Goal: Task Accomplishment & Management: Manage account settings

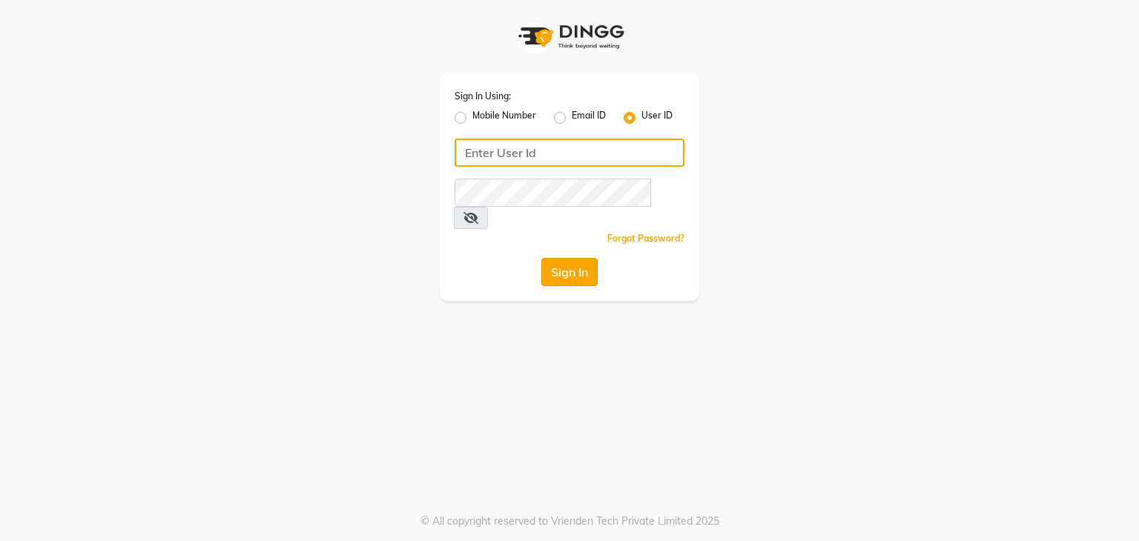
type input "e3605-01"
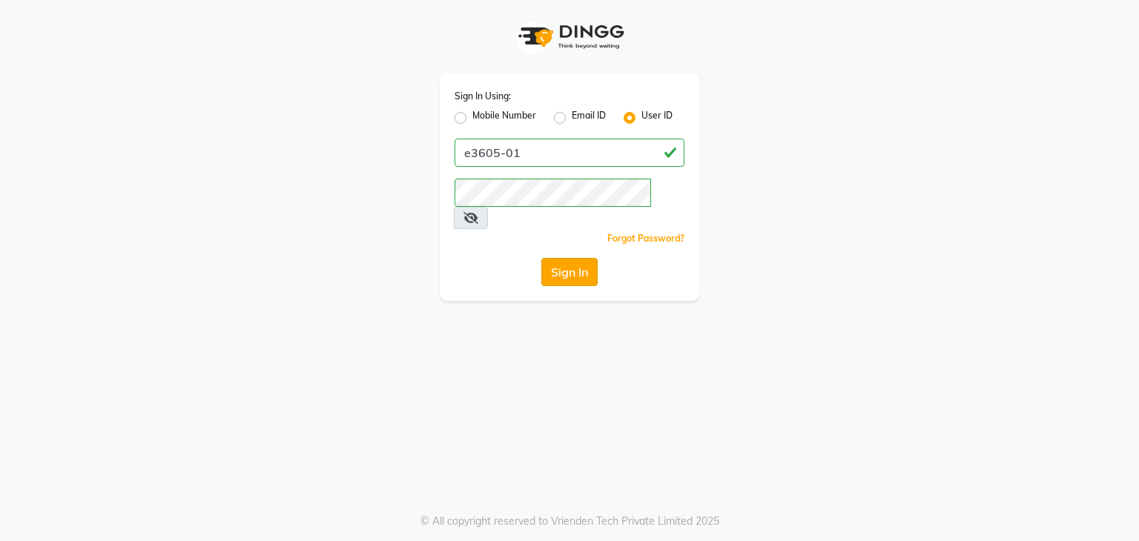
click at [573, 258] on button "Sign In" at bounding box center [569, 272] width 56 height 28
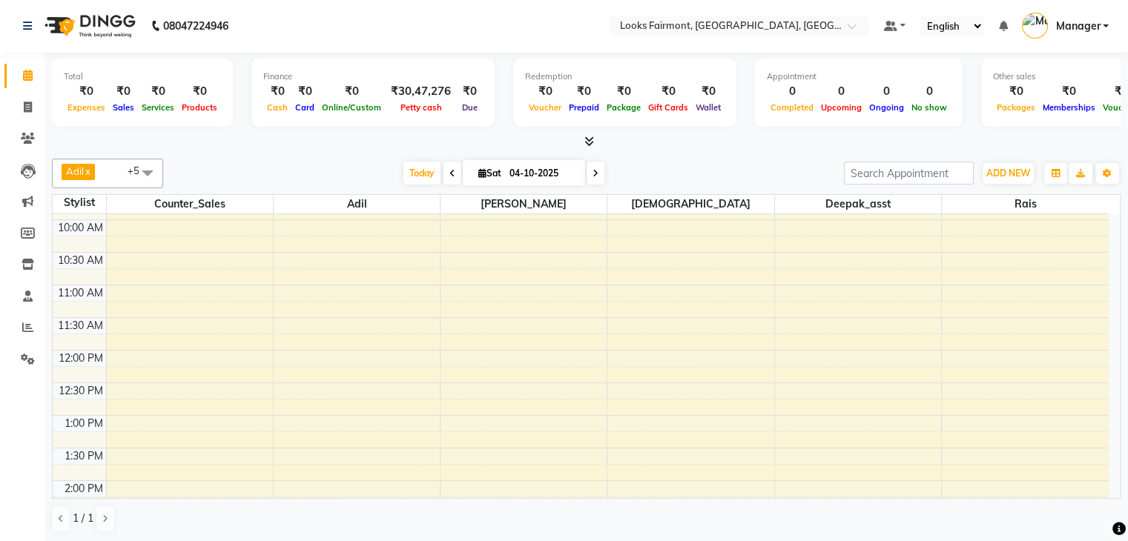
scroll to position [148, 0]
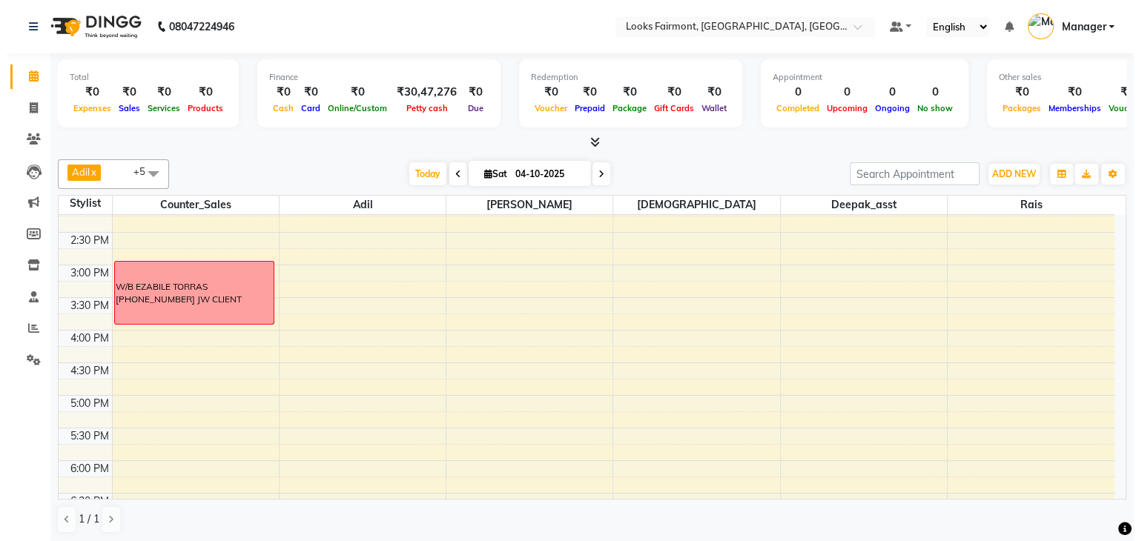
scroll to position [333, 0]
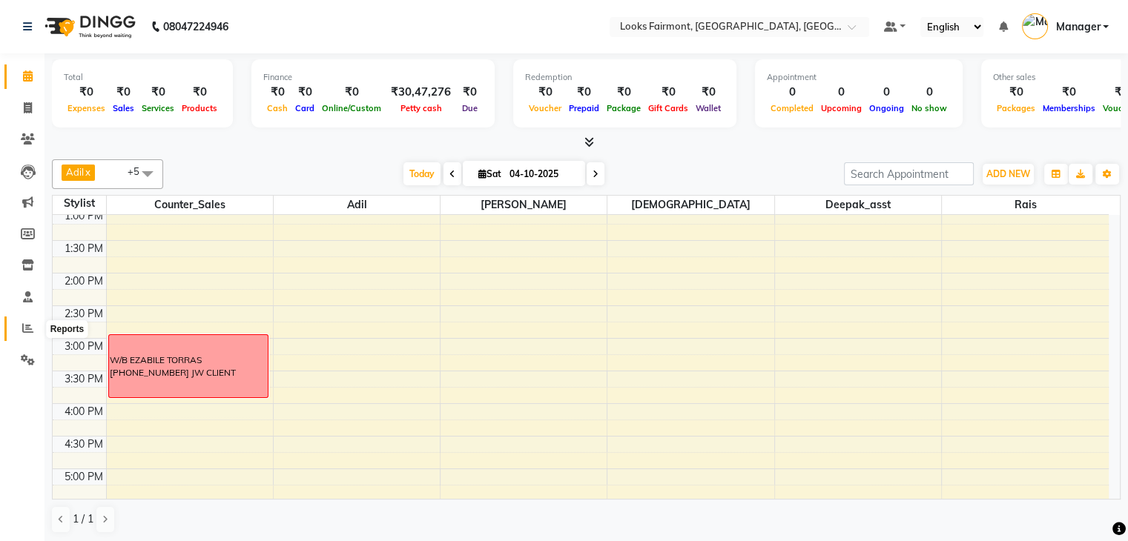
click at [24, 329] on icon at bounding box center [27, 328] width 11 height 11
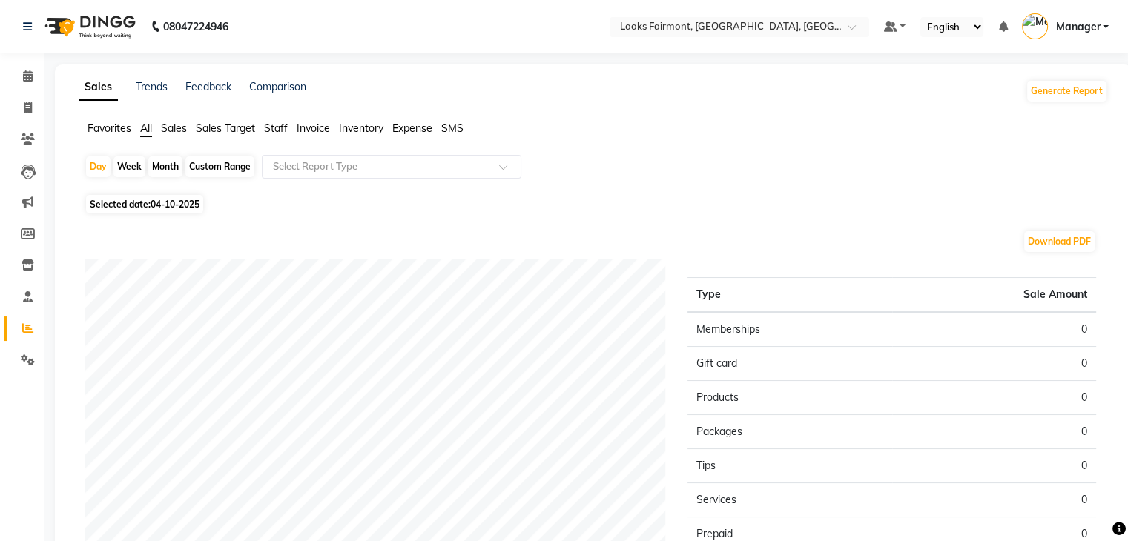
click at [277, 128] on span "Staff" at bounding box center [276, 128] width 24 height 13
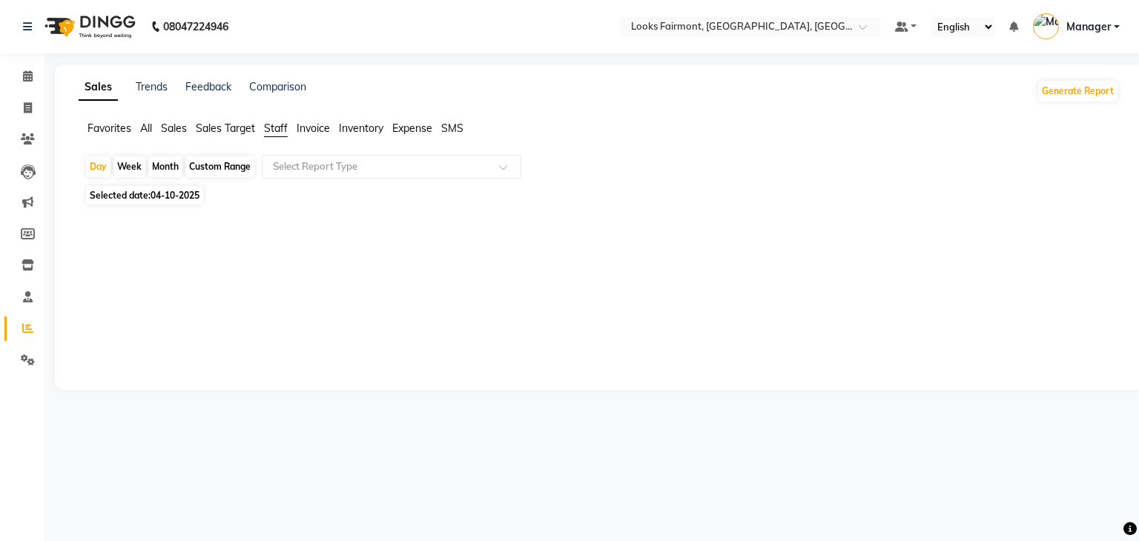
click at [176, 198] on span "04-10-2025" at bounding box center [175, 195] width 49 height 11
select select "10"
select select "2025"
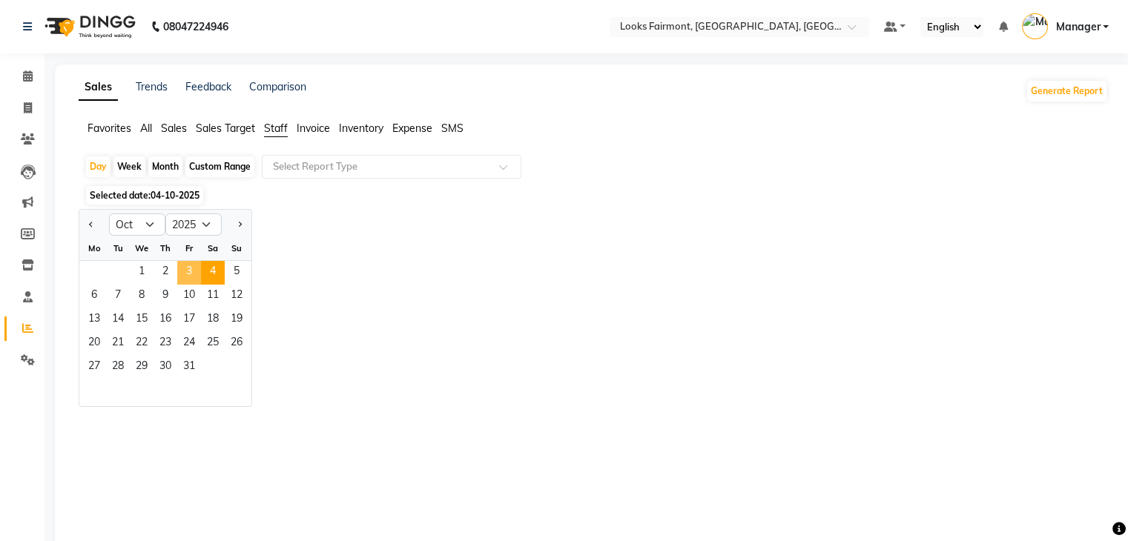
click at [181, 271] on span "3" at bounding box center [189, 273] width 24 height 24
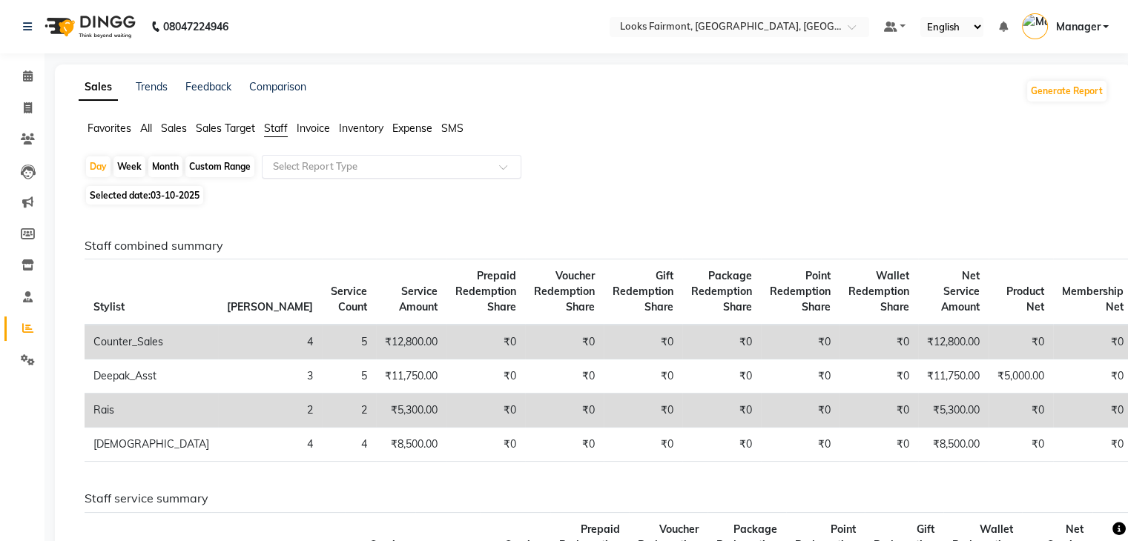
click at [374, 156] on div "Select Report Type" at bounding box center [392, 167] width 260 height 24
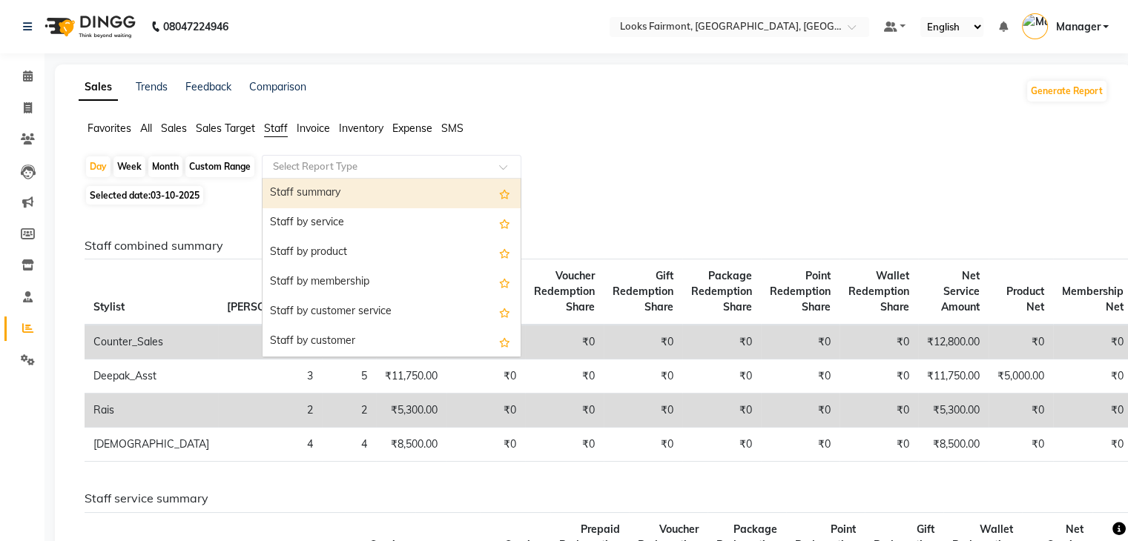
click at [352, 192] on div "Staff summary" at bounding box center [392, 194] width 258 height 30
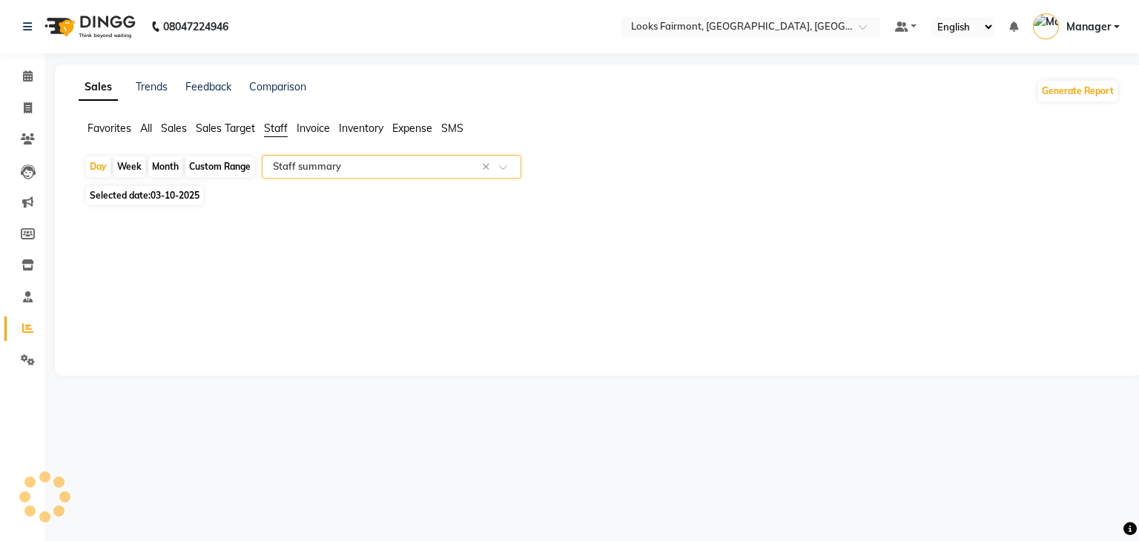
select select "full_report"
select select "pdf"
click at [31, 75] on icon at bounding box center [28, 75] width 10 height 11
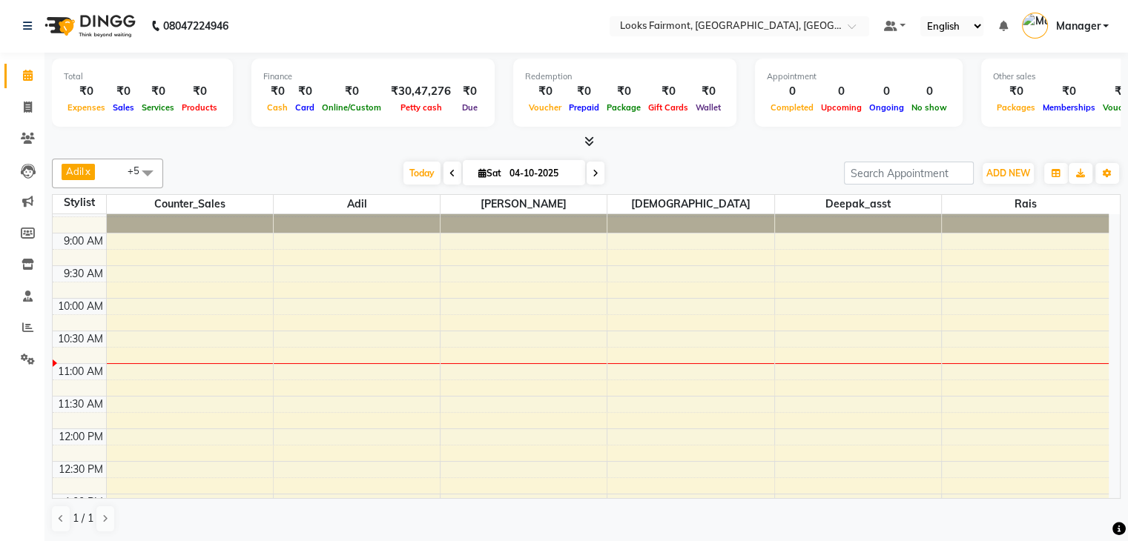
scroll to position [36, 0]
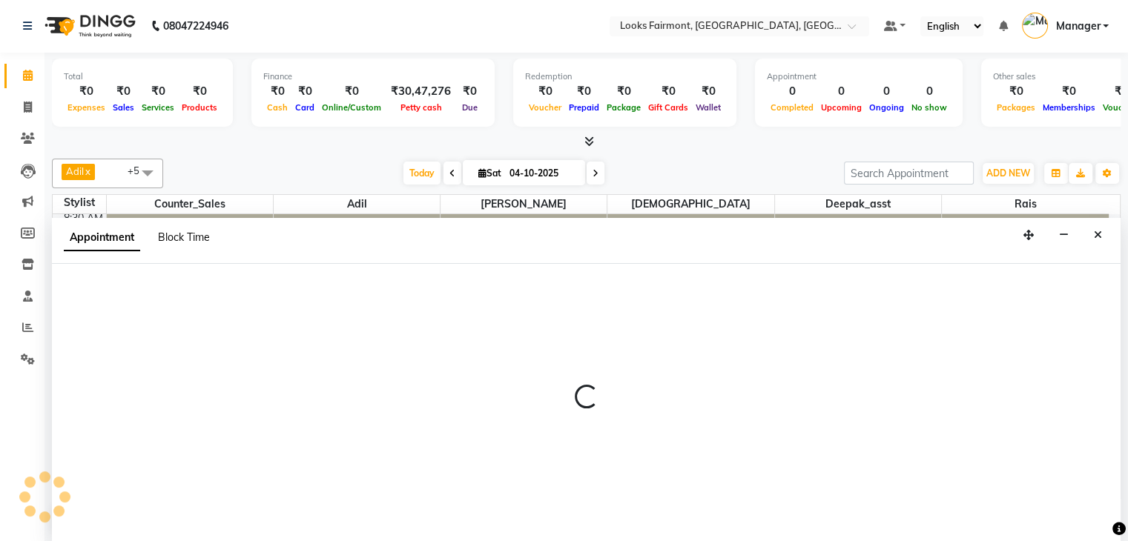
select select "85721"
select select "690"
select select "tentative"
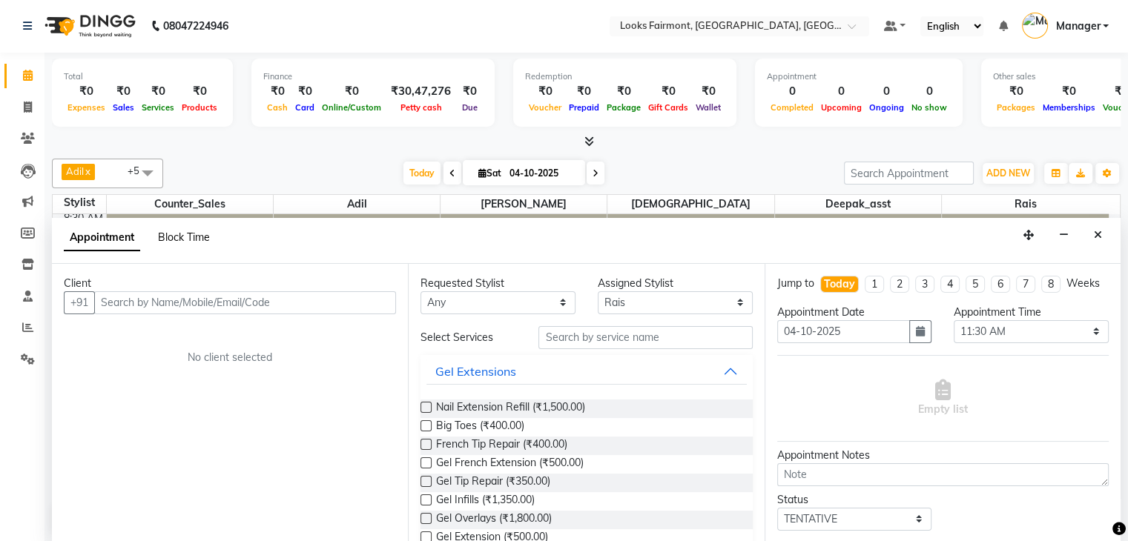
click at [196, 237] on span "Block Time" at bounding box center [184, 237] width 52 height 13
select select "85721"
select select "690"
select select "705"
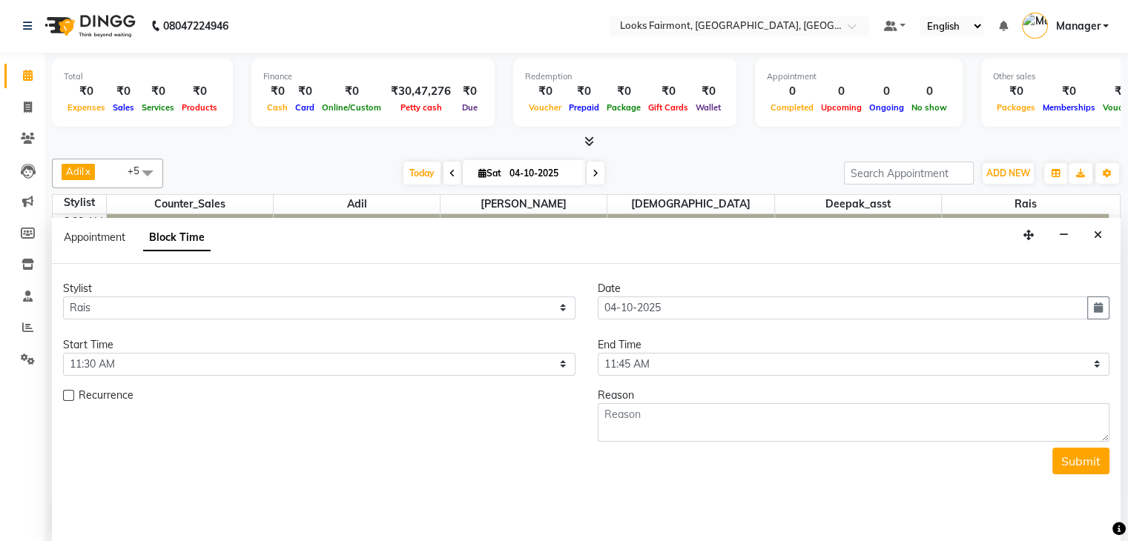
scroll to position [195, 0]
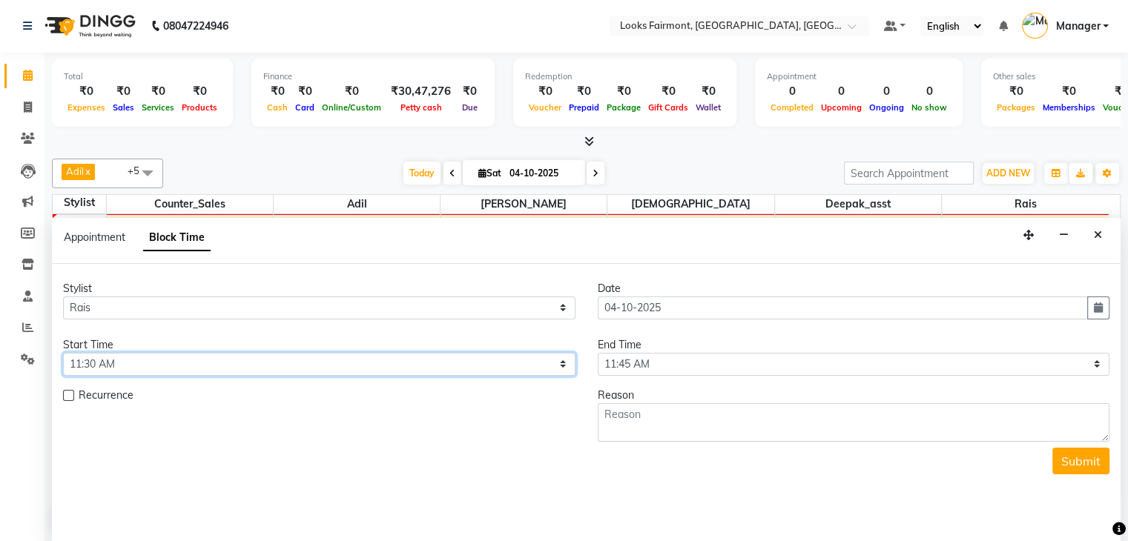
click at [162, 363] on select "Select 09:00 AM 09:15 AM 09:30 AM 09:45 AM 10:00 AM 10:15 AM 10:30 AM 10:45 AM …" at bounding box center [319, 364] width 512 height 23
select select "675"
click at [63, 353] on select "Select 09:00 AM 09:15 AM 09:30 AM 09:45 AM 10:00 AM 10:15 AM 10:30 AM 10:45 AM …" at bounding box center [319, 364] width 512 height 23
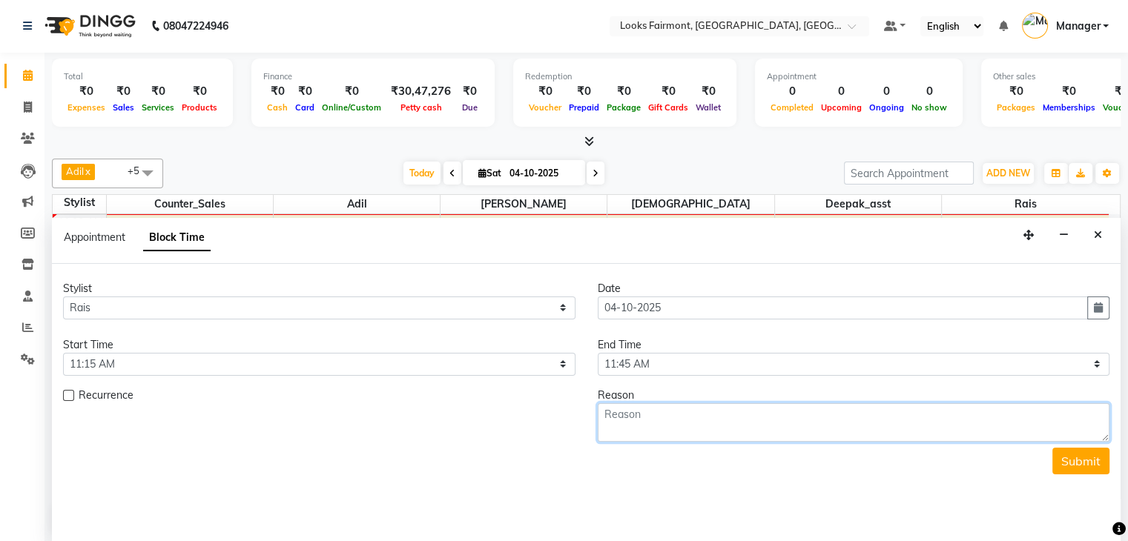
click at [681, 417] on textarea at bounding box center [854, 422] width 512 height 39
type textarea "439 W/B"
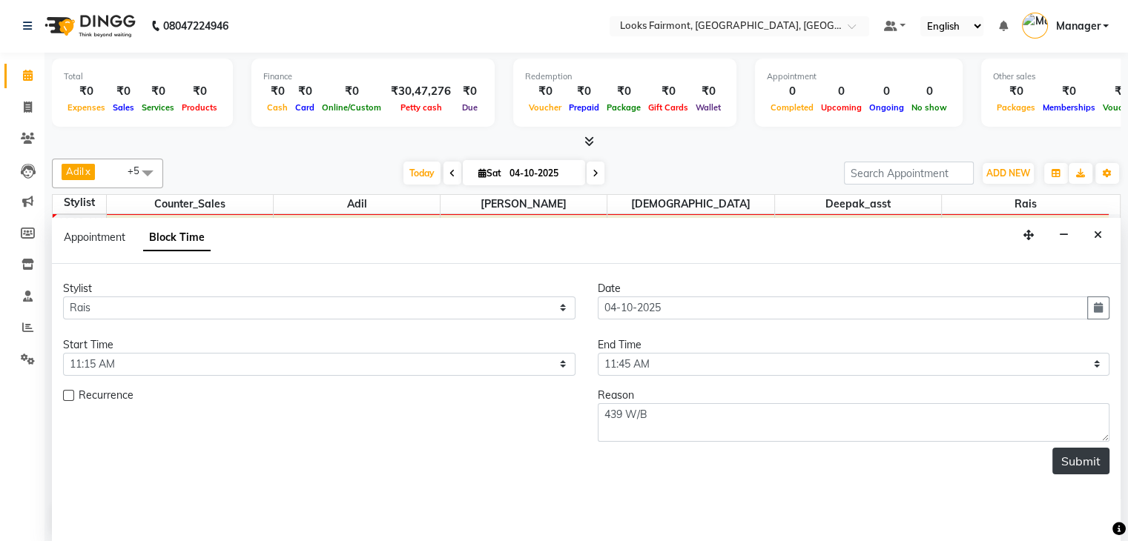
click at [1090, 462] on button "Submit" at bounding box center [1080, 461] width 57 height 27
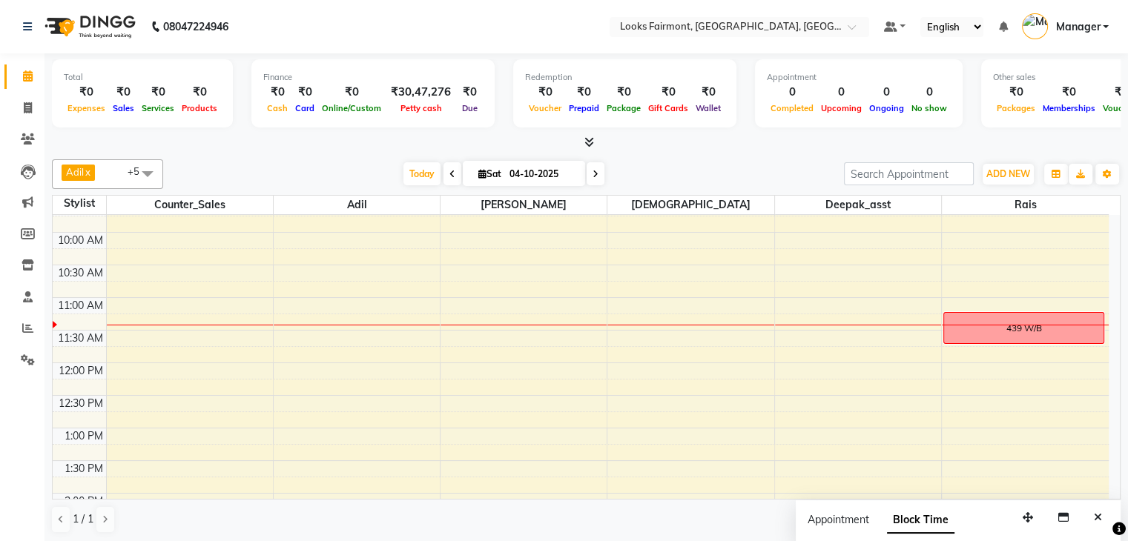
scroll to position [148, 0]
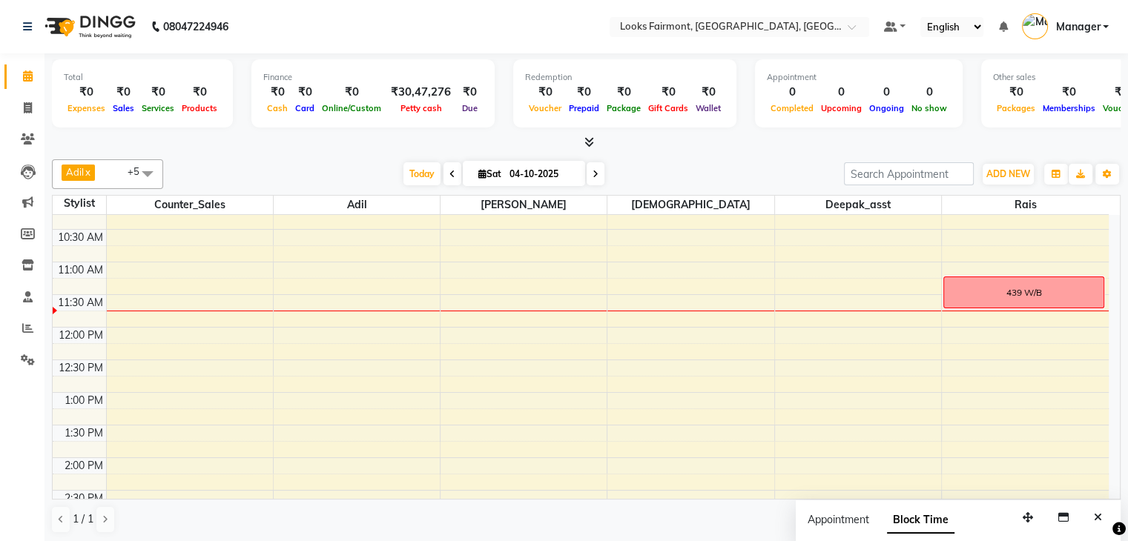
click at [729, 152] on div "Total ₹0 Expenses ₹0 Sales ₹0 Services ₹0 Products Finance ₹0 Cash ₹0 Card ₹0 O…" at bounding box center [587, 298] width 1084 height 490
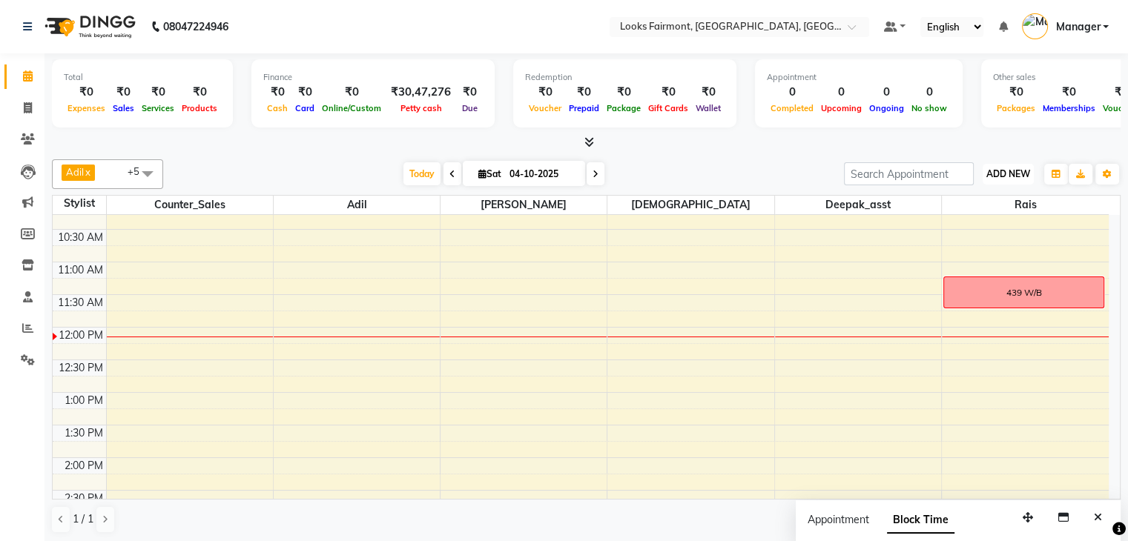
click at [1016, 164] on button "ADD NEW Toggle Dropdown" at bounding box center [1008, 174] width 51 height 21
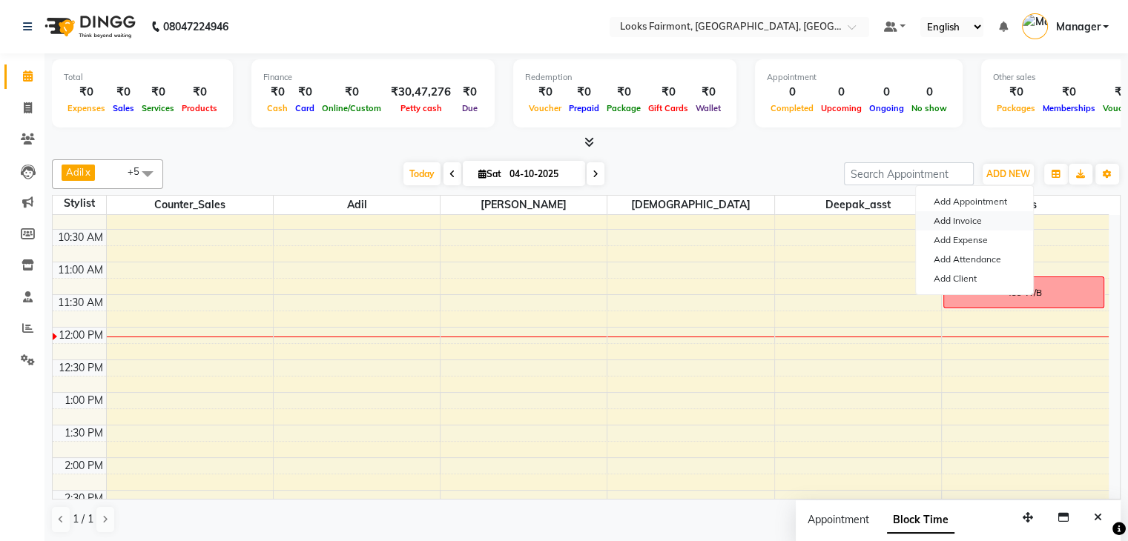
click at [976, 223] on link "Add Invoice" at bounding box center [974, 220] width 117 height 19
select select "service"
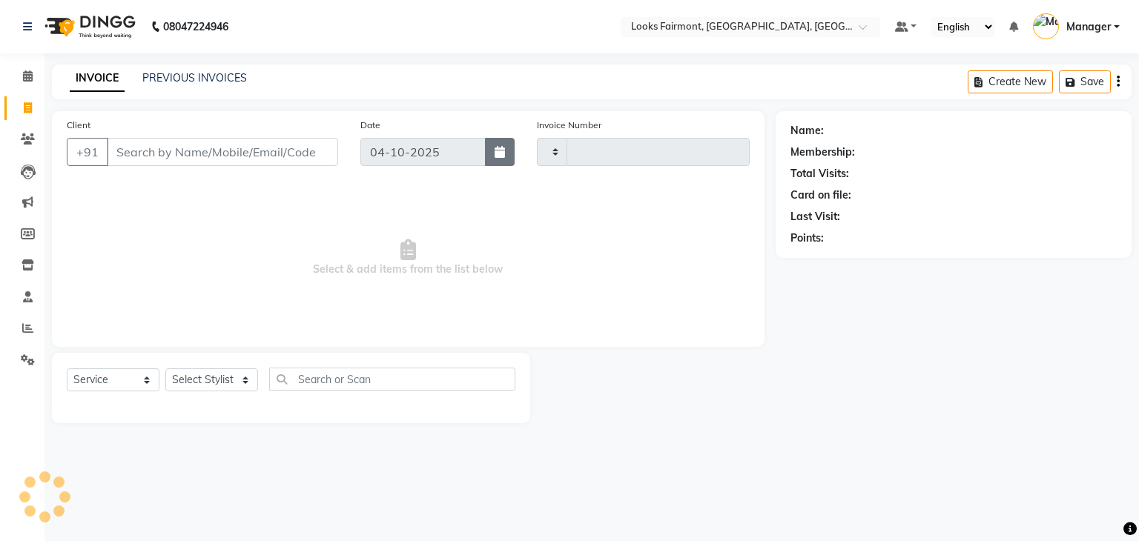
type input "0684"
select select "8139"
click at [264, 166] on input "Client" at bounding box center [222, 152] width 231 height 28
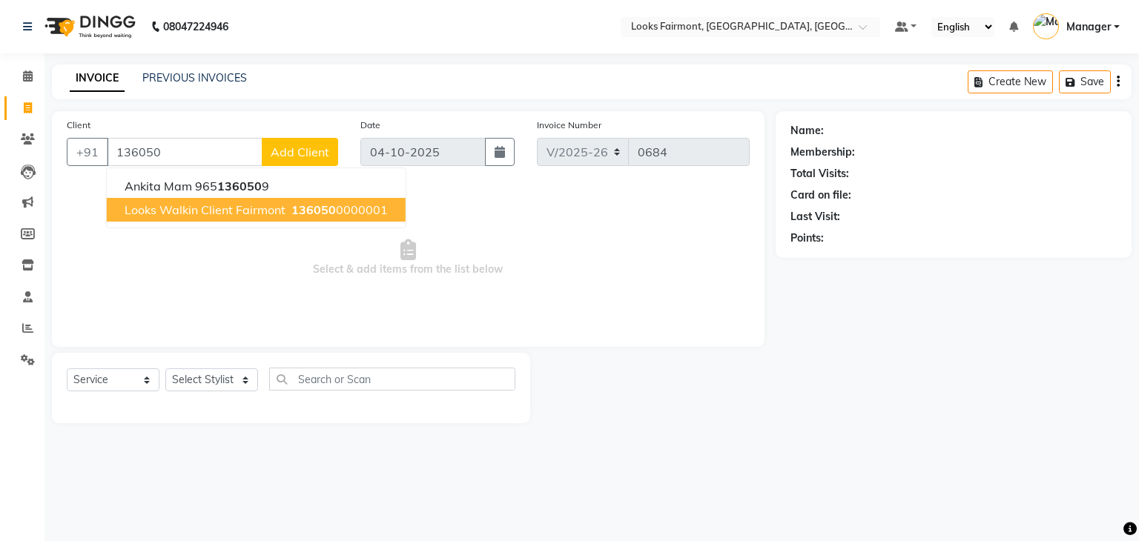
click at [250, 207] on span "Looks Walkin Client Fairmont" at bounding box center [205, 209] width 161 height 15
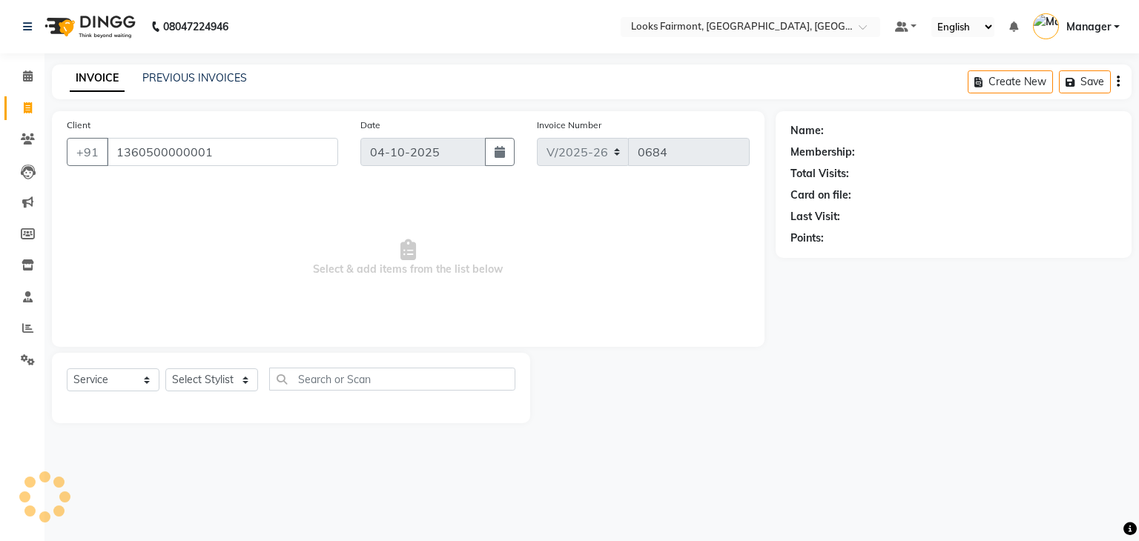
type input "1360500000001"
select select "1: Object"
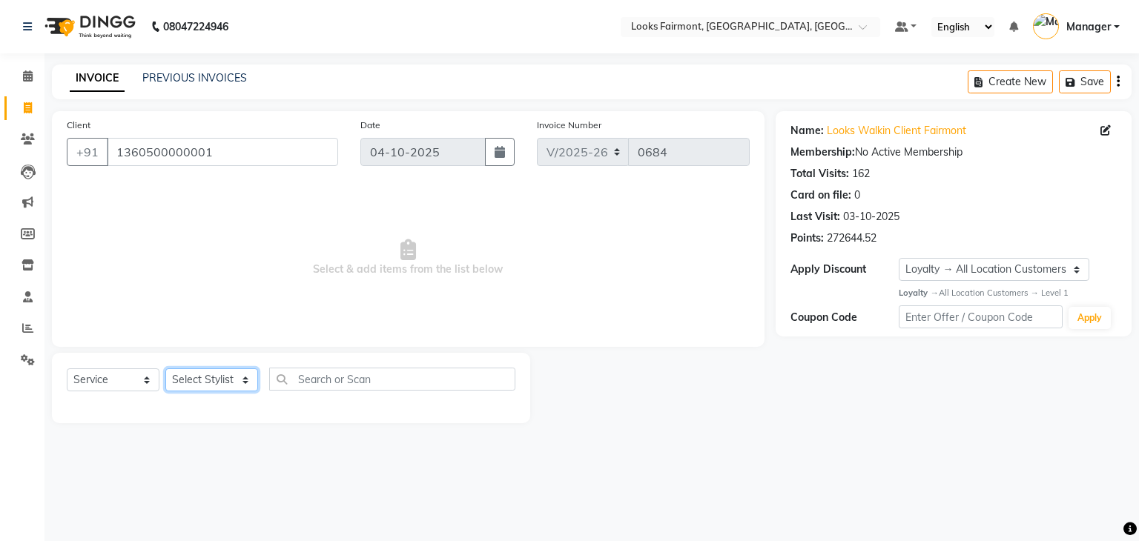
click at [217, 380] on select "Select Stylist Adil Anisa Counter_Sales Deepak_asst Manager Nisha Preeti Rais S…" at bounding box center [211, 380] width 93 height 23
select select "85721"
click at [165, 369] on select "Select Stylist Adil Anisa Counter_Sales Deepak_asst Manager Nisha Preeti Rais S…" at bounding box center [211, 380] width 93 height 23
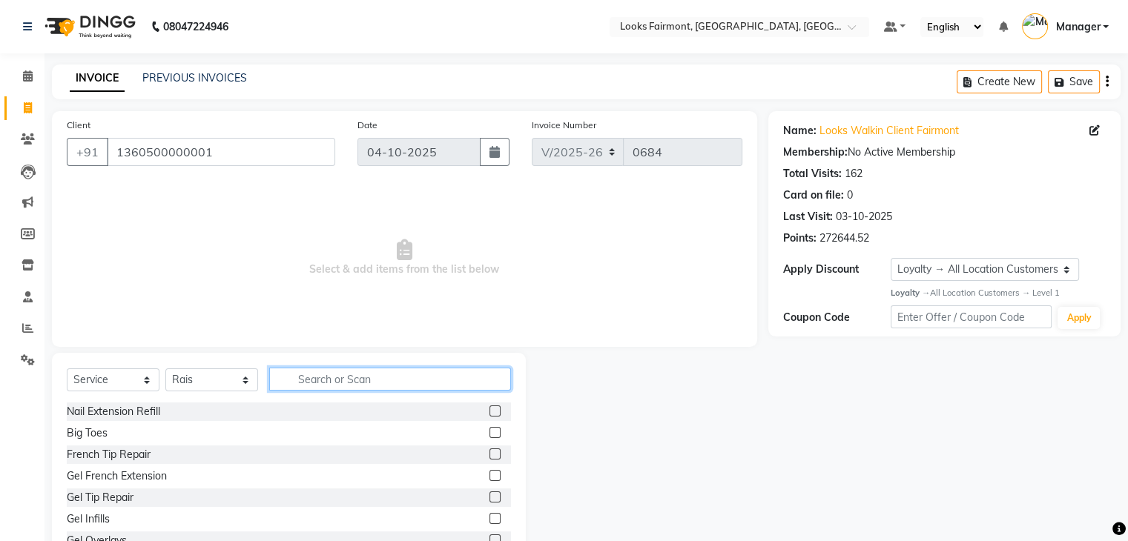
click at [323, 381] on input "text" at bounding box center [390, 379] width 242 height 23
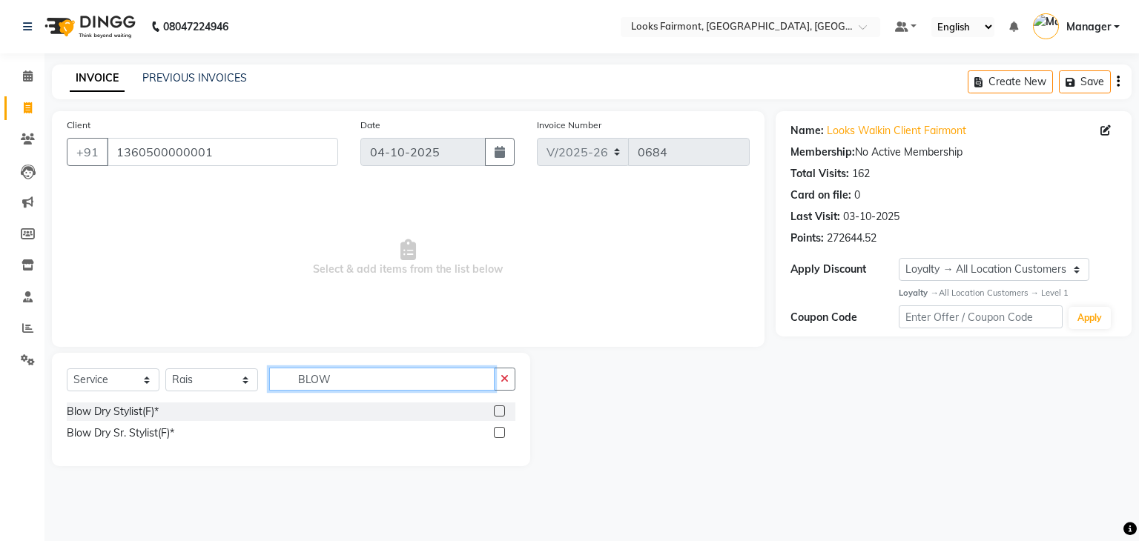
type input "BLOW"
click at [501, 410] on label at bounding box center [499, 411] width 11 height 11
click at [501, 410] on input "checkbox" at bounding box center [499, 412] width 10 height 10
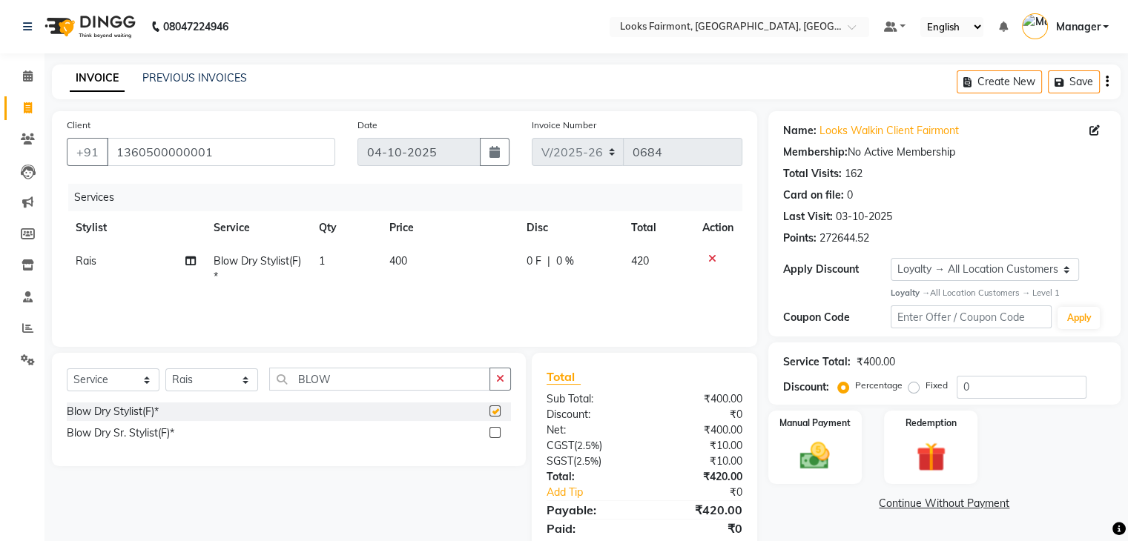
checkbox input "false"
click at [419, 263] on td "400" at bounding box center [448, 269] width 137 height 49
select select "85721"
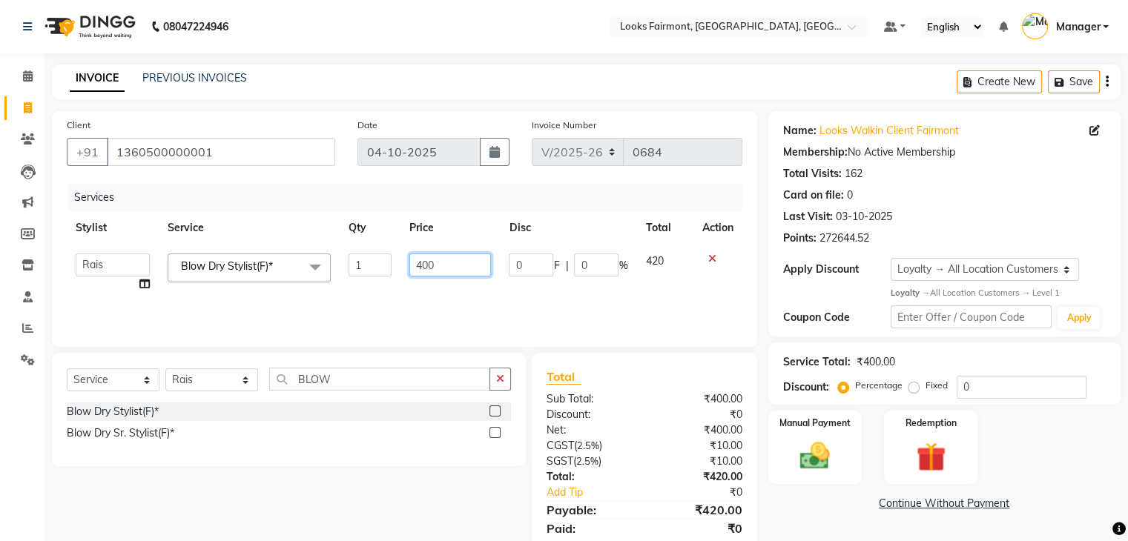
click at [444, 267] on input "400" at bounding box center [450, 265] width 82 height 23
type input "4"
type input "2500"
click at [818, 533] on div "Name: Looks Walkin Client Fairmont Membership: No Active Membership Total Visit…" at bounding box center [949, 341] width 363 height 460
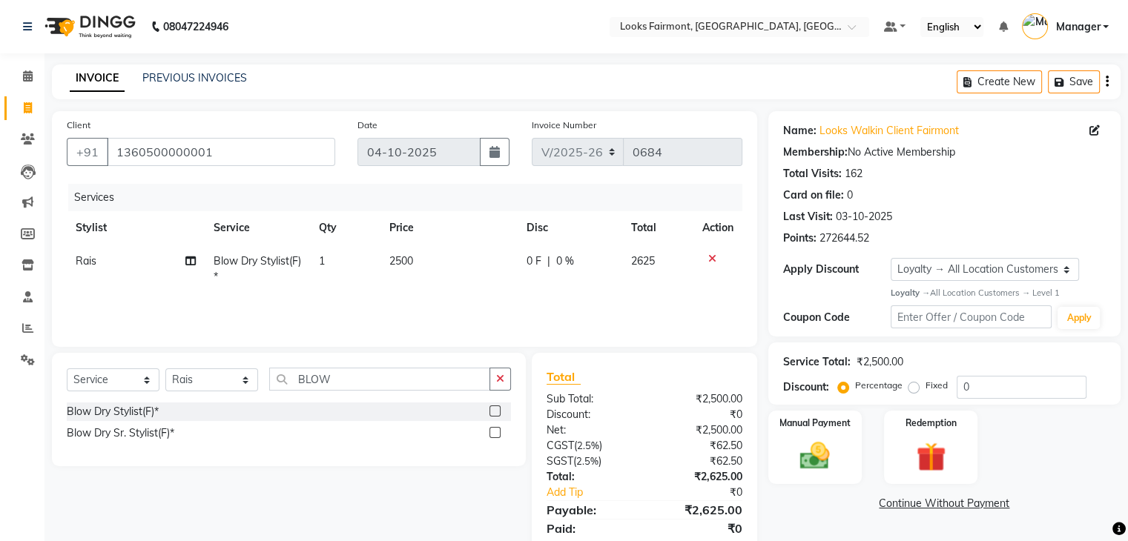
scroll to position [53, 0]
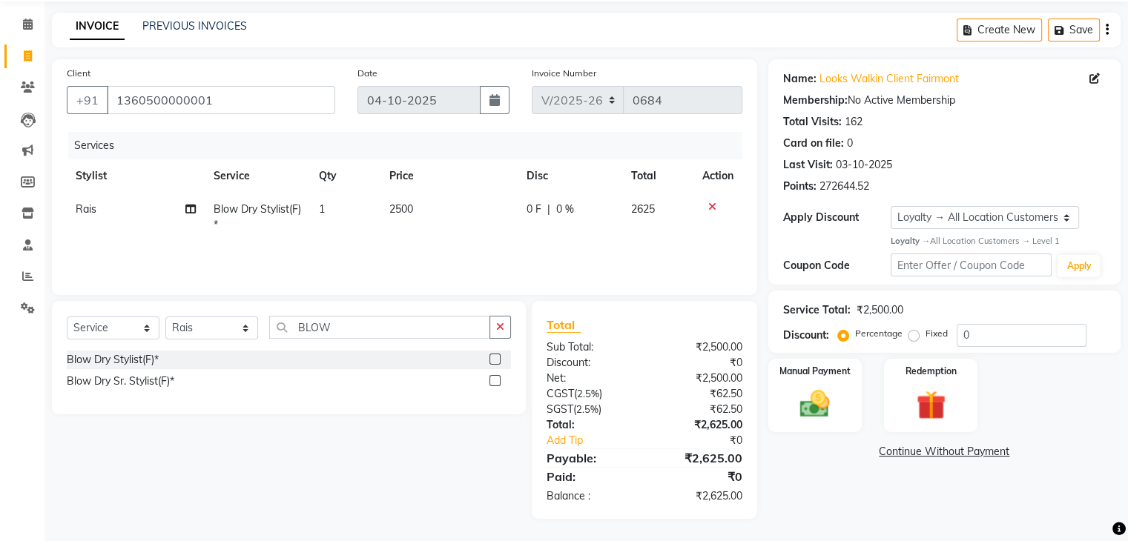
click at [397, 211] on span "2500" at bounding box center [401, 208] width 24 height 13
select select "85721"
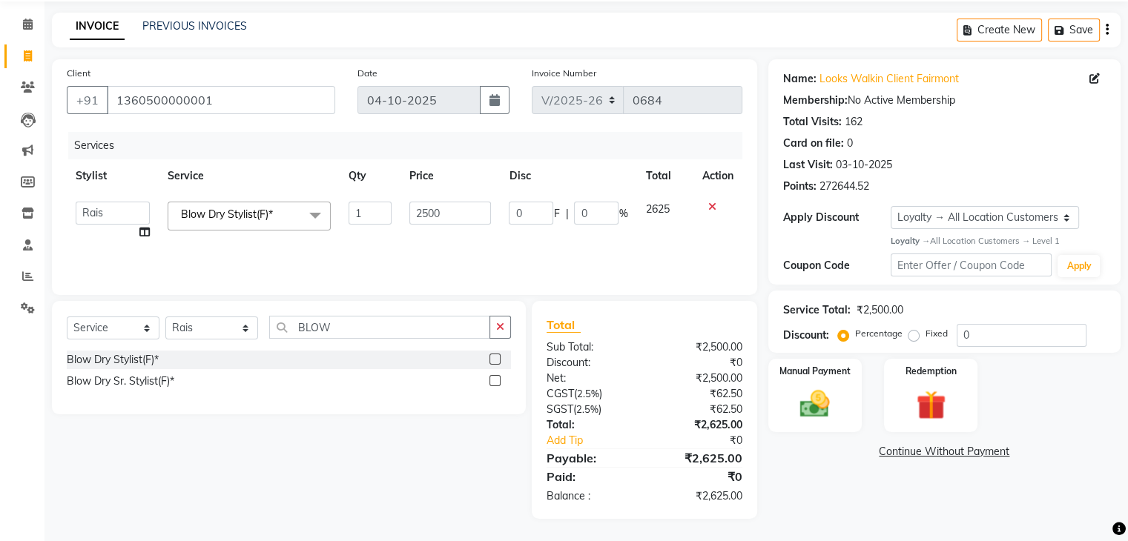
click at [397, 211] on td "1" at bounding box center [370, 221] width 61 height 56
click at [425, 218] on input "2500" at bounding box center [450, 213] width 82 height 23
type input "1500"
drag, startPoint x: 911, startPoint y: 528, endPoint x: 886, endPoint y: 514, distance: 28.9
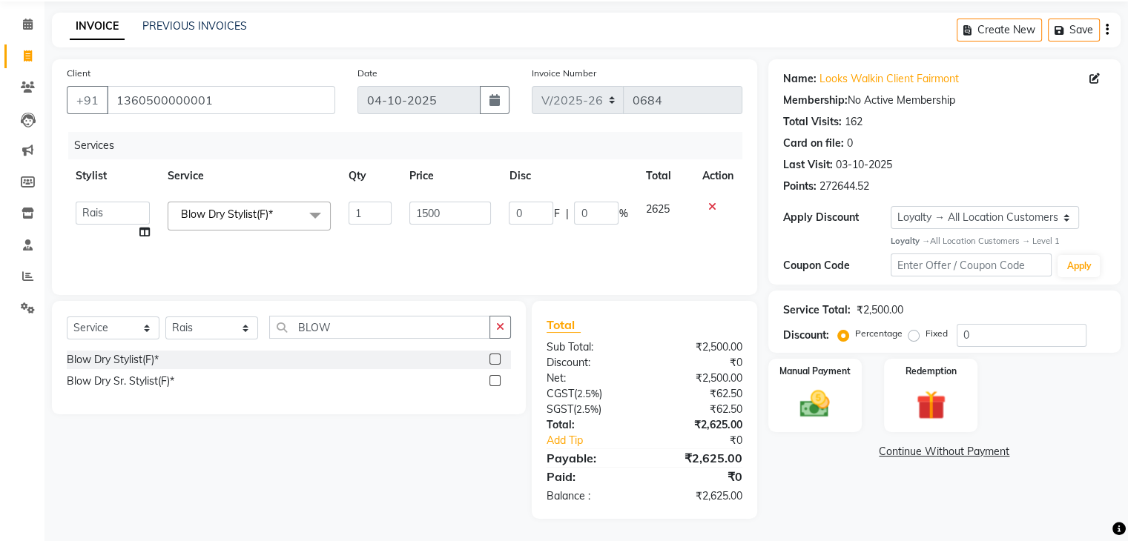
click at [911, 527] on main "INVOICE PREVIOUS INVOICES Create New Save Client +91 1360500000001 Date 04-10-2…" at bounding box center [587, 277] width 1084 height 529
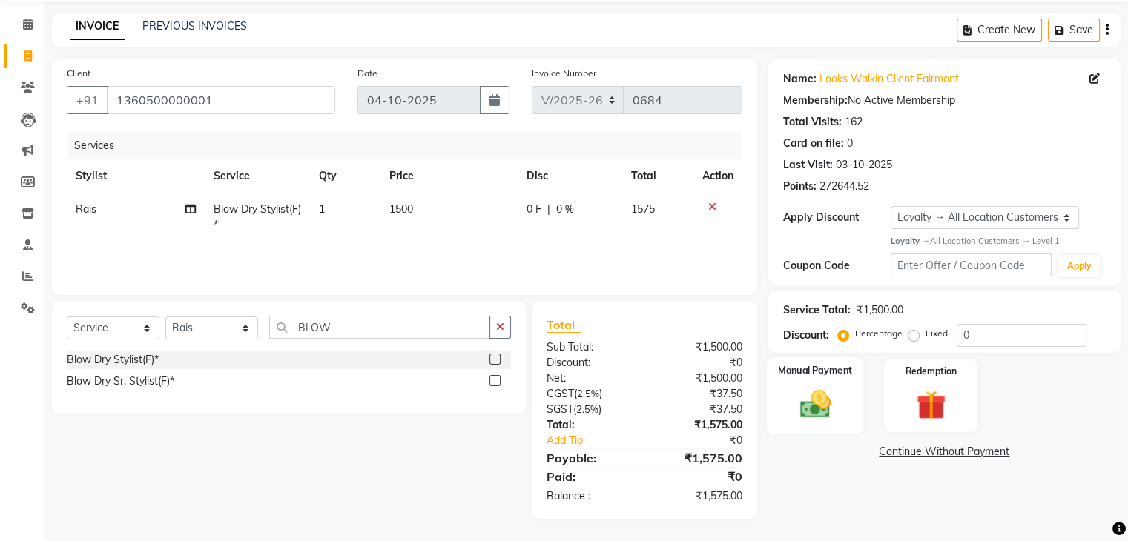
click at [814, 412] on img at bounding box center [815, 404] width 50 height 36
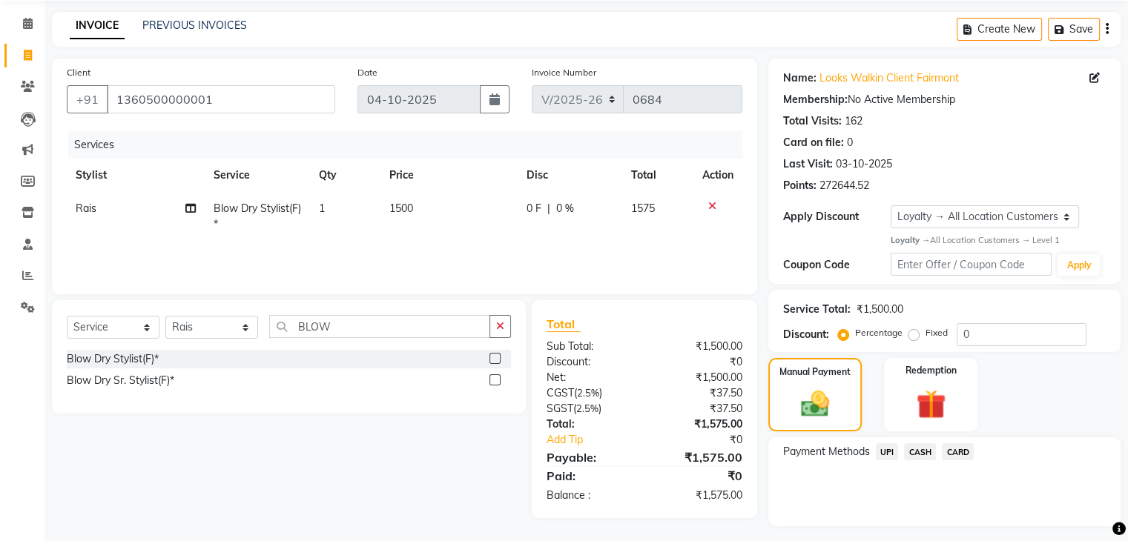
scroll to position [90, 0]
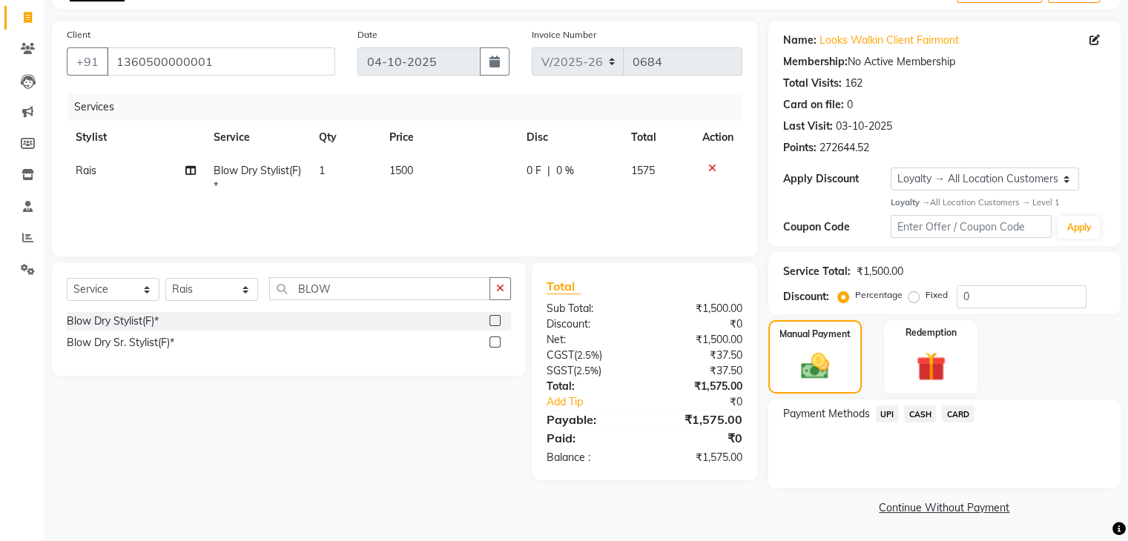
click at [883, 415] on span "UPI" at bounding box center [887, 414] width 23 height 17
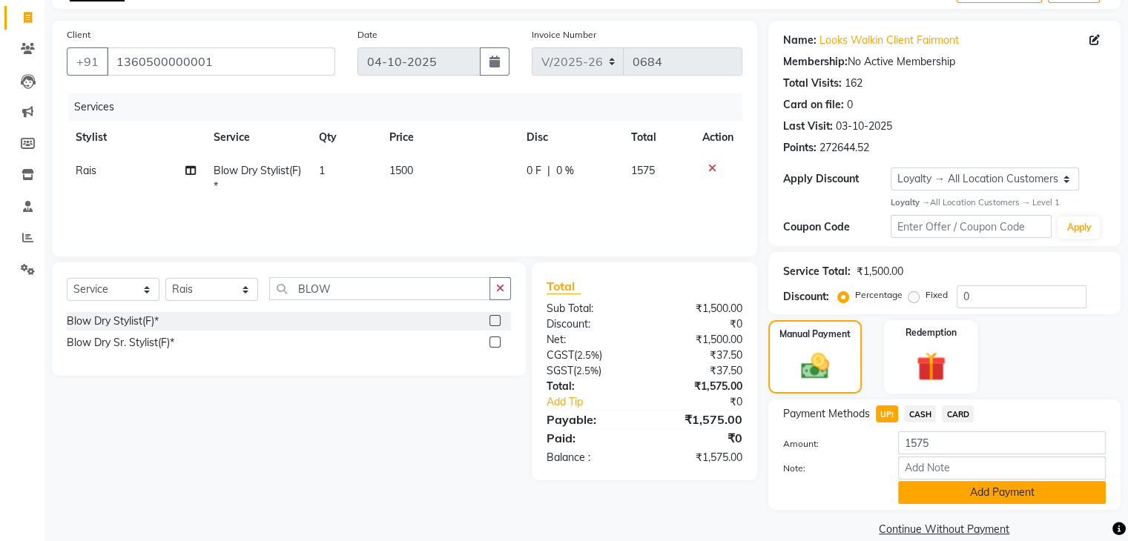
scroll to position [113, 0]
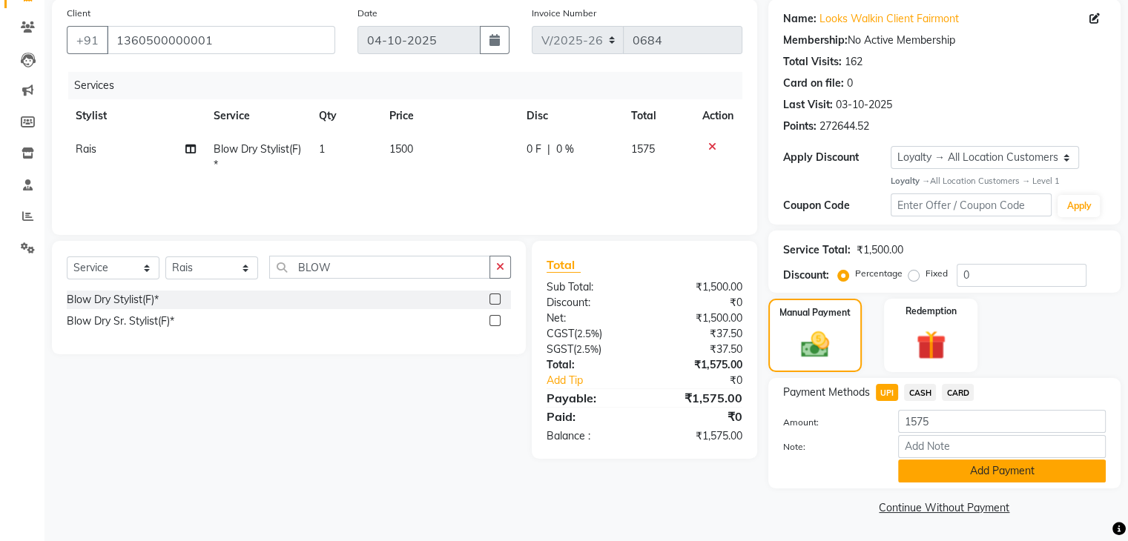
click at [939, 471] on button "Add Payment" at bounding box center [1002, 471] width 208 height 23
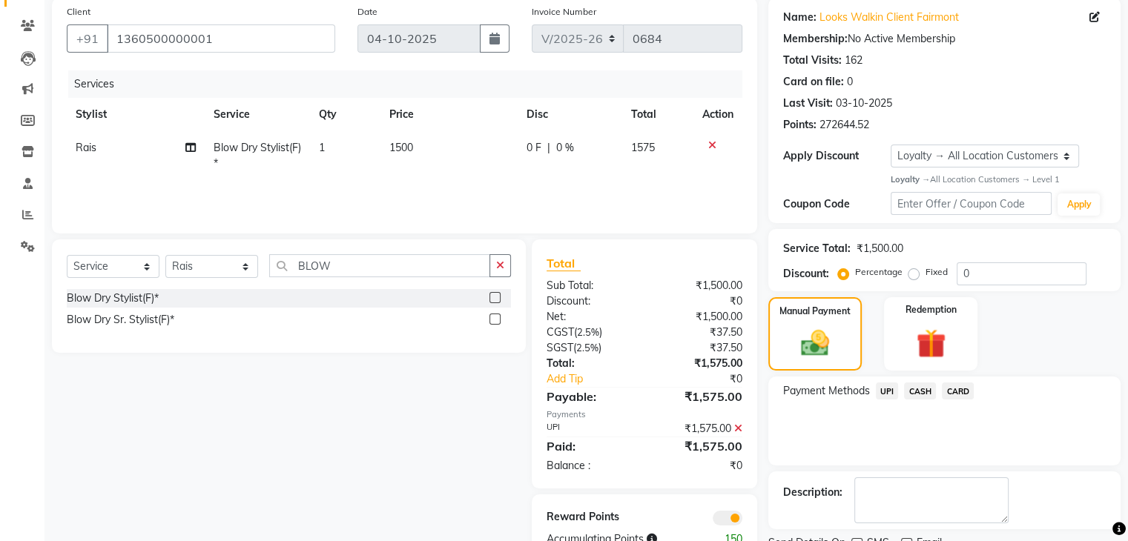
scroll to position [174, 0]
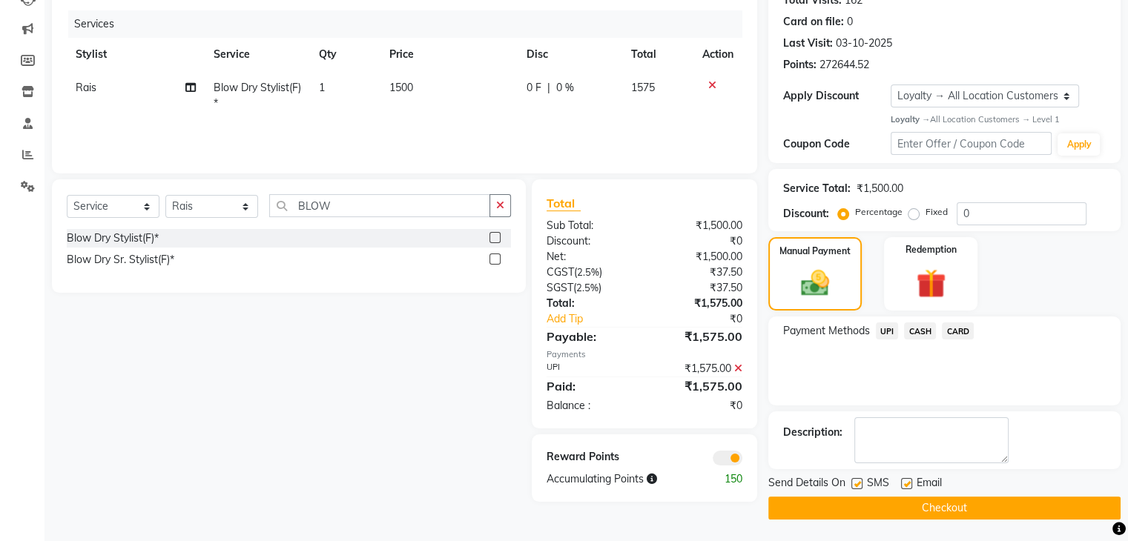
click at [891, 509] on button "Checkout" at bounding box center [944, 508] width 352 height 23
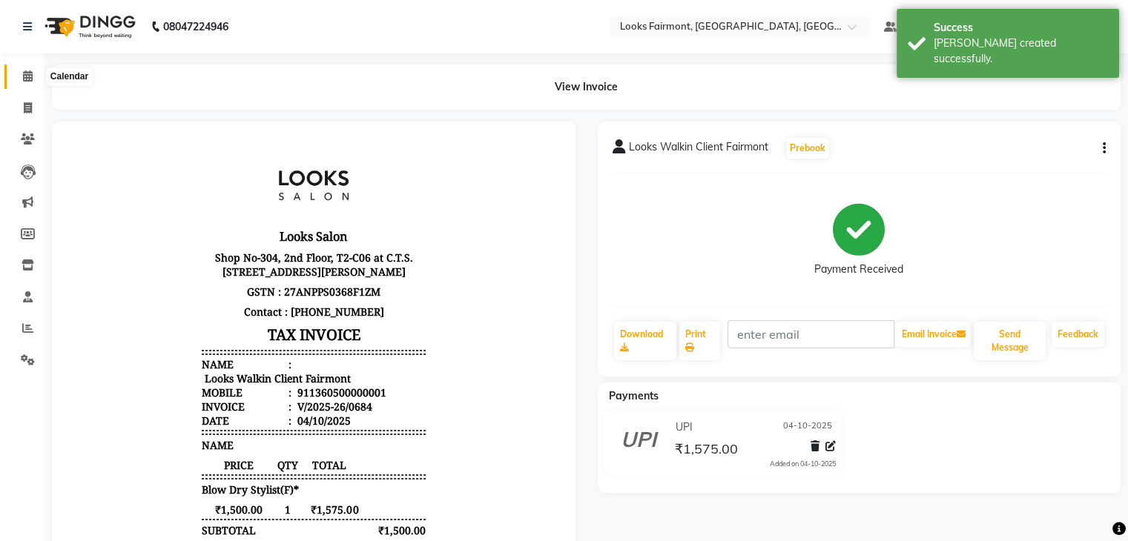
drag, startPoint x: 26, startPoint y: 73, endPoint x: 52, endPoint y: 75, distance: 26.0
click at [26, 73] on icon at bounding box center [28, 75] width 10 height 11
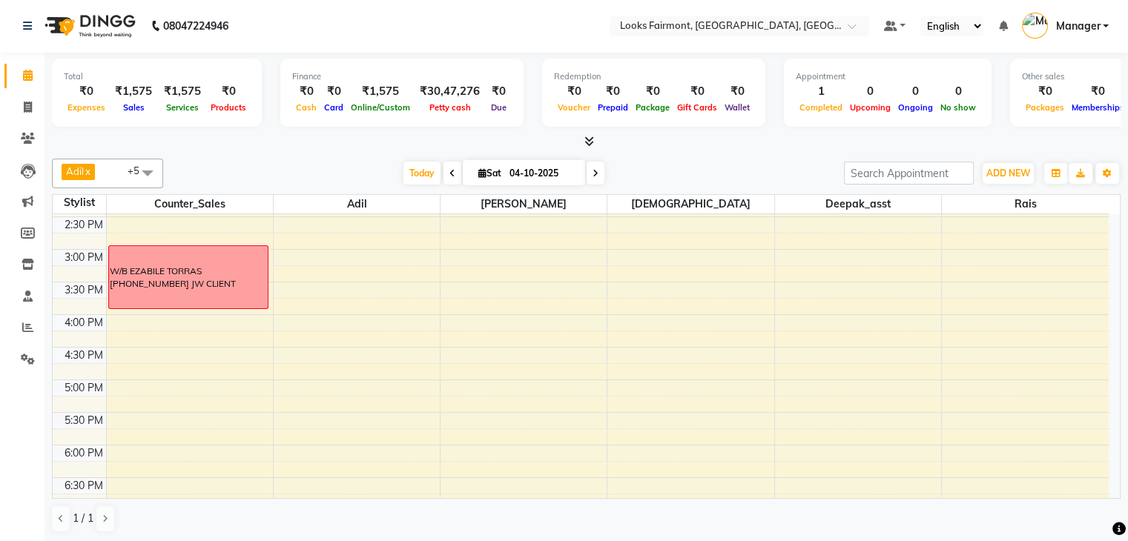
scroll to position [259, 0]
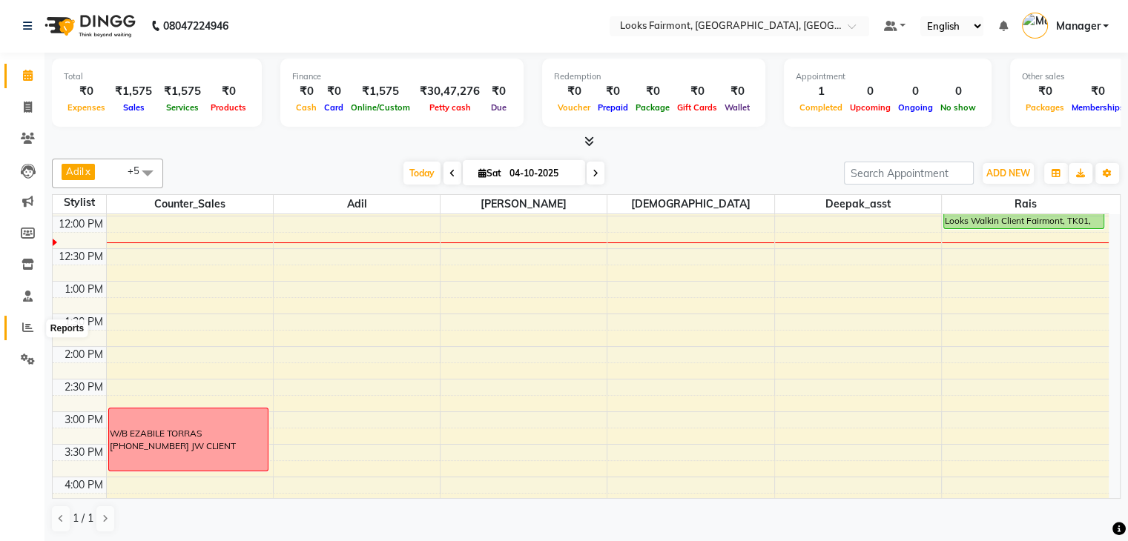
click at [24, 329] on icon at bounding box center [27, 327] width 11 height 11
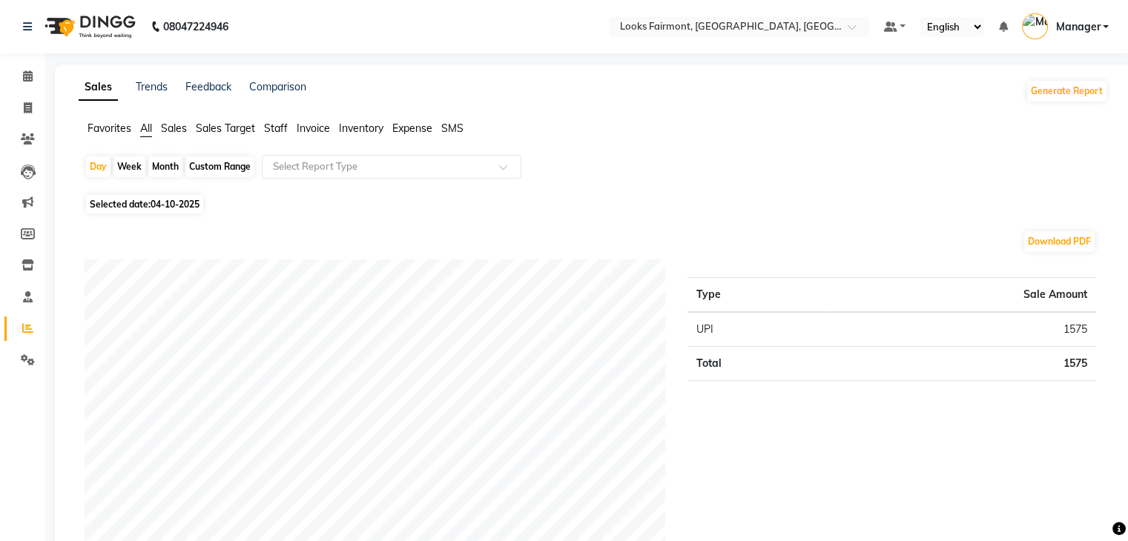
click at [181, 128] on span "Sales" at bounding box center [174, 128] width 26 height 13
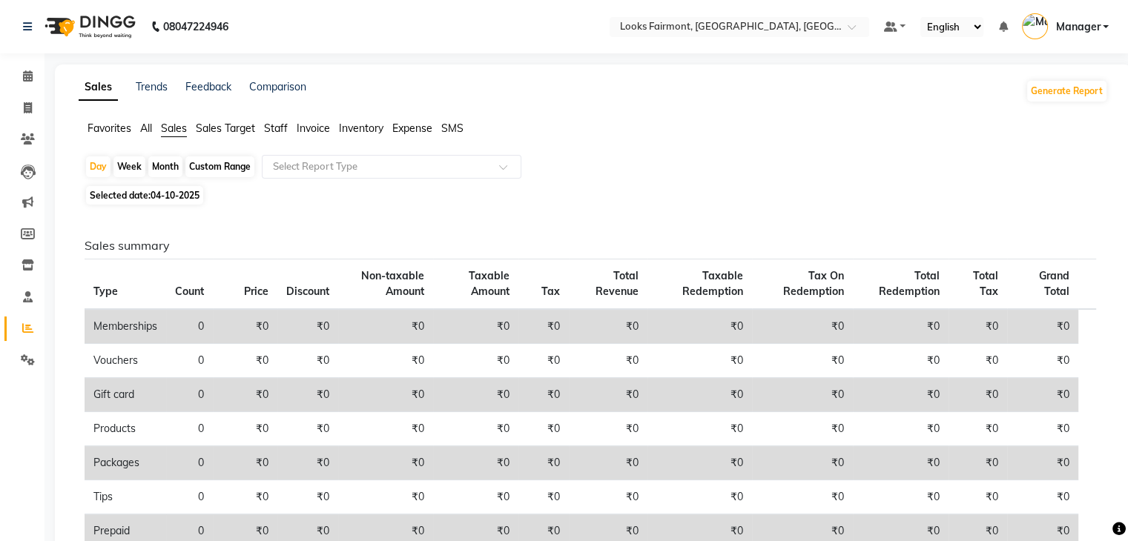
click at [273, 125] on span "Staff" at bounding box center [276, 128] width 24 height 13
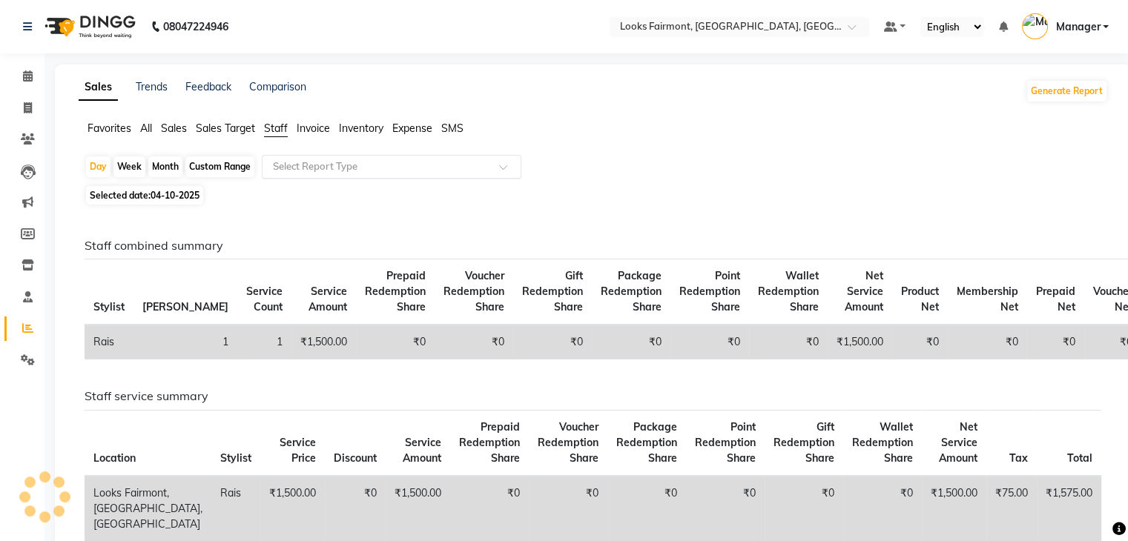
click at [308, 162] on input "text" at bounding box center [377, 166] width 214 height 15
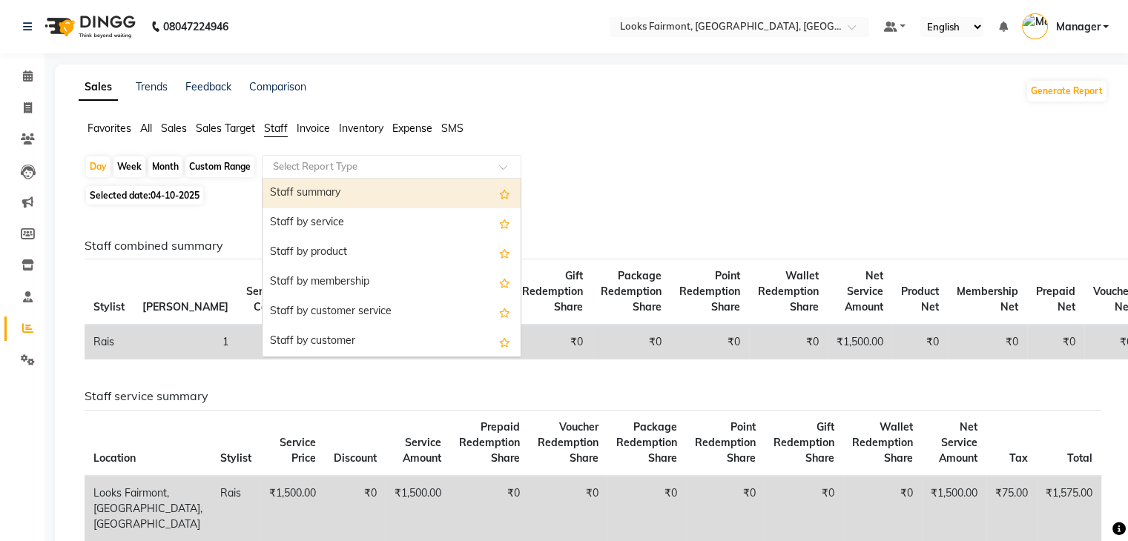
click at [311, 188] on div "Staff summary" at bounding box center [392, 194] width 258 height 30
select select "full_report"
select select "pdf"
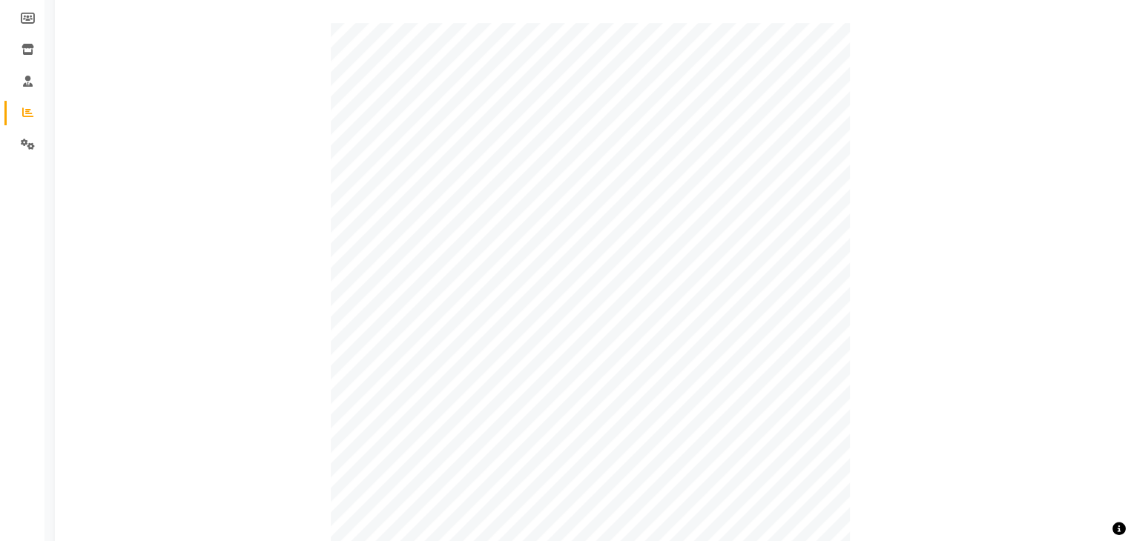
scroll to position [6, 0]
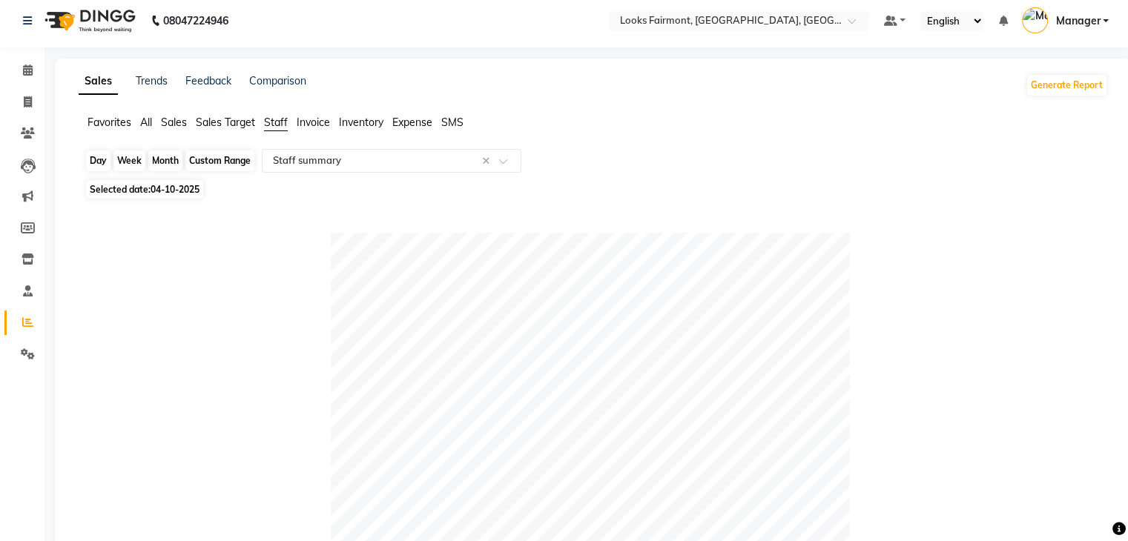
click at [95, 159] on div "Day" at bounding box center [98, 161] width 24 height 21
select select "10"
select select "2025"
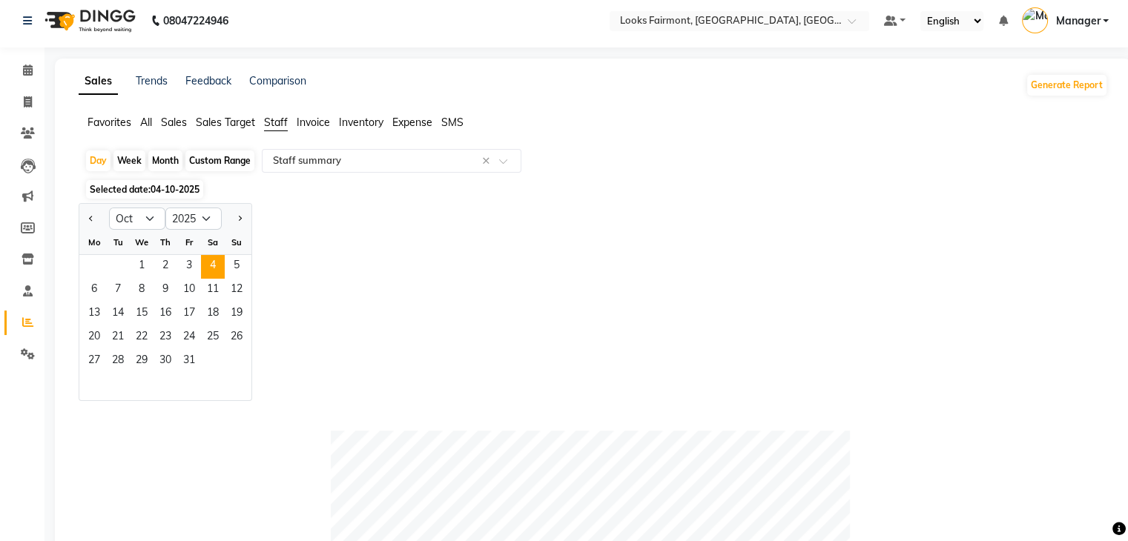
click at [195, 254] on div "Fr" at bounding box center [189, 243] width 24 height 24
drag, startPoint x: 193, startPoint y: 260, endPoint x: 246, endPoint y: 259, distance: 53.4
click at [195, 260] on span "3" at bounding box center [189, 267] width 24 height 24
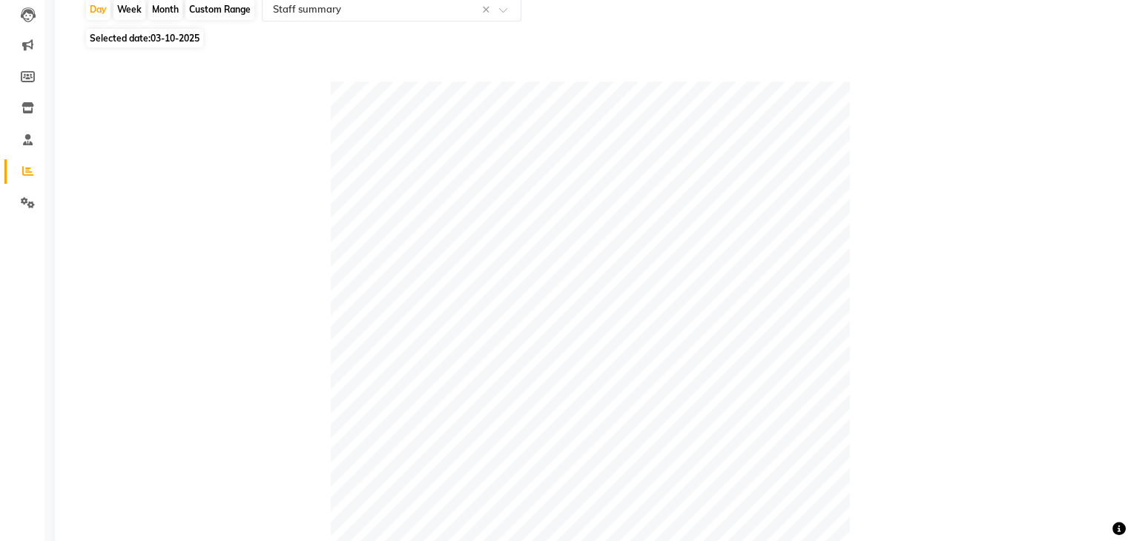
scroll to position [154, 0]
click at [93, 5] on div "Day" at bounding box center [98, 12] width 24 height 21
select select "10"
select select "2025"
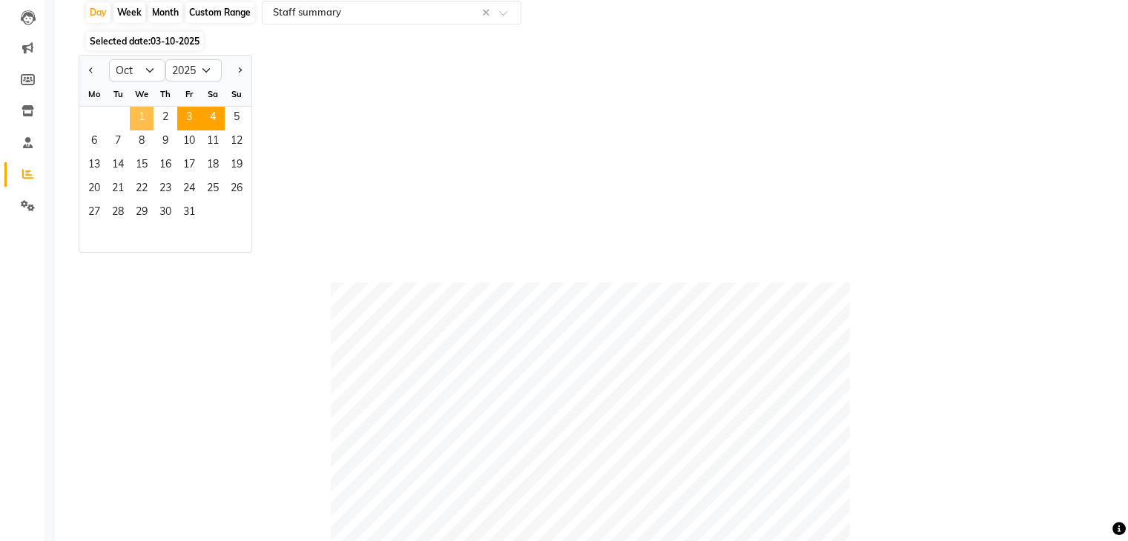
drag, startPoint x: 151, startPoint y: 119, endPoint x: 212, endPoint y: 119, distance: 61.6
click at [151, 119] on span "1" at bounding box center [142, 119] width 24 height 24
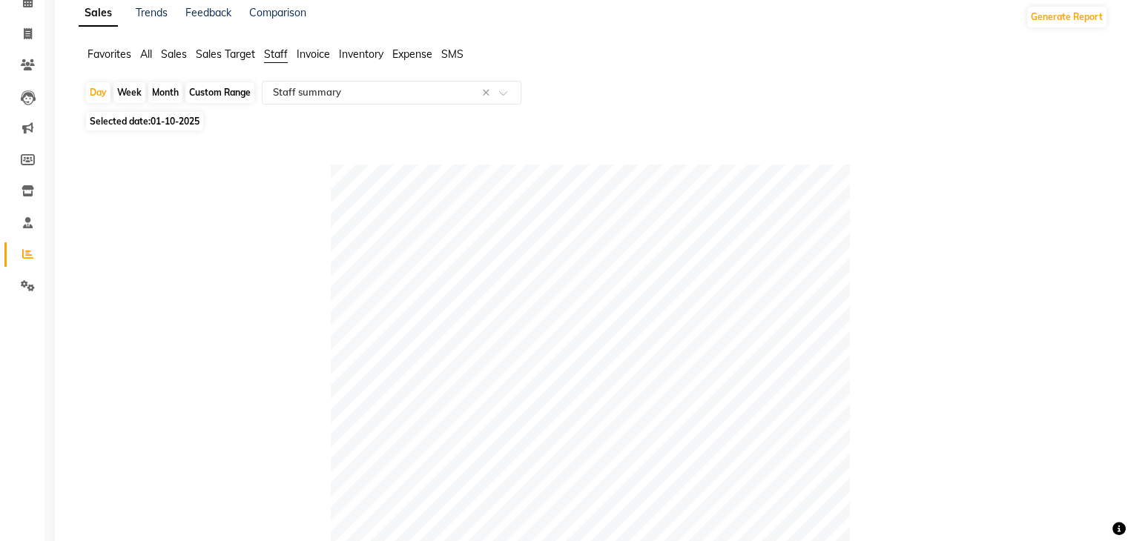
scroll to position [0, 0]
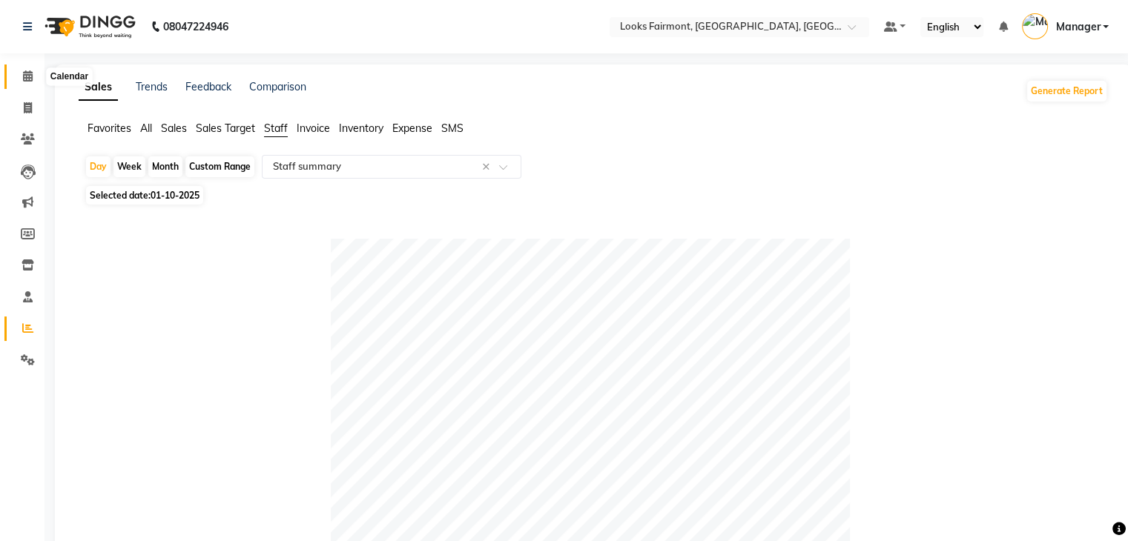
click at [18, 69] on span at bounding box center [28, 76] width 26 height 17
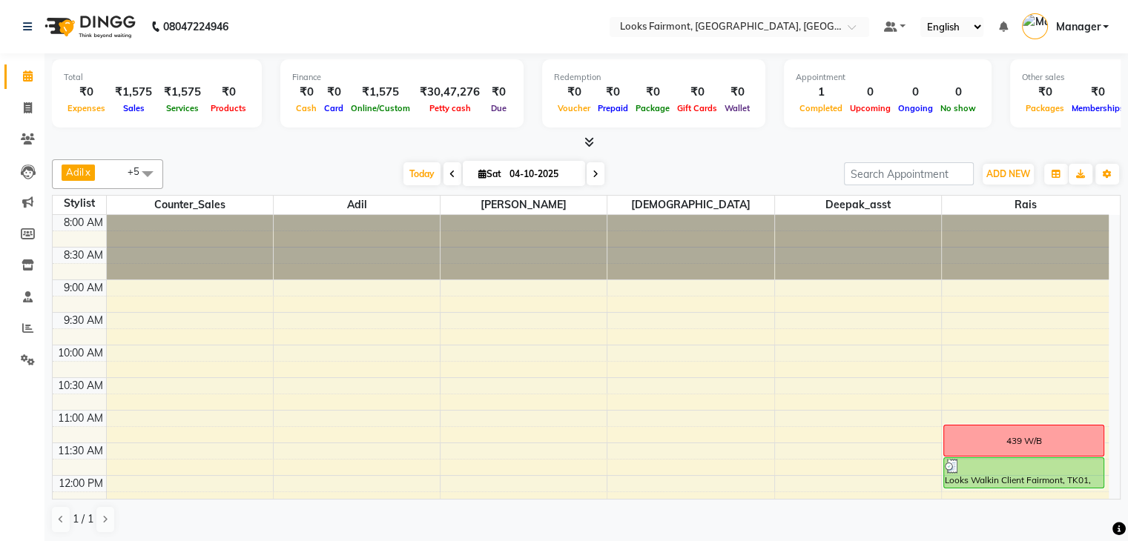
click at [490, 174] on span "Sat" at bounding box center [490, 173] width 30 height 11
select select "10"
select select "2025"
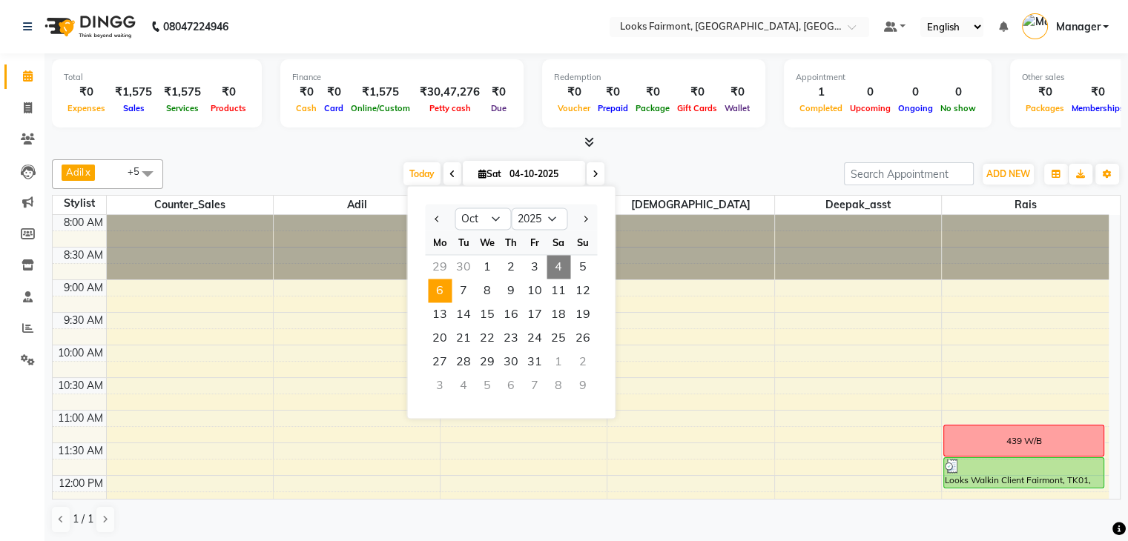
click at [440, 288] on span "6" at bounding box center [440, 291] width 24 height 24
type input "06-10-2025"
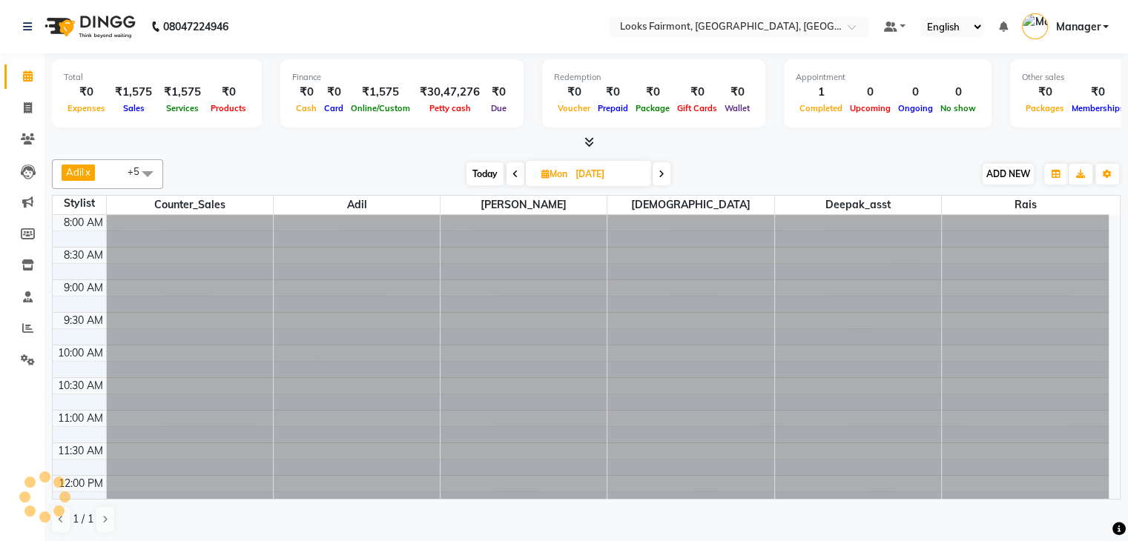
scroll to position [260, 0]
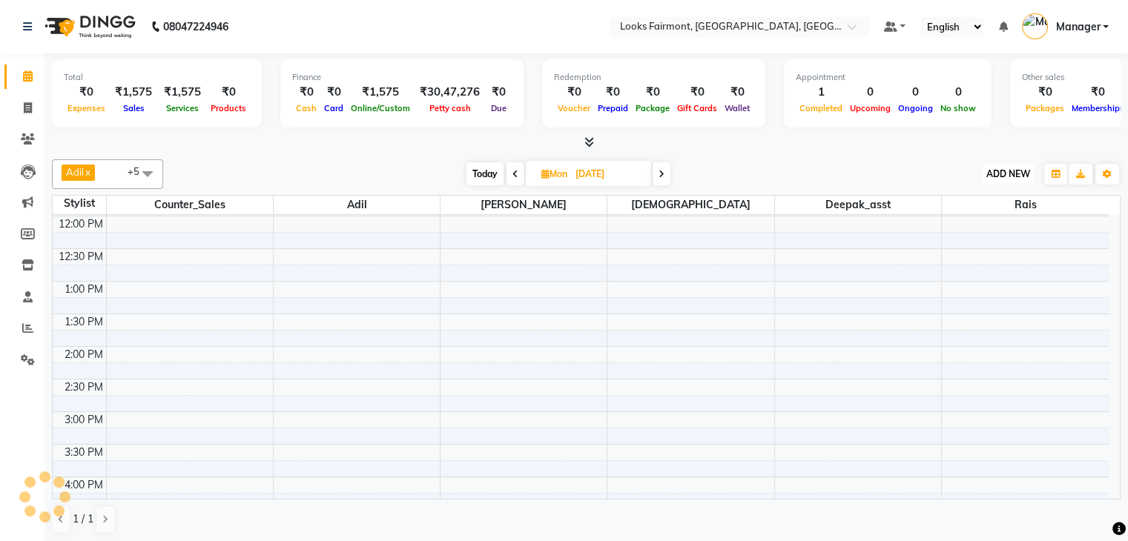
click at [1003, 174] on span "ADD NEW" at bounding box center [1008, 173] width 44 height 11
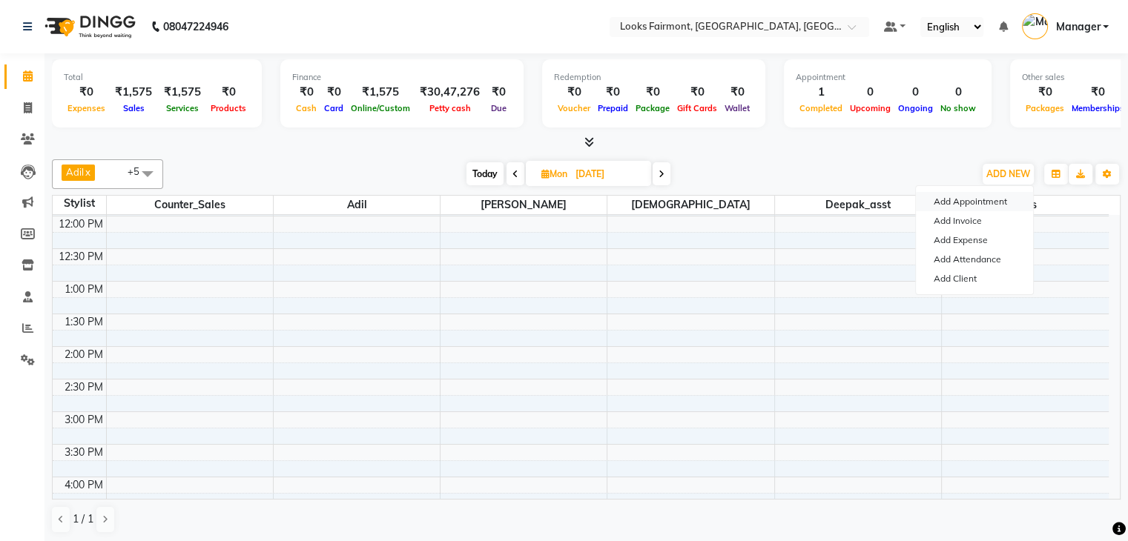
click at [980, 197] on button "Add Appointment" at bounding box center [974, 201] width 117 height 19
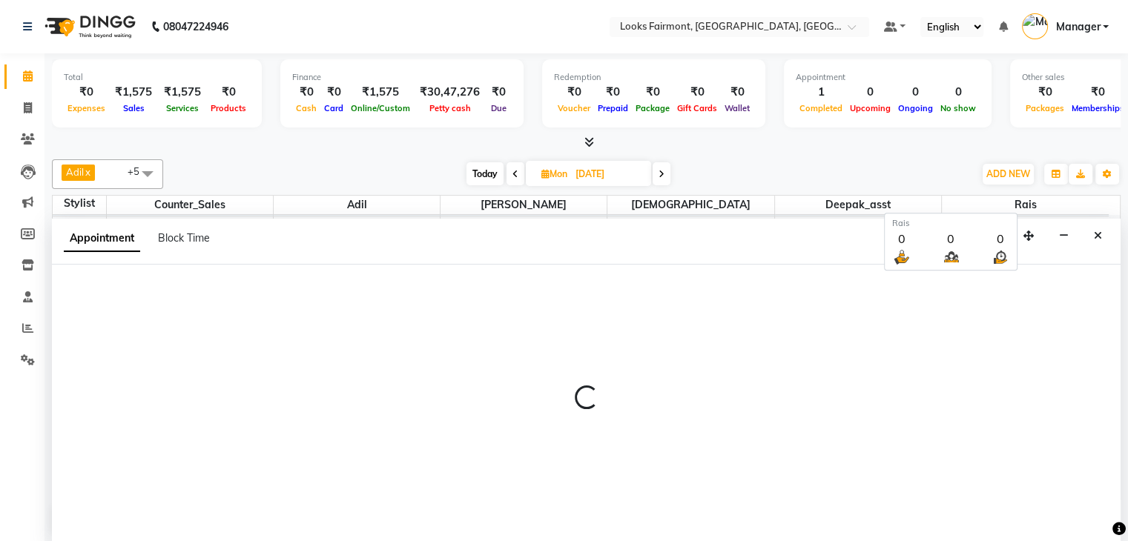
scroll to position [1, 0]
select select "540"
select select "tentative"
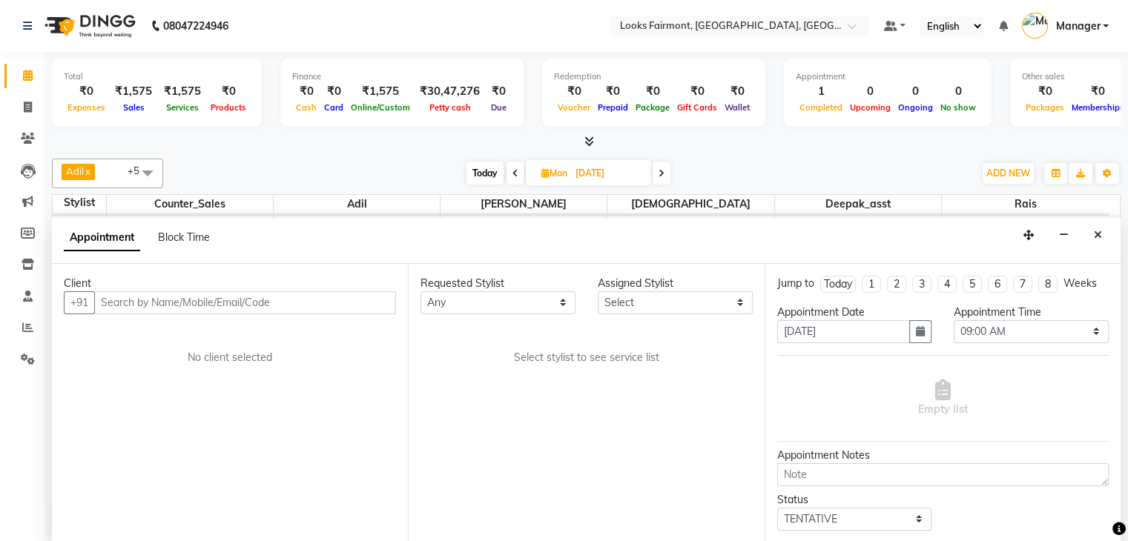
drag, startPoint x: 175, startPoint y: 240, endPoint x: 221, endPoint y: 259, distance: 49.9
click at [176, 240] on span "Block Time" at bounding box center [184, 237] width 52 height 13
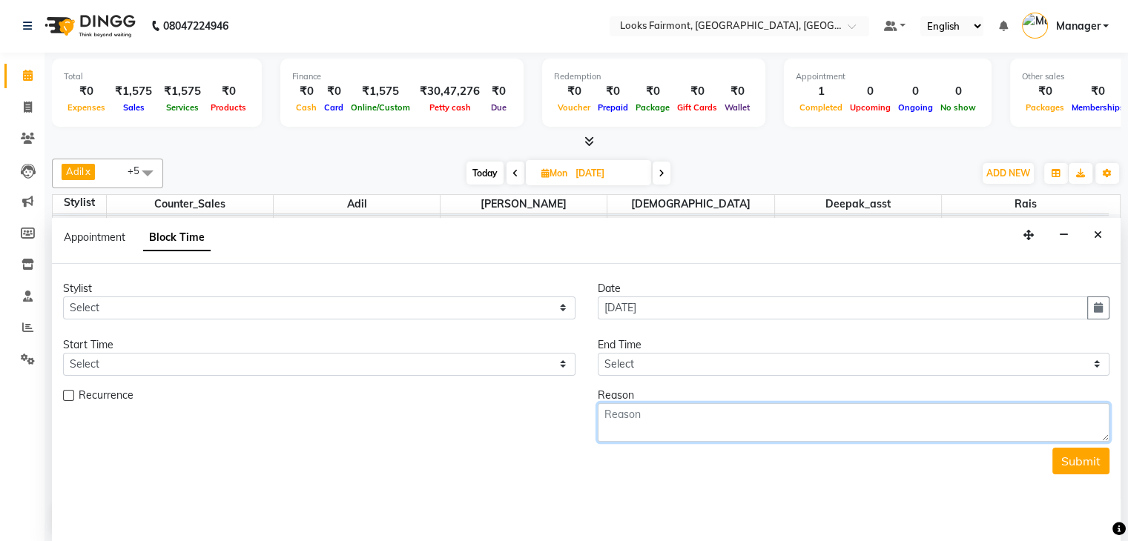
click at [706, 403] on textarea at bounding box center [854, 422] width 512 height 39
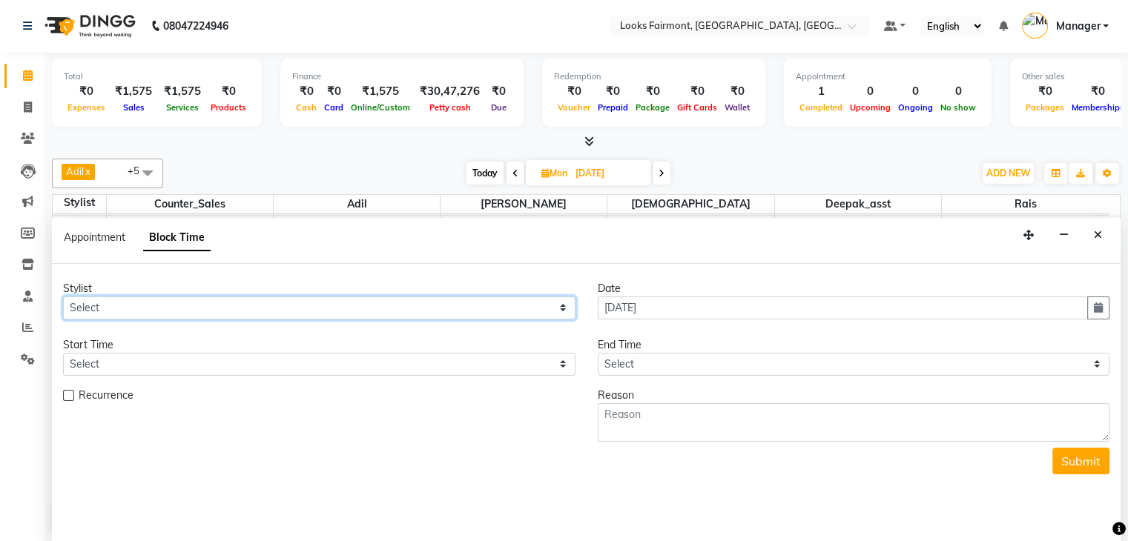
click at [439, 300] on select "Select Adil Anisa Counter_Sales Deepak_asst Nisha Preeti Rais Soring_mgr Sunita…" at bounding box center [319, 308] width 512 height 23
click at [676, 392] on div "Reason" at bounding box center [854, 396] width 512 height 16
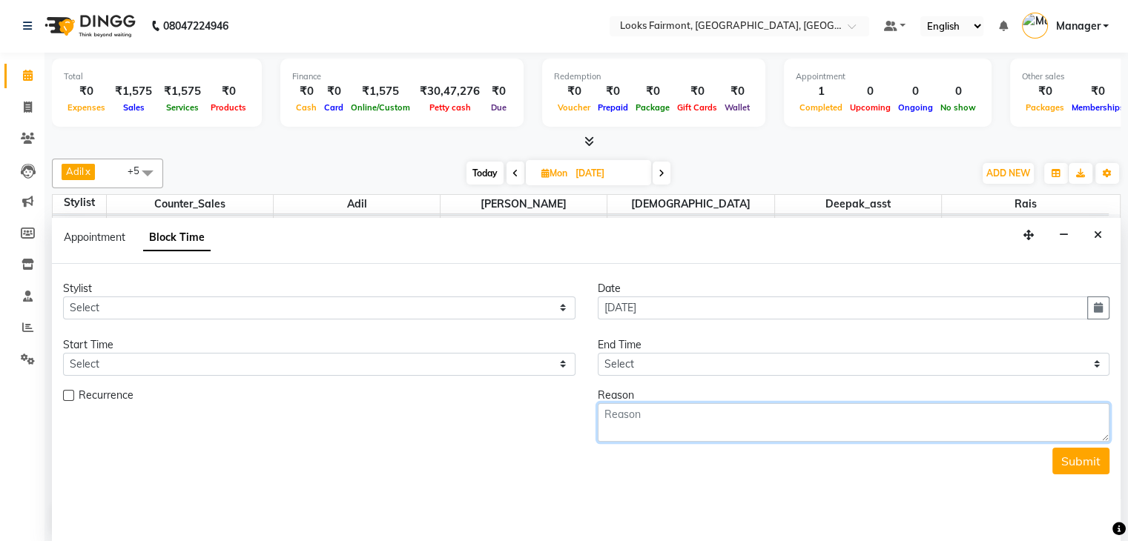
click at [666, 428] on textarea at bounding box center [854, 422] width 512 height 39
click at [681, 412] on textarea "PAULA VERMA 19732347900" at bounding box center [854, 422] width 512 height 39
click at [765, 429] on textarea "PAULA VERMA +19732347900" at bounding box center [854, 422] width 512 height 39
type textarea "PAULA VERMA +19732347900"
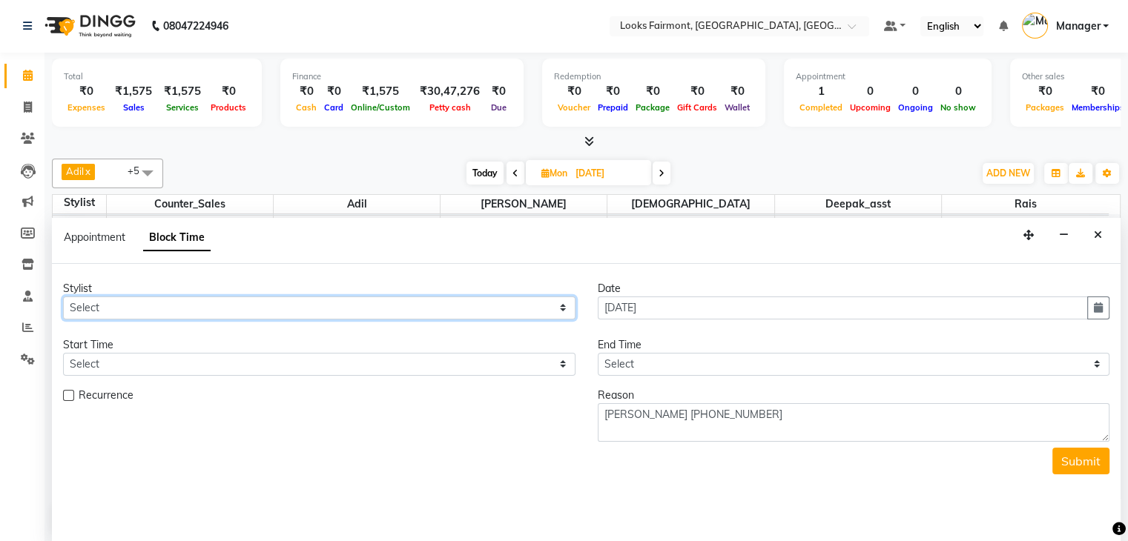
click at [366, 312] on select "Select Adil Anisa Counter_Sales Deepak_asst Nisha Preeti Rais Soring_mgr Sunita…" at bounding box center [319, 308] width 512 height 23
select select "84887"
click at [63, 297] on select "Select Adil Anisa Counter_Sales Deepak_asst Nisha Preeti Rais Soring_mgr Sunita…" at bounding box center [319, 308] width 512 height 23
click at [252, 375] on form "Stylist Select Adil Anisa Counter_Sales Deepak_asst Nisha Preeti Rais Soring_mg…" at bounding box center [586, 378] width 1046 height 194
click at [252, 369] on select "Select 09:00 AM 09:15 AM 09:30 AM 09:45 AM 10:00 AM 10:15 AM 10:30 AM 10:45 AM …" at bounding box center [319, 364] width 512 height 23
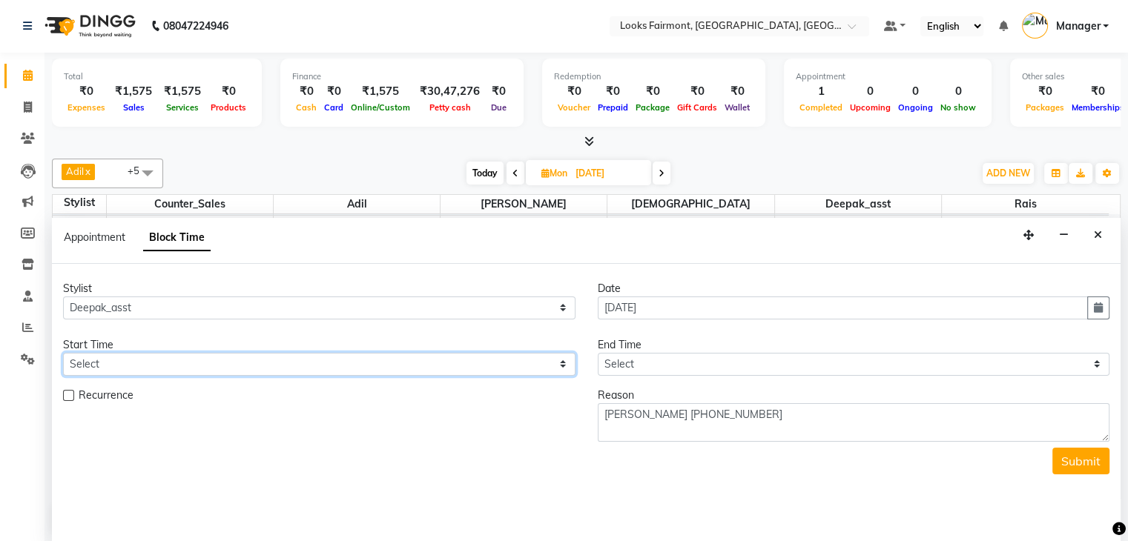
select select "540"
click at [63, 353] on select "Select 09:00 AM 09:15 AM 09:30 AM 09:45 AM 10:00 AM 10:15 AM 10:30 AM 10:45 AM …" at bounding box center [319, 364] width 512 height 23
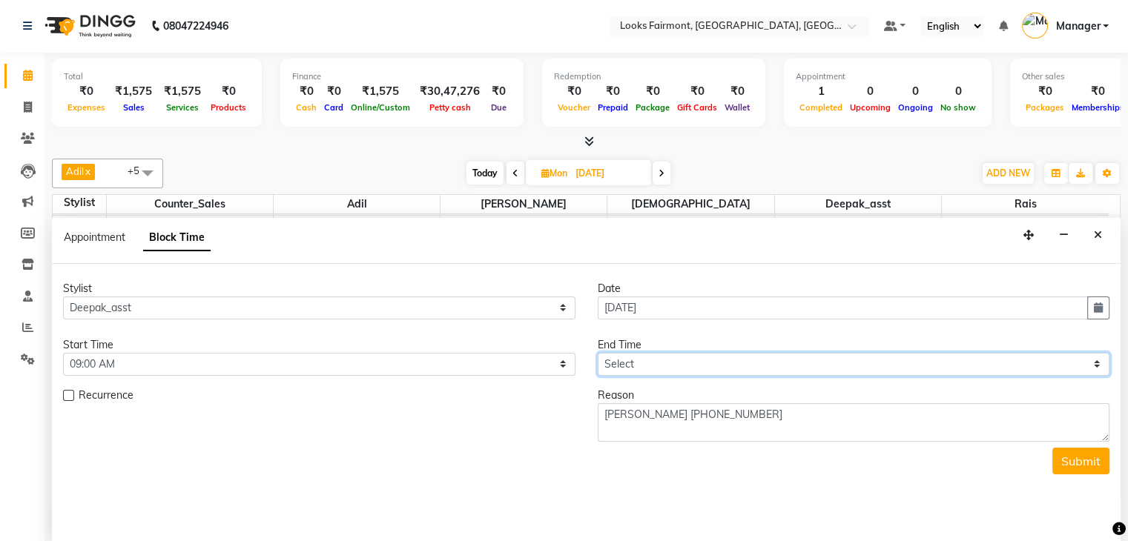
click at [794, 353] on select "Select 09:00 AM 09:15 AM 09:30 AM 09:45 AM 10:00 AM 10:15 AM 10:30 AM 10:45 AM …" at bounding box center [854, 364] width 512 height 23
select select "600"
click at [598, 353] on select "Select 09:00 AM 09:15 AM 09:30 AM 09:45 AM 10:00 AM 10:15 AM 10:30 AM 10:45 AM …" at bounding box center [854, 364] width 512 height 23
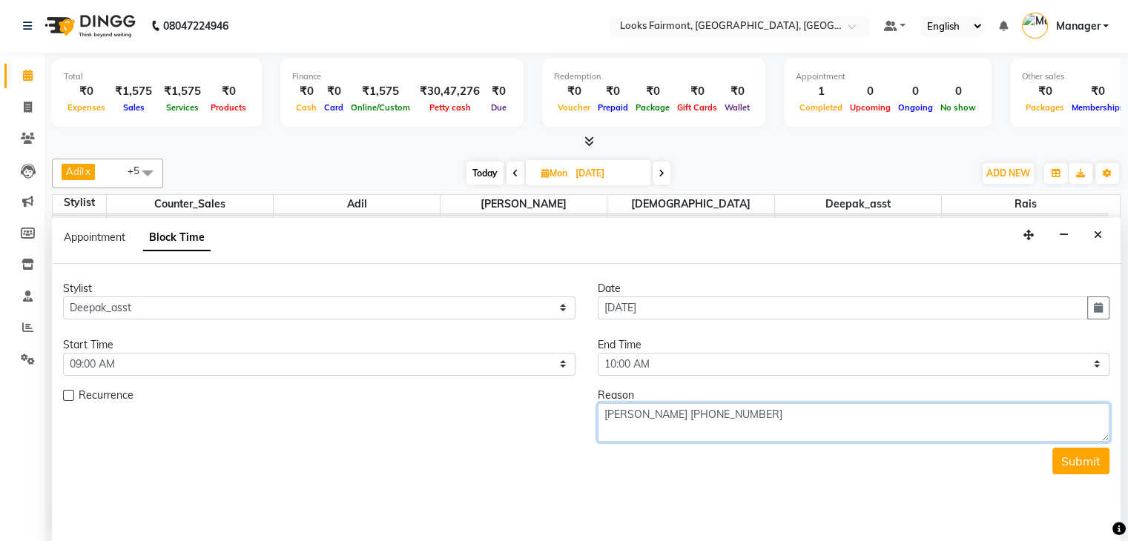
click at [804, 420] on textarea "PAULA VERMA +19732347900" at bounding box center [854, 422] width 512 height 39
click at [765, 415] on textarea "PAULA VERMA +19732347900 2 BLOWDRY" at bounding box center [854, 422] width 512 height 39
drag, startPoint x: 834, startPoint y: 420, endPoint x: 596, endPoint y: 406, distance: 237.7
click at [599, 414] on textarea "PAULA VERMA +19732347900 BLOWDRY" at bounding box center [854, 422] width 512 height 39
type textarea "PAULA VERMA +19732347900 BLOWDRY"
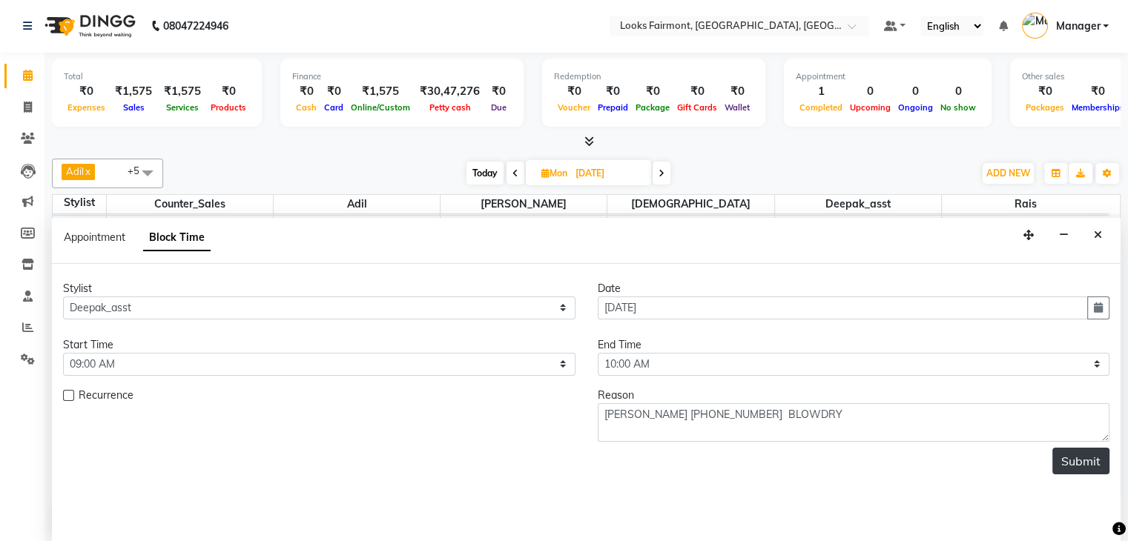
click at [1084, 465] on button "Submit" at bounding box center [1080, 461] width 57 height 27
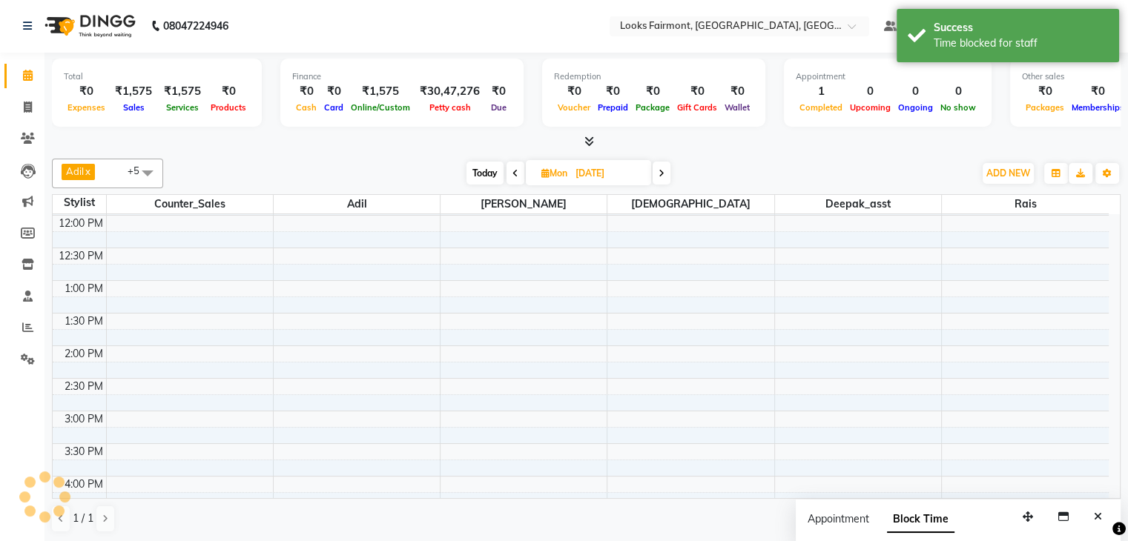
scroll to position [0, 0]
click at [1101, 514] on icon "Close" at bounding box center [1098, 517] width 8 height 10
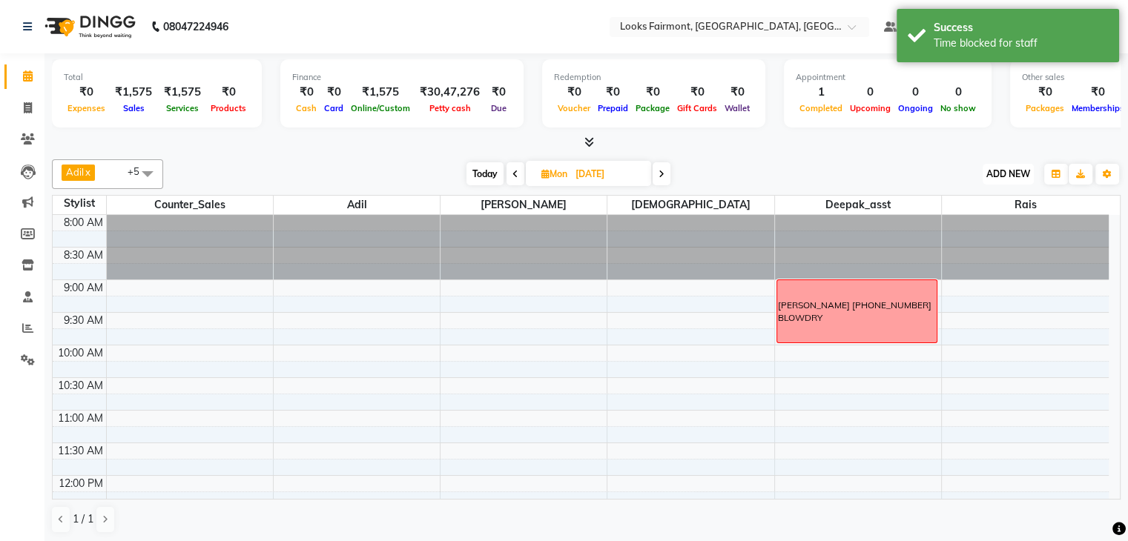
click at [1008, 168] on span "ADD NEW" at bounding box center [1008, 173] width 44 height 11
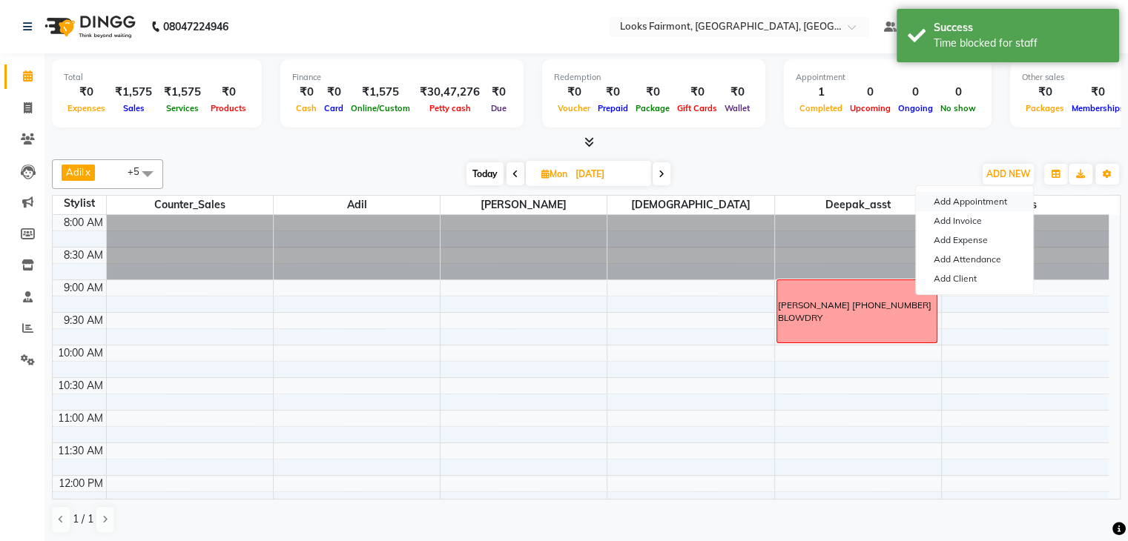
click at [983, 202] on button "Add Appointment" at bounding box center [974, 201] width 117 height 19
select select "tentative"
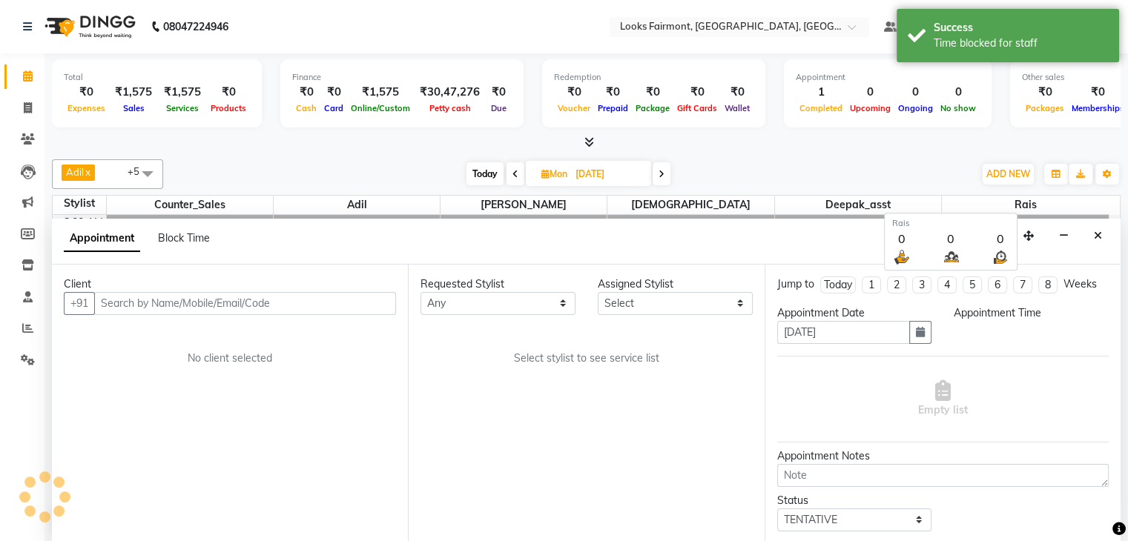
scroll to position [1, 0]
select select "540"
click at [179, 241] on span "Block Time" at bounding box center [184, 237] width 52 height 13
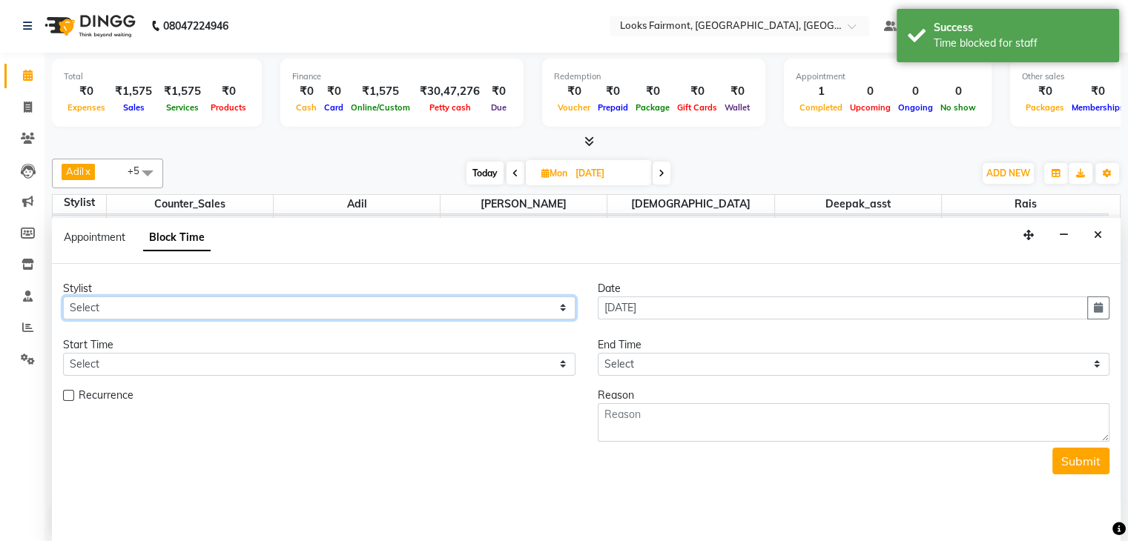
click at [208, 306] on select "Select Adil Anisa Counter_Sales Deepak_asst Nisha Preeti Rais Soring_mgr Sunita…" at bounding box center [319, 308] width 512 height 23
select select "76349"
click at [63, 297] on select "Select Adil Anisa Counter_Sales Deepak_asst Nisha Preeti Rais Soring_mgr Sunita…" at bounding box center [319, 308] width 512 height 23
click at [181, 366] on select "Select 09:00 AM 09:15 AM 09:30 AM 09:45 AM 10:00 AM 10:15 AM 10:30 AM 10:45 AM …" at bounding box center [319, 364] width 512 height 23
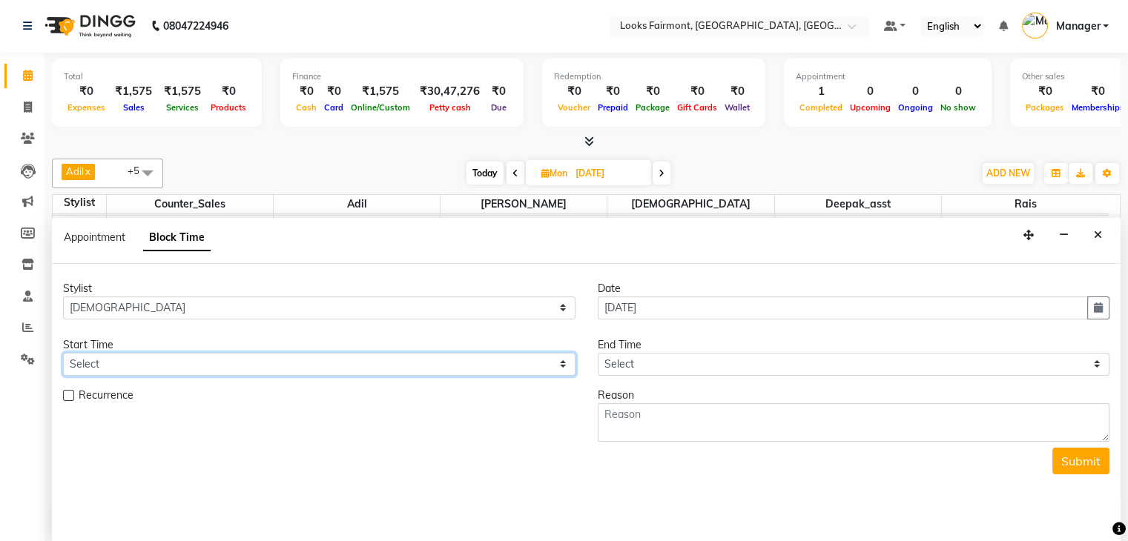
select select "540"
click at [63, 353] on select "Select 09:00 AM 09:15 AM 09:30 AM 09:45 AM 10:00 AM 10:15 AM 10:30 AM 10:45 AM …" at bounding box center [319, 364] width 512 height 23
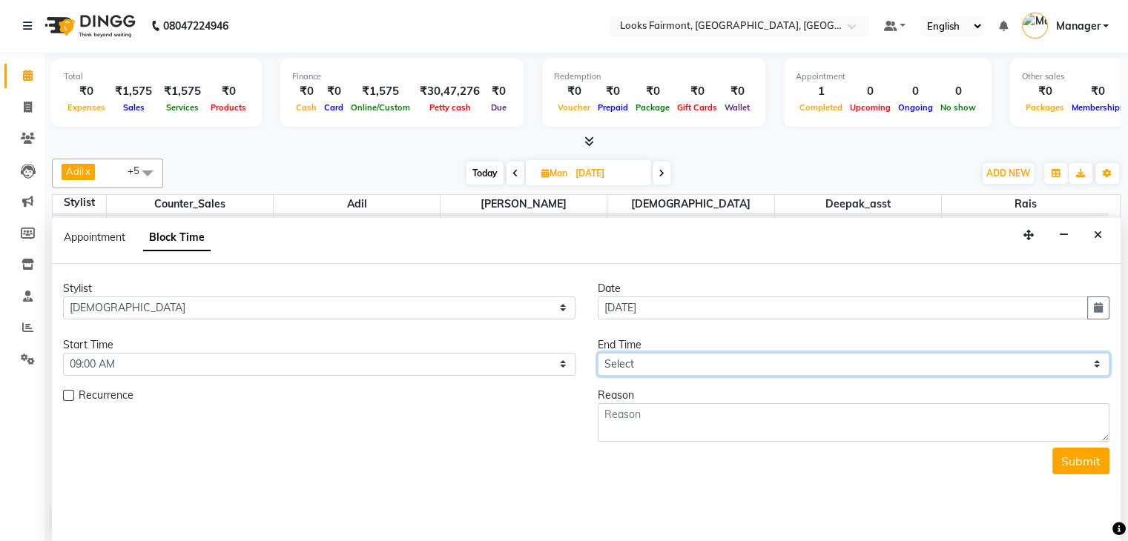
click at [624, 362] on select "Select 09:00 AM 09:15 AM 09:30 AM 09:45 AM 10:00 AM 10:15 AM 10:30 AM 10:45 AM …" at bounding box center [854, 364] width 512 height 23
select select "600"
click at [598, 353] on select "Select 09:00 AM 09:15 AM 09:30 AM 09:45 AM 10:00 AM 10:15 AM 10:30 AM 10:45 AM …" at bounding box center [854, 364] width 512 height 23
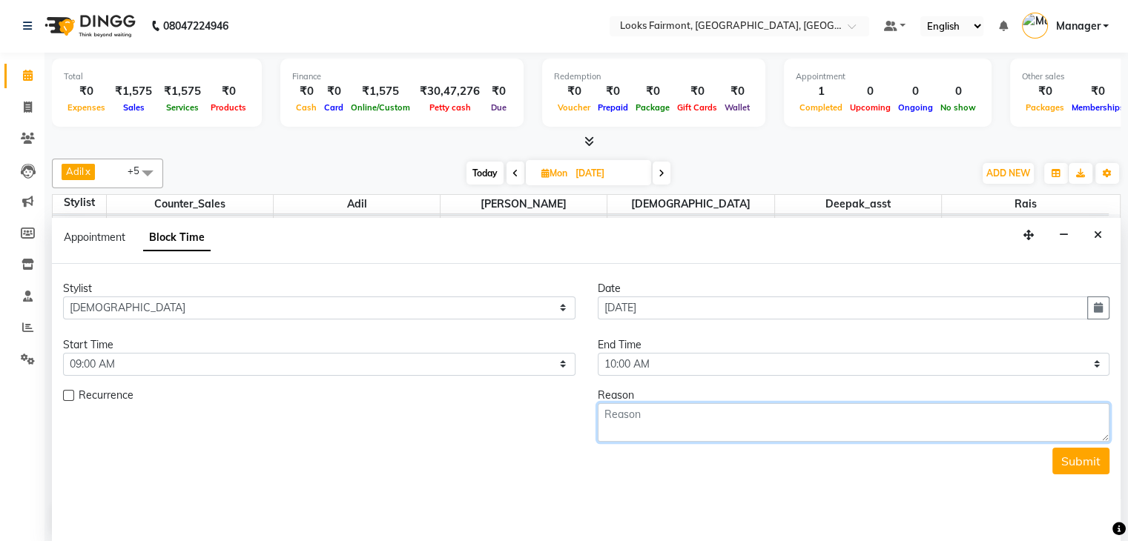
click at [709, 410] on textarea at bounding box center [854, 422] width 512 height 39
paste textarea "PAULA VERMA +19732347900 BLOWDRY"
type textarea "PAULA VERMA +19732347900 BLOWDRY"
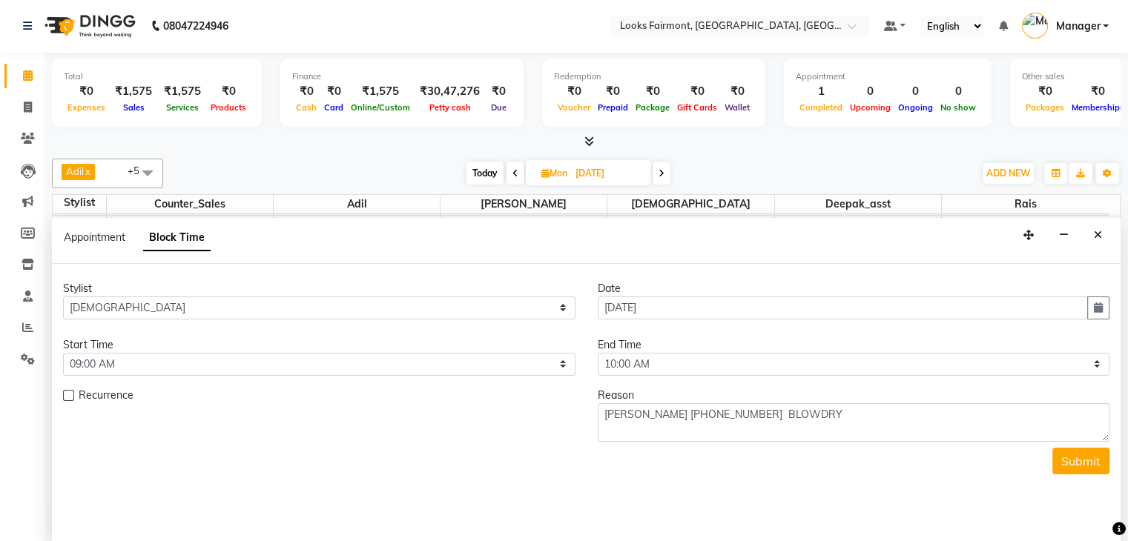
click at [850, 484] on div "Stylist Select Adil Anisa Counter_Sales Deepak_asst Nisha Preeti Rais Soring_mg…" at bounding box center [586, 403] width 1069 height 279
click at [680, 366] on select "Select 09:00 AM 09:15 AM 09:30 AM 09:45 AM 10:00 AM 10:15 AM 10:30 AM 10:45 AM …" at bounding box center [854, 364] width 512 height 23
select select "660"
click at [598, 353] on select "Select 09:00 AM 09:15 AM 09:30 AM 09:45 AM 10:00 AM 10:15 AM 10:30 AM 10:45 AM …" at bounding box center [854, 364] width 512 height 23
click at [1095, 462] on button "Submit" at bounding box center [1080, 461] width 57 height 27
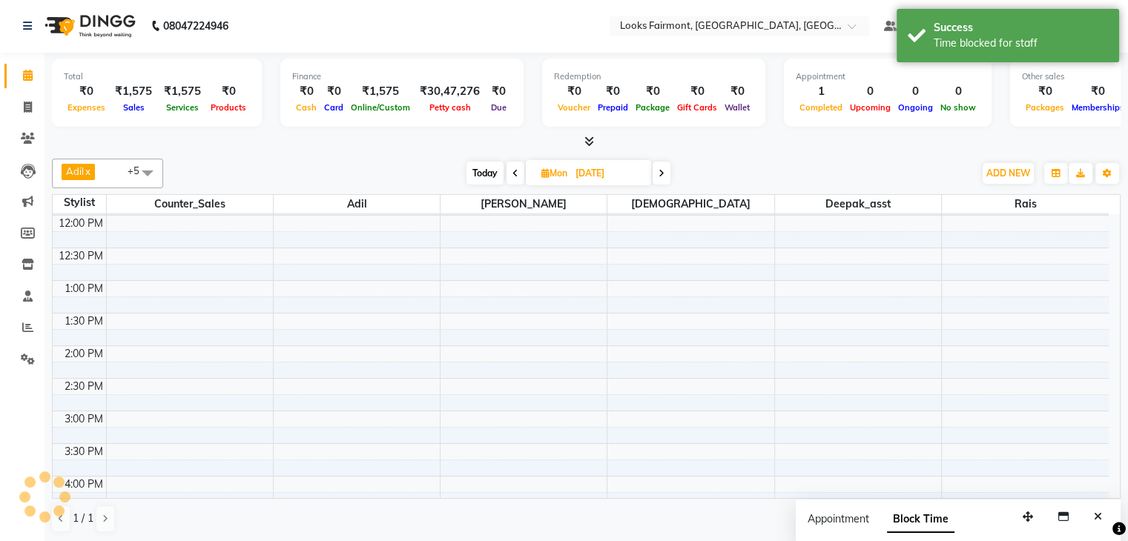
scroll to position [0, 0]
click at [1102, 518] on button "Close" at bounding box center [1098, 518] width 22 height 23
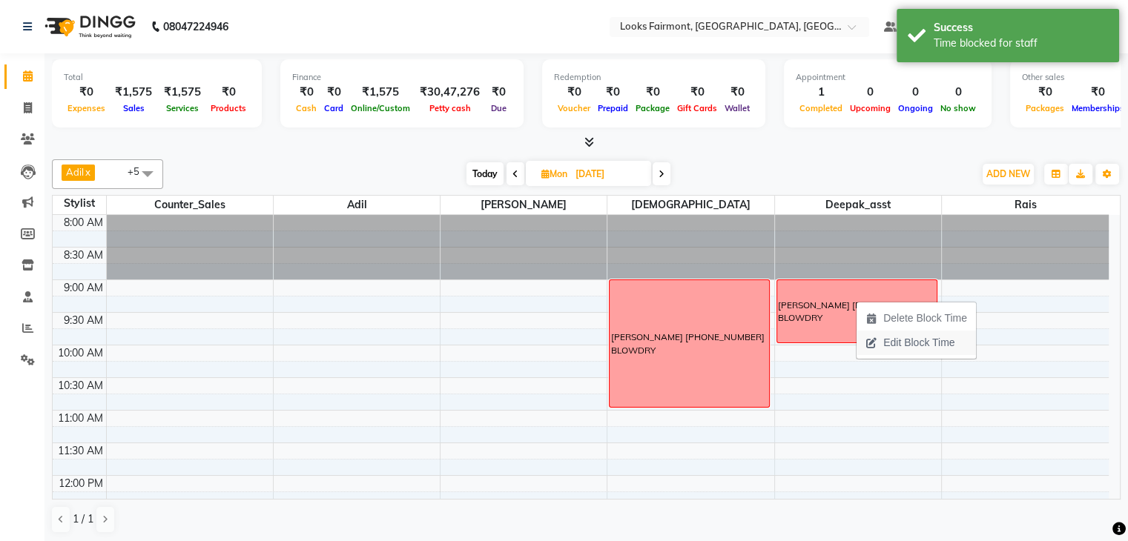
click at [878, 348] on span "Edit Block Time" at bounding box center [910, 343] width 107 height 24
select select "84887"
select select "540"
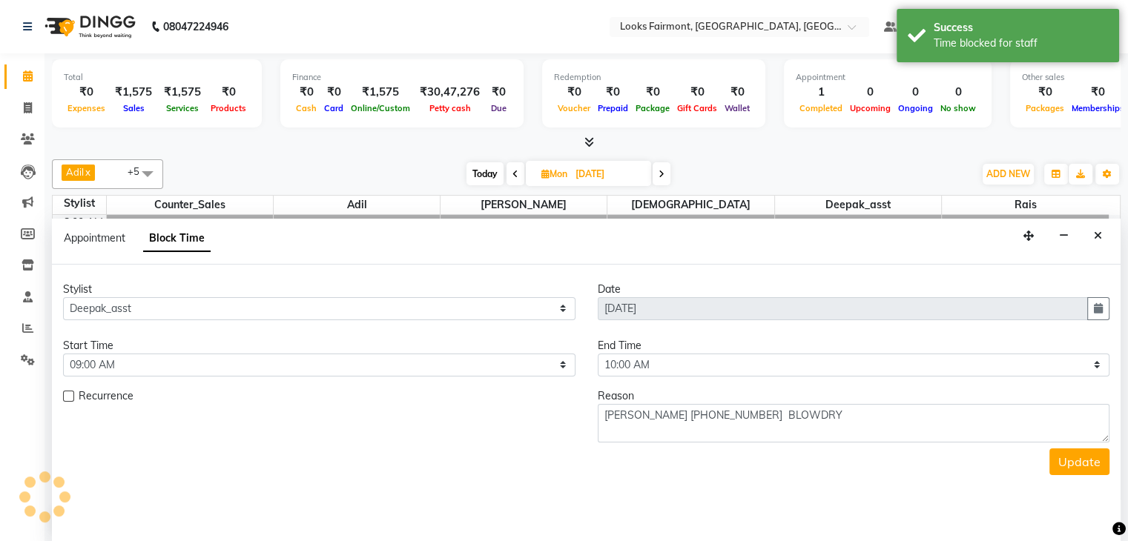
scroll to position [1, 0]
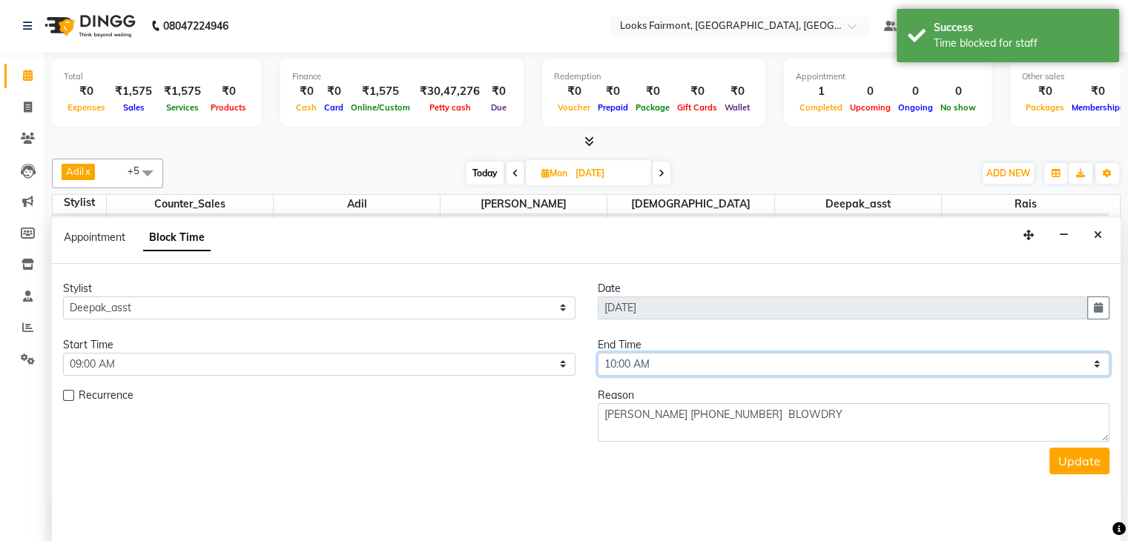
click at [639, 365] on select "Select 09:00 AM 09:15 AM 09:30 AM 09:45 AM 10:00 AM 10:15 AM 10:30 AM 10:45 AM …" at bounding box center [854, 364] width 512 height 23
select select "660"
click at [598, 353] on select "Select 09:00 AM 09:15 AM 09:30 AM 09:45 AM 10:00 AM 10:15 AM 10:30 AM 10:45 AM …" at bounding box center [854, 364] width 512 height 23
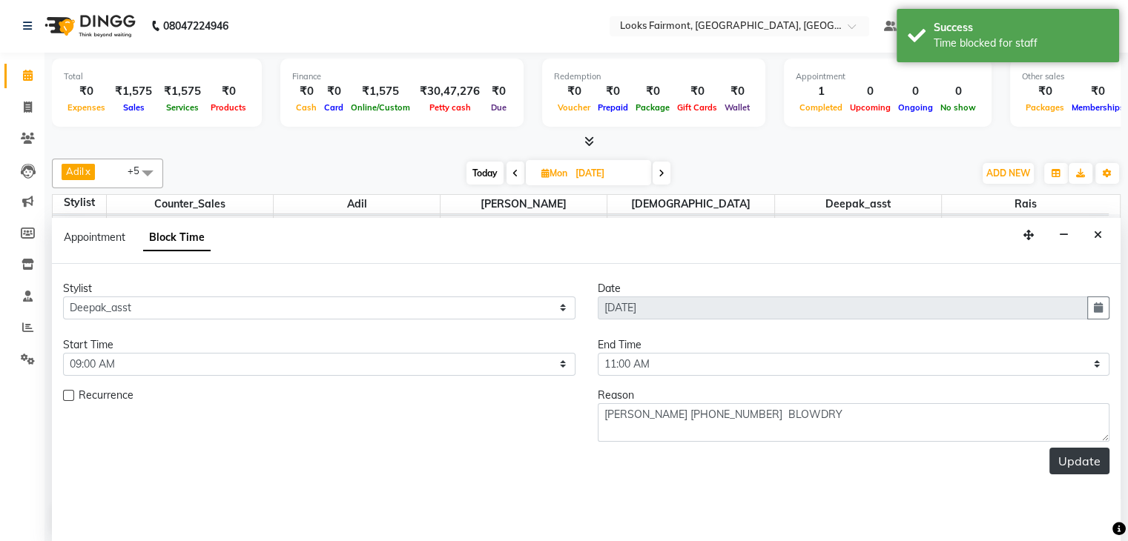
click at [1072, 458] on button "Update" at bounding box center [1079, 461] width 60 height 27
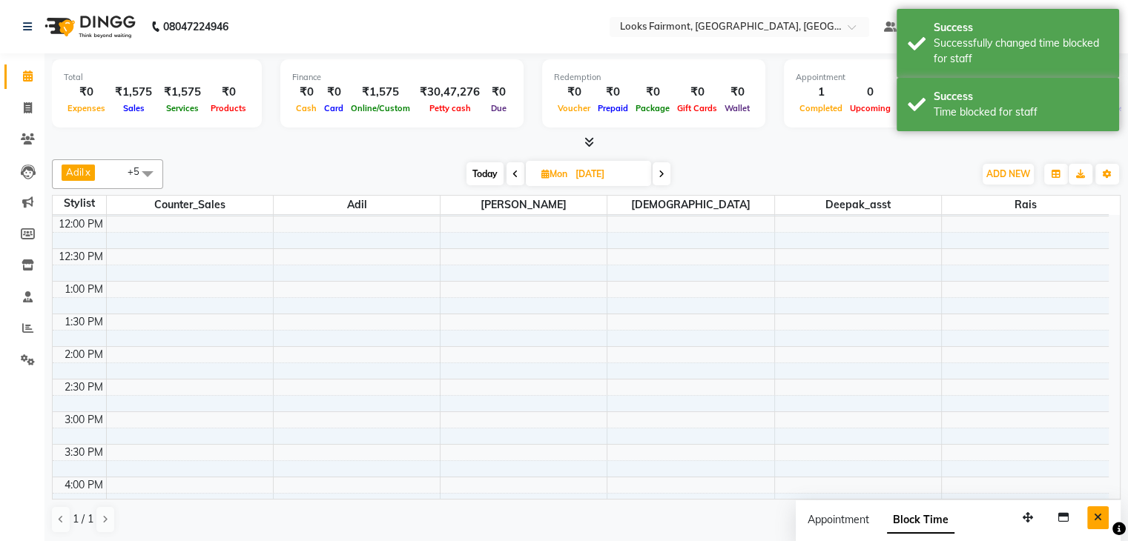
click at [1095, 516] on icon "Close" at bounding box center [1098, 517] width 8 height 10
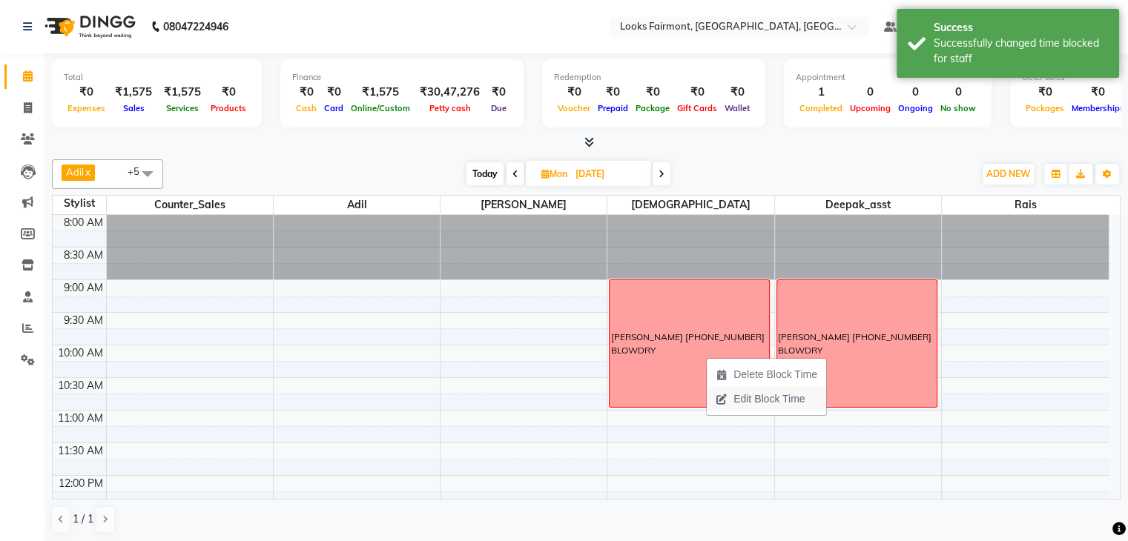
click at [740, 404] on span "Edit Block Time" at bounding box center [769, 400] width 71 height 16
select select "76349"
select select "540"
select select "660"
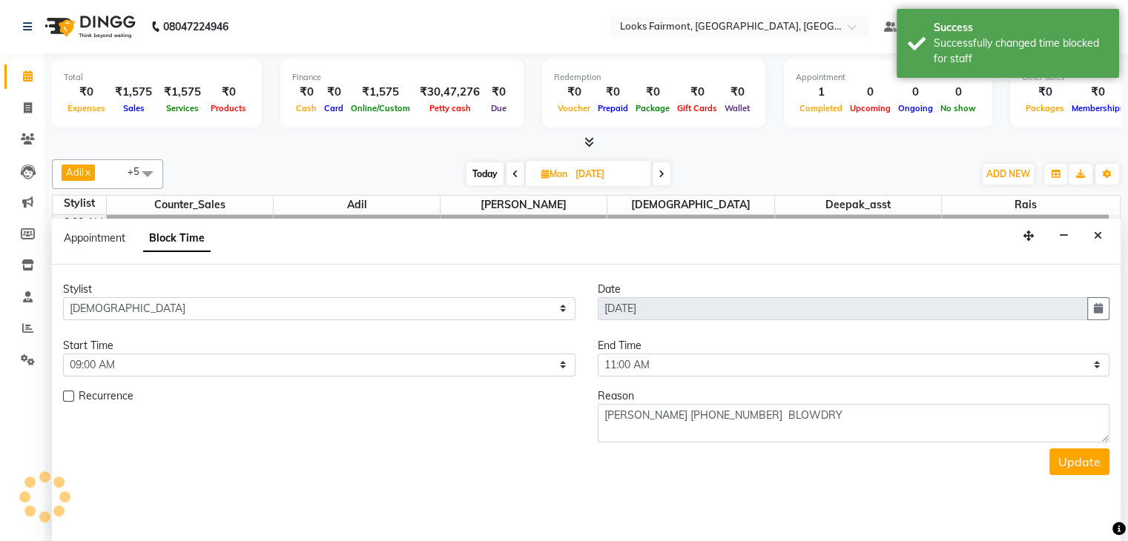
scroll to position [260, 0]
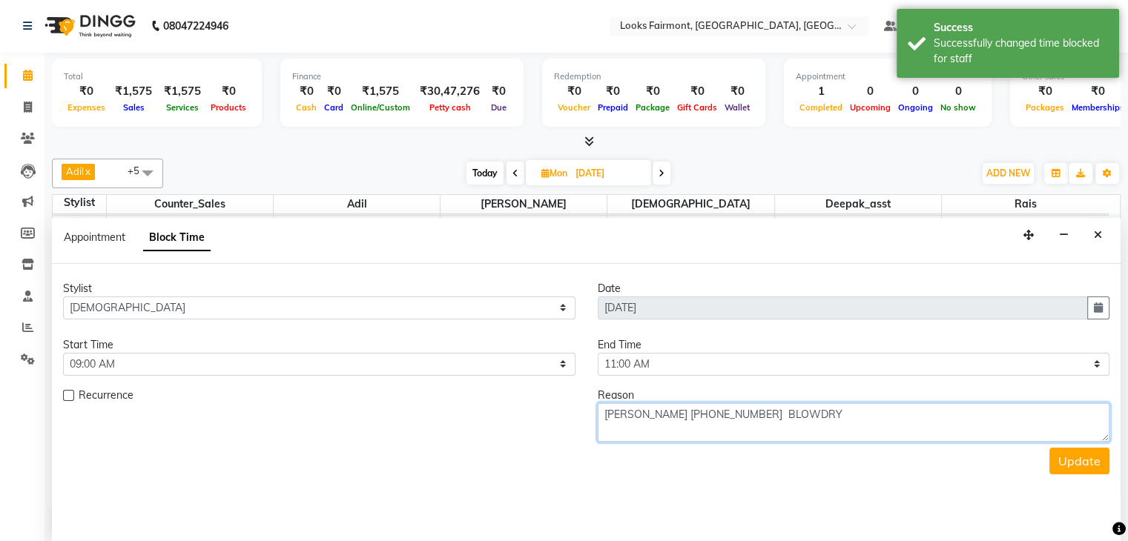
drag, startPoint x: 816, startPoint y: 422, endPoint x: 762, endPoint y: 421, distance: 53.4
click at [762, 421] on textarea "PAULA VERMA +19732347900 BLOWDRY" at bounding box center [854, 422] width 512 height 39
click at [821, 428] on textarea "PAULA VERMA +19732347900 FM" at bounding box center [854, 422] width 512 height 39
type textarea "PAULA VERMA +19732347900 FM"
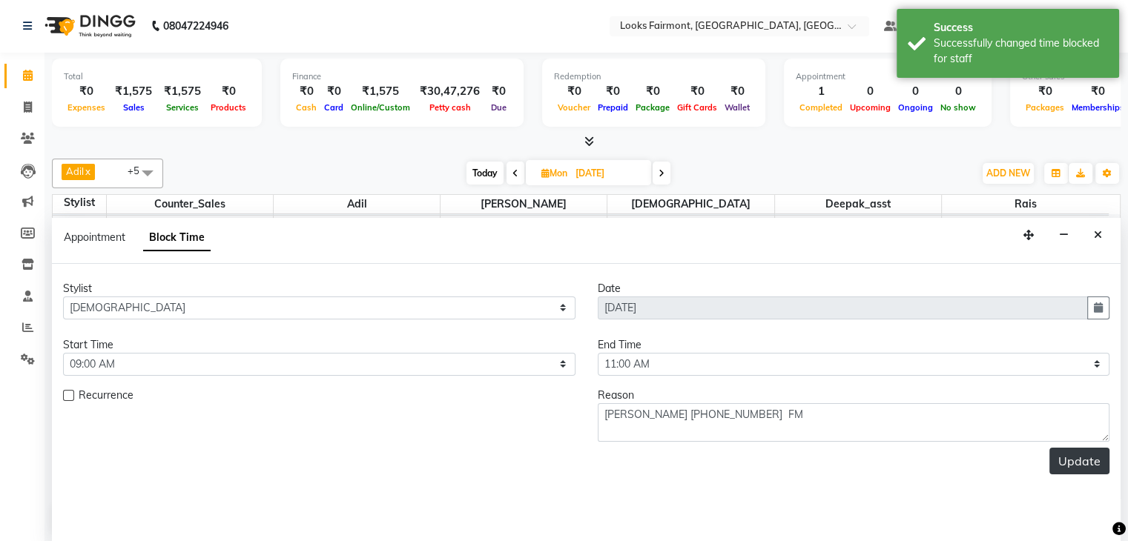
click at [1085, 463] on button "Update" at bounding box center [1079, 461] width 60 height 27
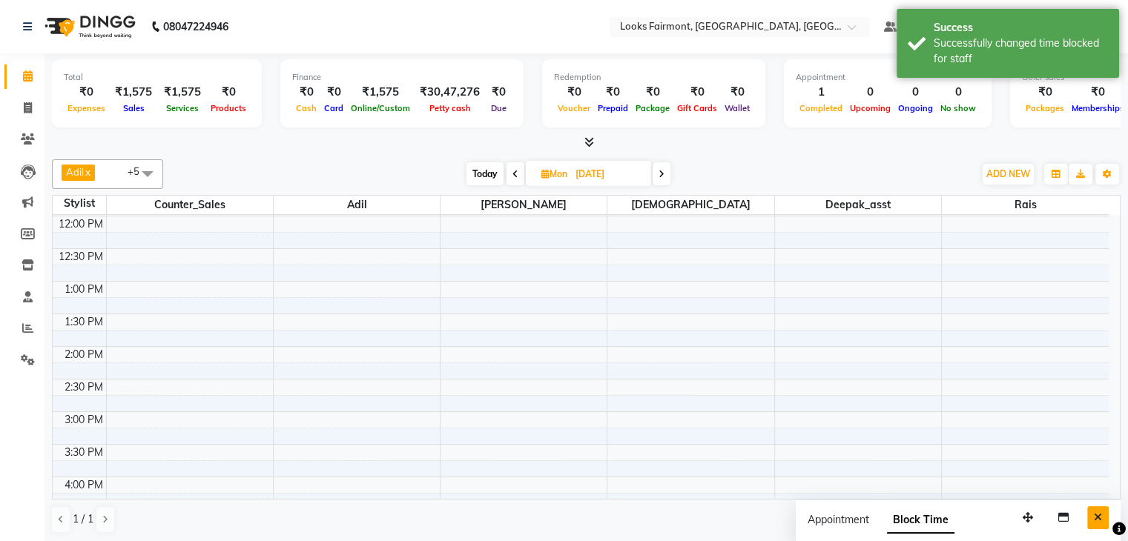
click at [1092, 514] on button "Close" at bounding box center [1098, 518] width 22 height 23
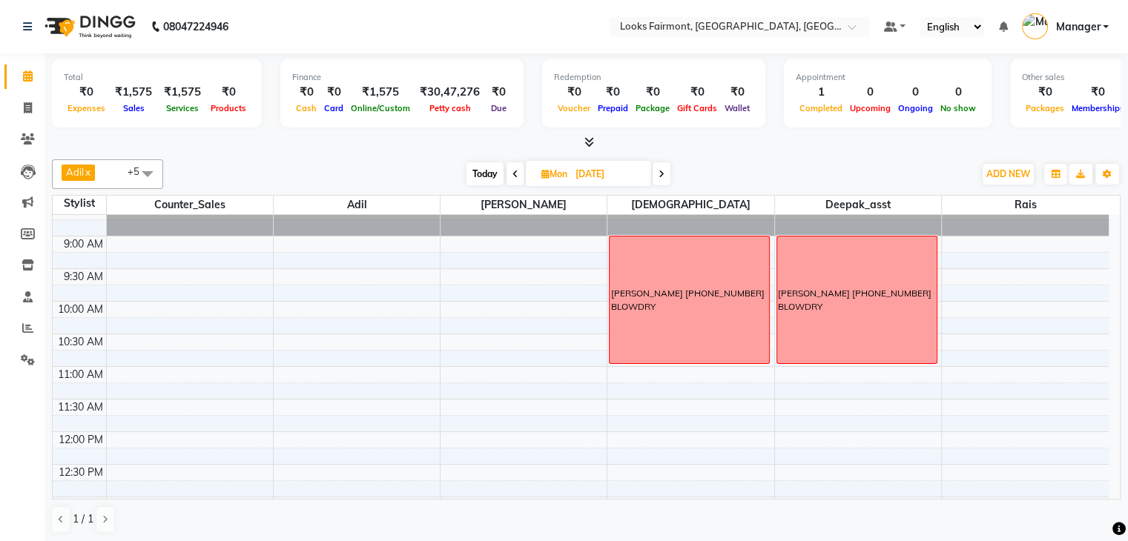
scroll to position [37, 0]
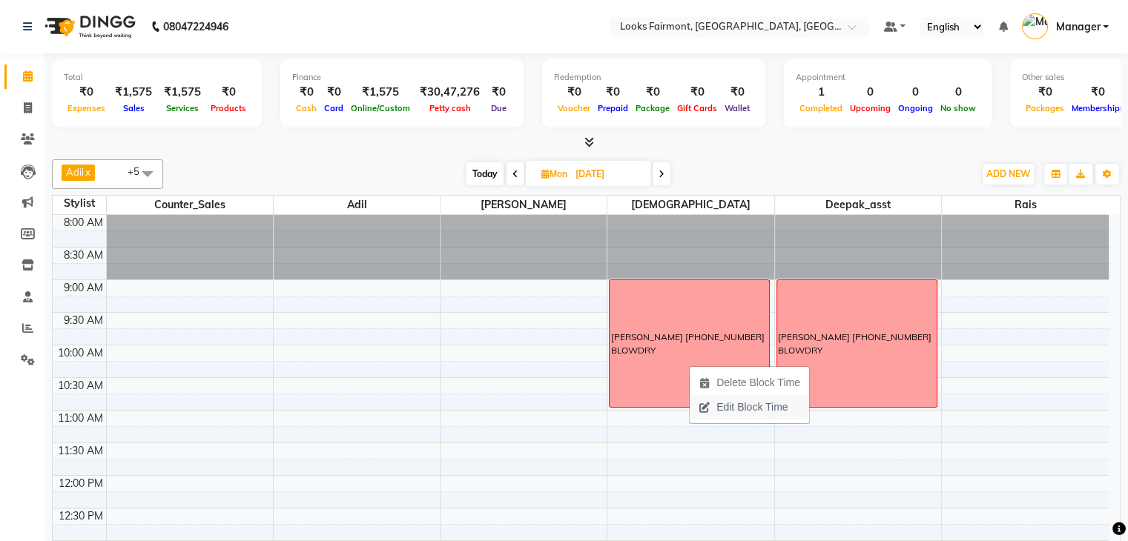
click at [721, 412] on span "Edit Block Time" at bounding box center [751, 408] width 71 height 16
select select "76349"
select select "540"
select select "660"
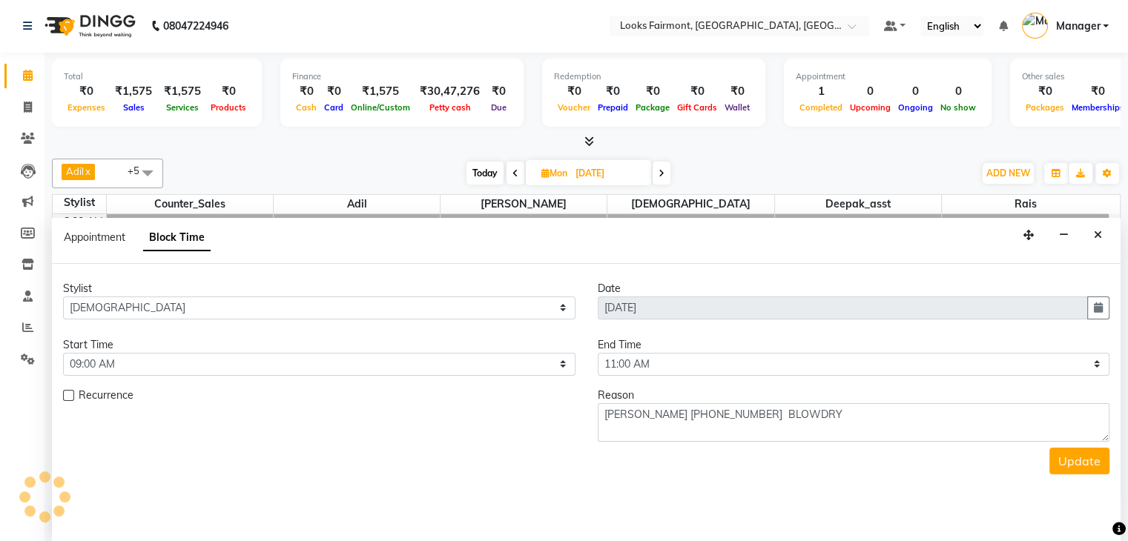
scroll to position [260, 0]
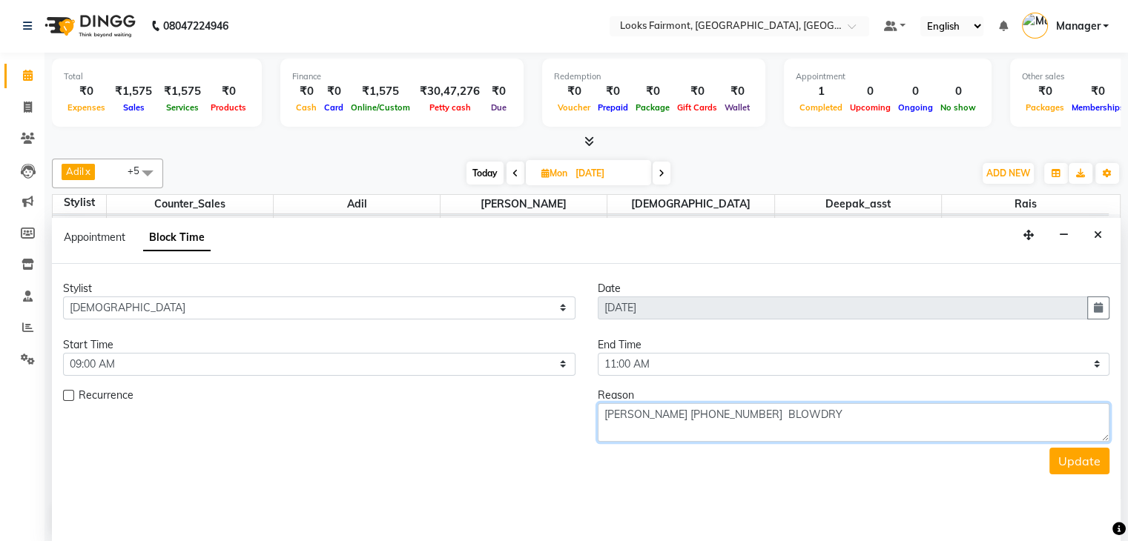
drag, startPoint x: 836, startPoint y: 423, endPoint x: 759, endPoint y: 422, distance: 76.4
click at [759, 422] on textarea "PAULA VERMA +19732347900 BLOWDRY" at bounding box center [854, 422] width 512 height 39
type textarea "PAULA VERMA +19732347900 FM"
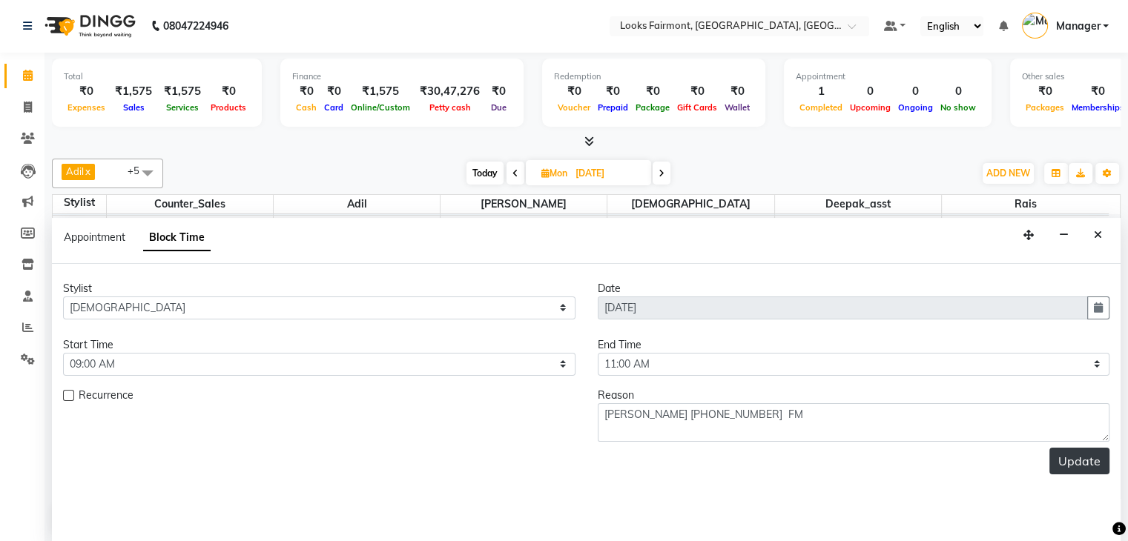
click at [1077, 458] on button "Update" at bounding box center [1079, 461] width 60 height 27
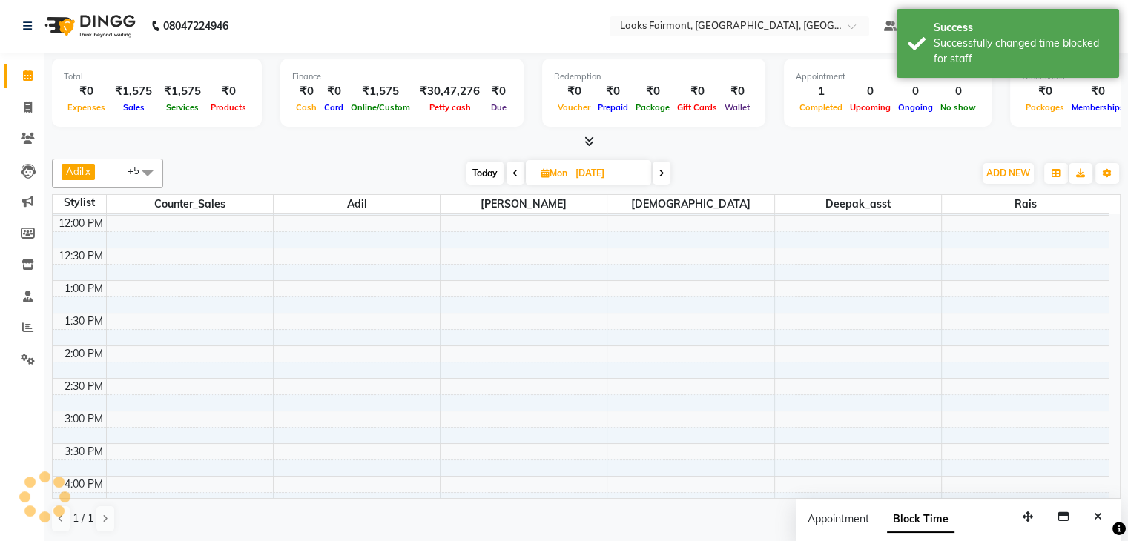
scroll to position [0, 0]
click at [1092, 512] on button "Close" at bounding box center [1098, 518] width 22 height 23
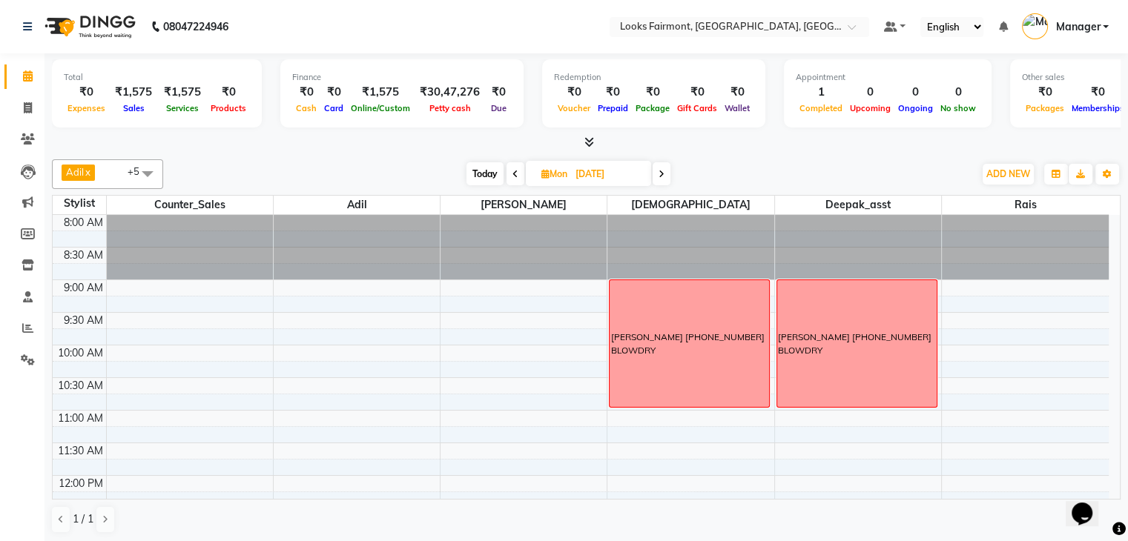
scroll to position [148, 0]
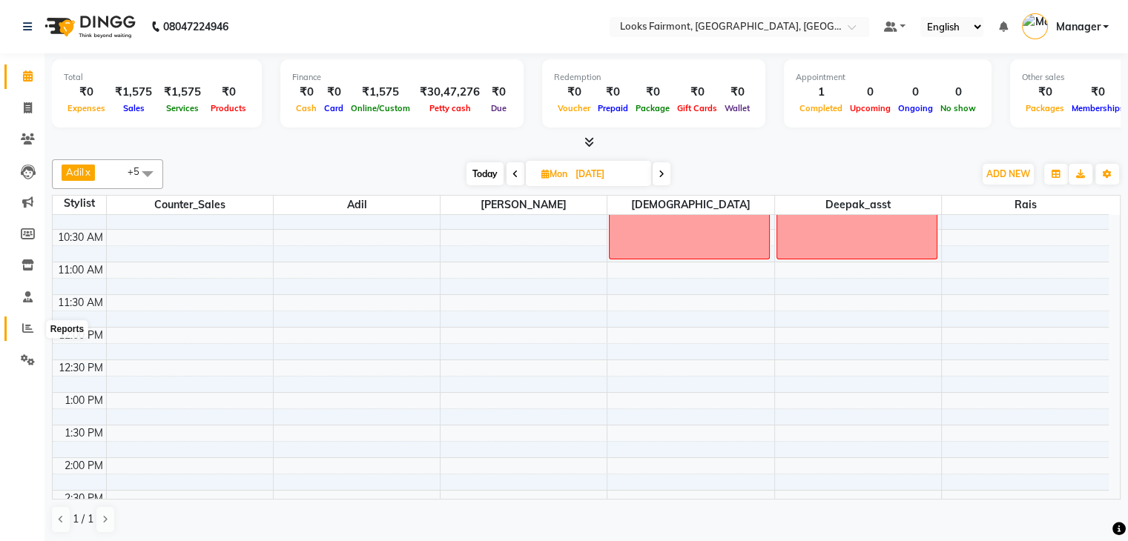
click at [22, 332] on icon at bounding box center [27, 328] width 11 height 11
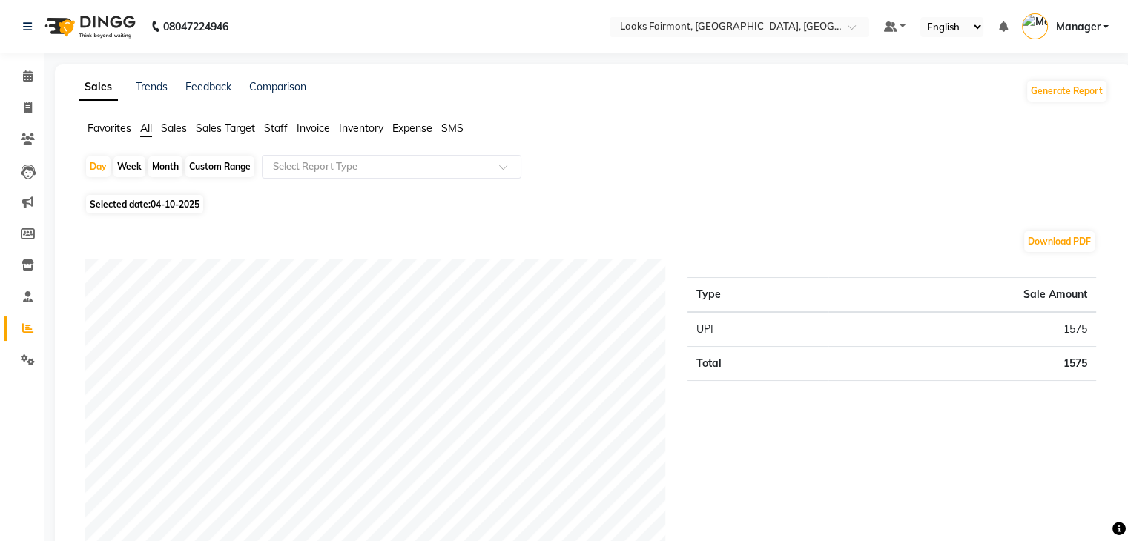
click at [280, 132] on span "Staff" at bounding box center [276, 128] width 24 height 13
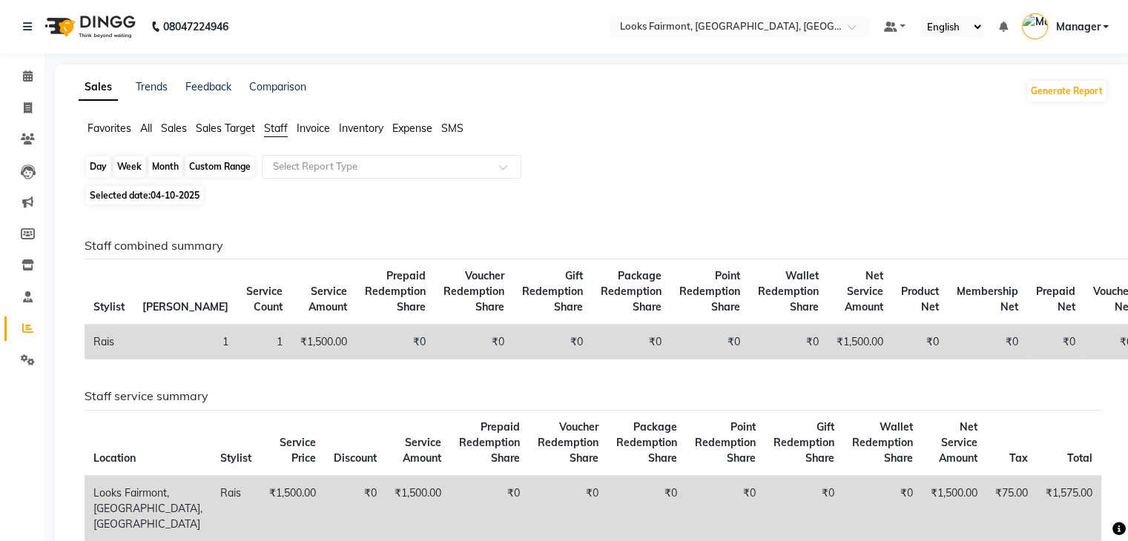
click at [97, 165] on div "Day" at bounding box center [98, 166] width 24 height 21
select select "10"
select select "2025"
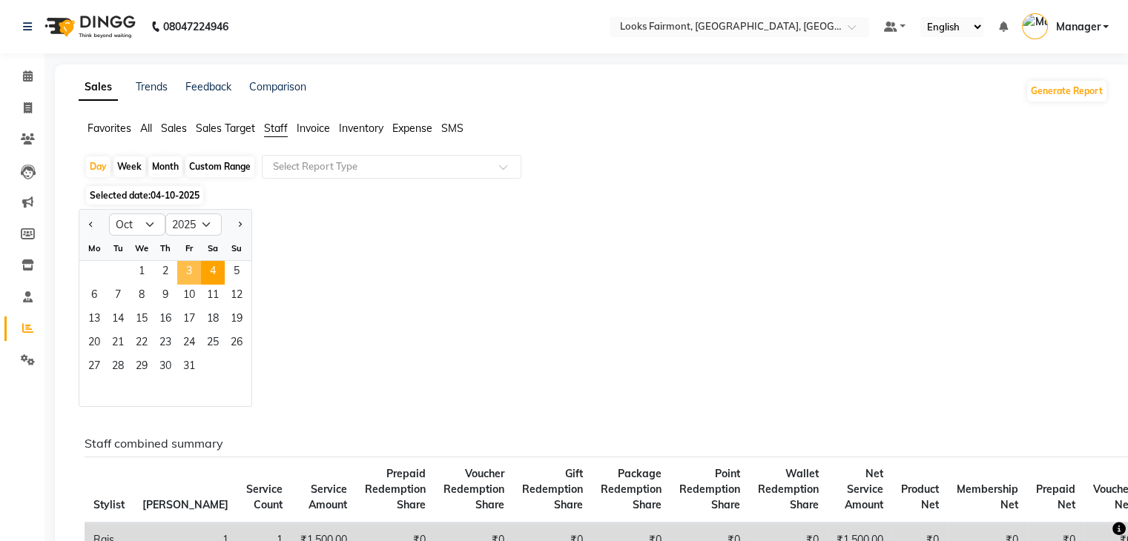
click at [183, 271] on span "3" at bounding box center [189, 273] width 24 height 24
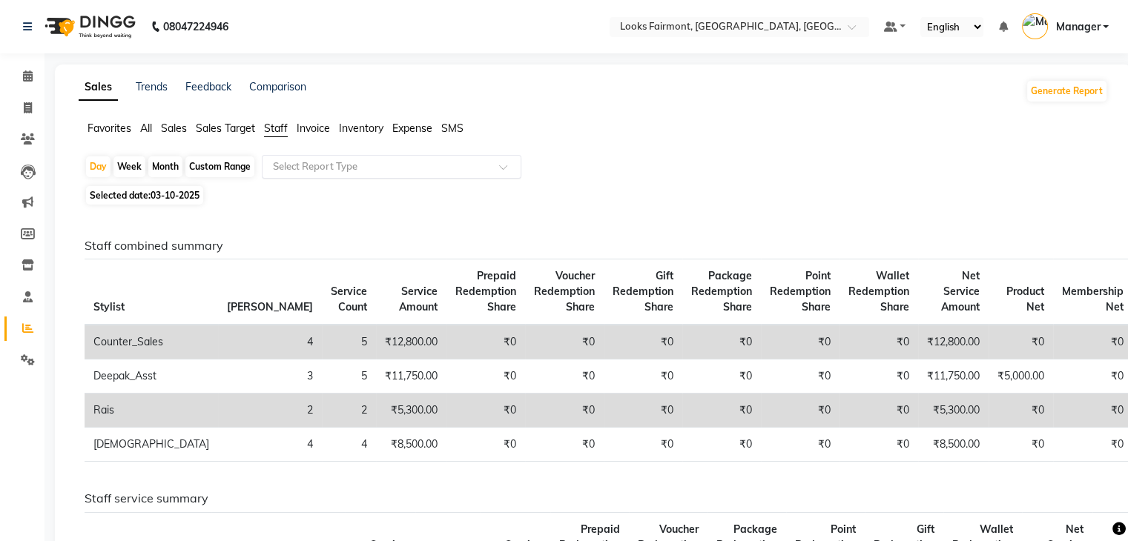
click at [317, 168] on input "text" at bounding box center [377, 166] width 214 height 15
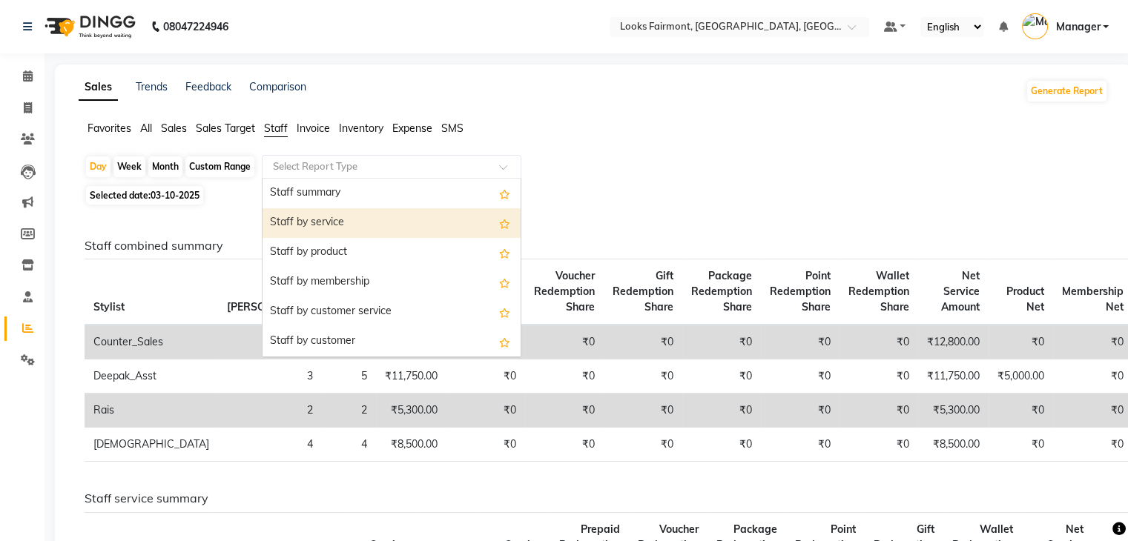
click at [312, 220] on div "Staff by service" at bounding box center [392, 223] width 258 height 30
select select "full_report"
select select "pdf"
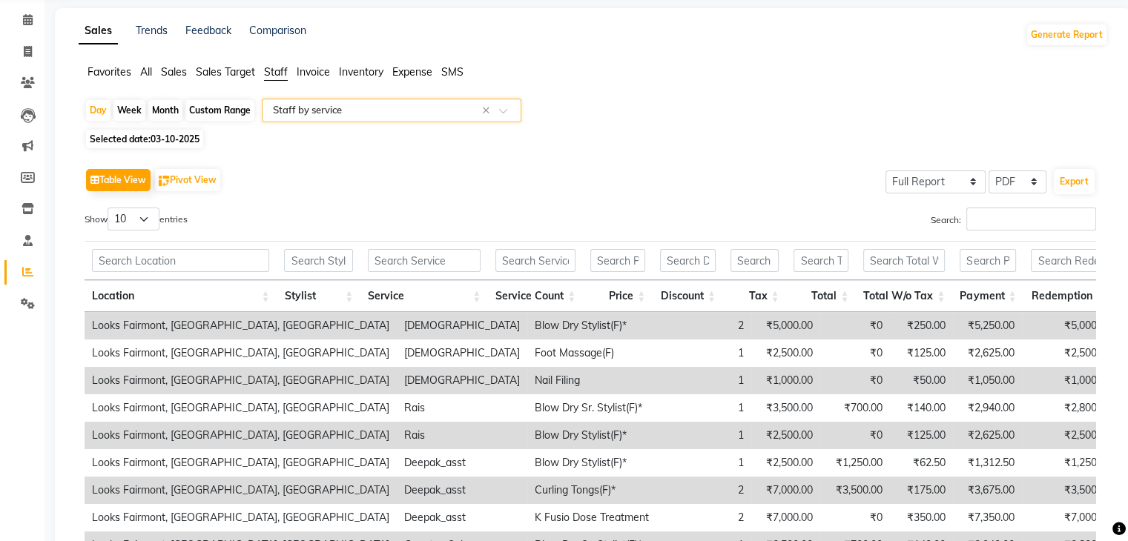
scroll to position [235, 0]
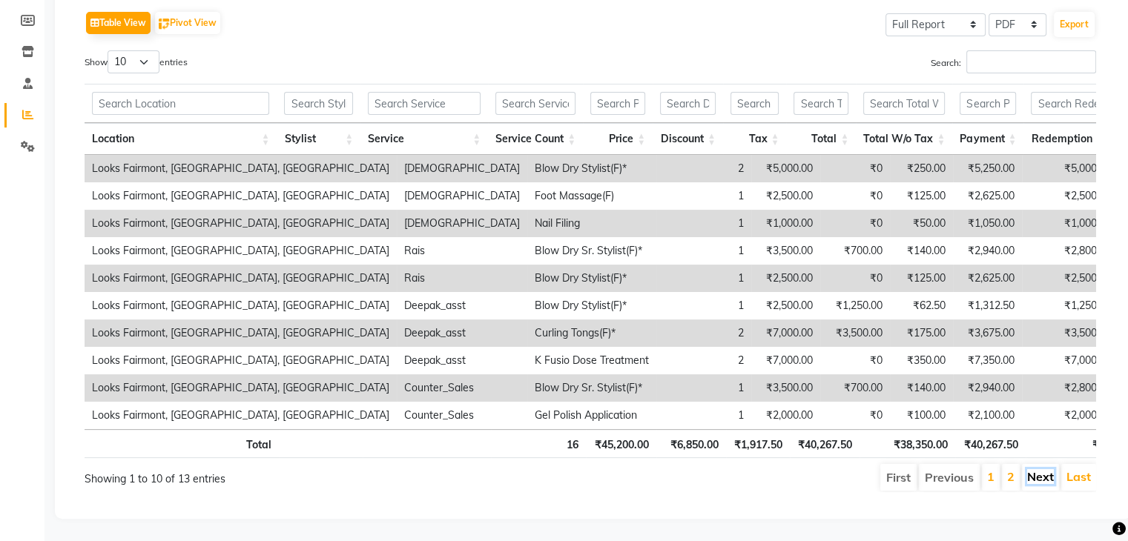
click at [1041, 469] on link "Next" at bounding box center [1040, 476] width 27 height 15
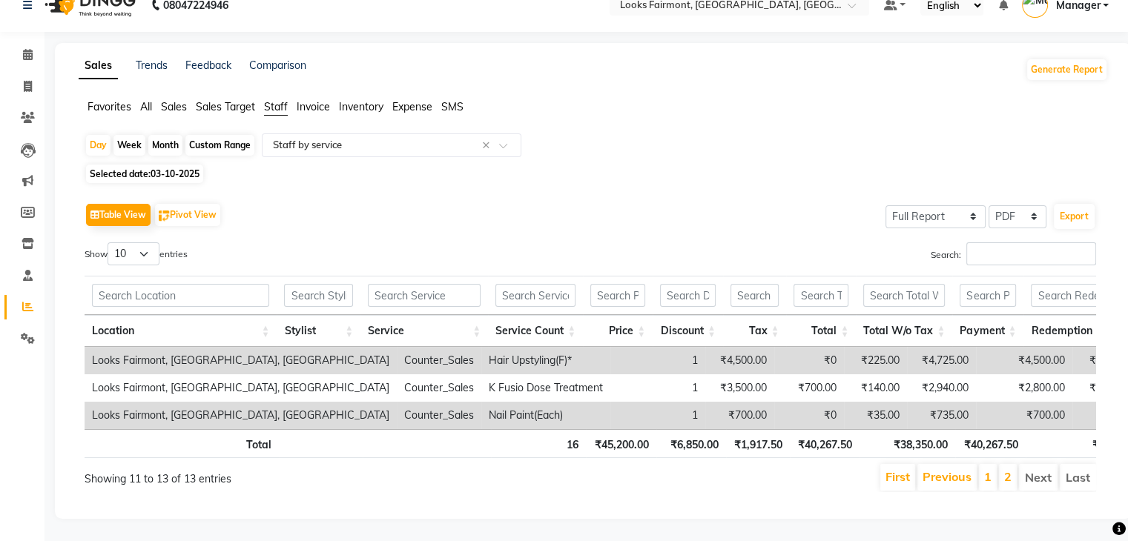
scroll to position [43, 0]
click at [12, 43] on link "Calendar" at bounding box center [22, 55] width 36 height 24
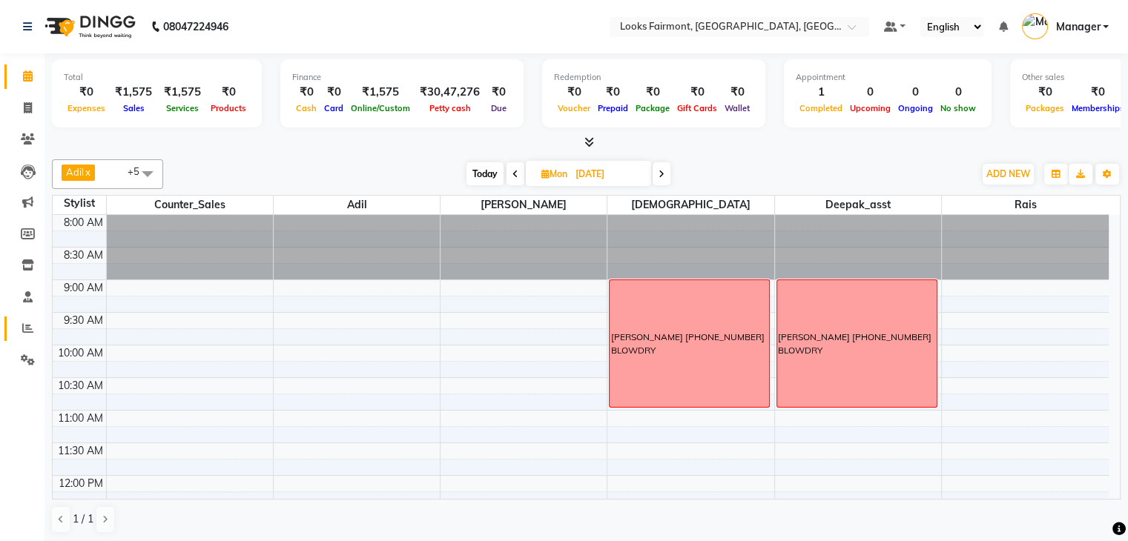
click at [12, 332] on link "Reports" at bounding box center [22, 329] width 36 height 24
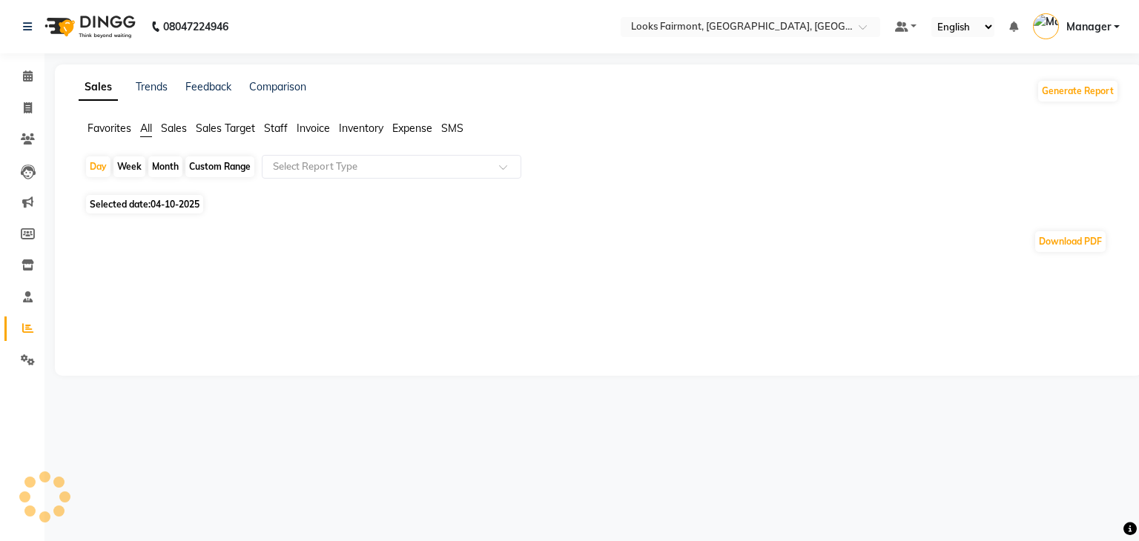
click at [280, 125] on span "Staff" at bounding box center [276, 128] width 24 height 13
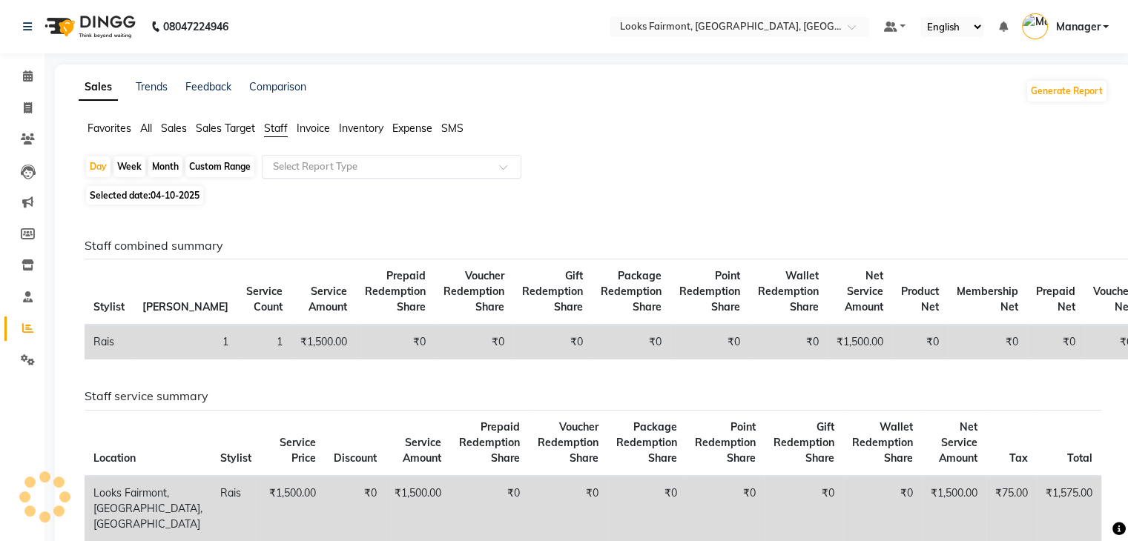
click at [309, 165] on input "text" at bounding box center [377, 166] width 214 height 15
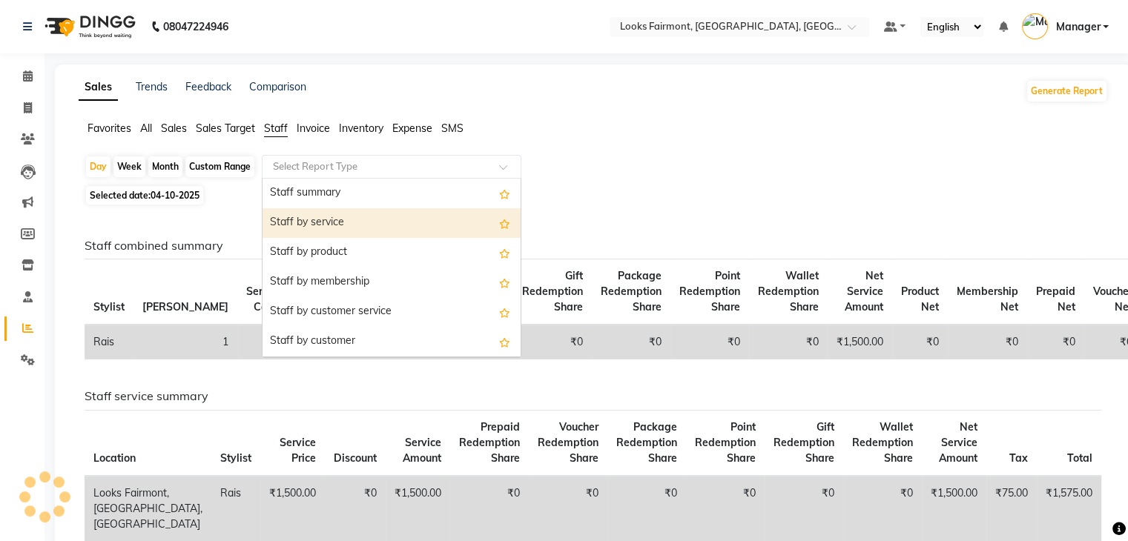
click at [307, 220] on div "Staff by service" at bounding box center [392, 223] width 258 height 30
select select "full_report"
select select "pdf"
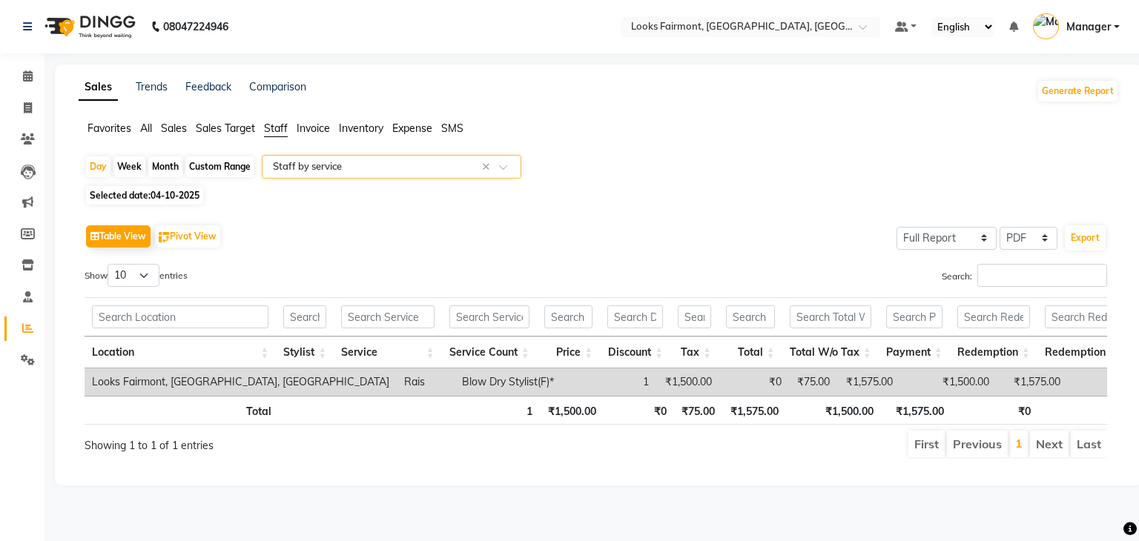
click at [326, 229] on div "Table View Pivot View Select Full Report Filtered Report Select CSV PDF Export" at bounding box center [596, 236] width 1023 height 31
click at [383, 243] on div "Table View Pivot View Select Full Report Filtered Report Select CSV PDF Export" at bounding box center [596, 236] width 1023 height 31
drag, startPoint x: 384, startPoint y: 242, endPoint x: 797, endPoint y: 250, distance: 413.2
click at [797, 250] on div "Table View Pivot View Select Full Report Filtered Report Select CSV PDF Export" at bounding box center [596, 236] width 1023 height 31
click at [412, 285] on div "Show 10 25 50 100 entries" at bounding box center [335, 278] width 501 height 29
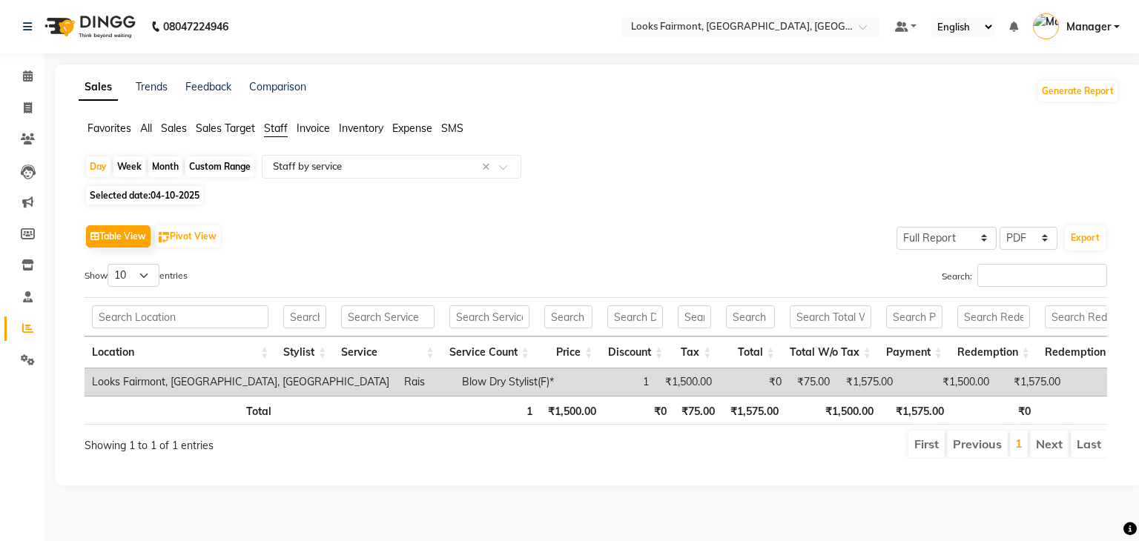
click at [573, 280] on div "Show 10 25 50 100 entries" at bounding box center [335, 278] width 501 height 29
click at [512, 233] on div "Table View Pivot View Select Full Report Filtered Report Select CSV PDF Export" at bounding box center [596, 236] width 1023 height 31
click at [676, 194] on div "Selected date: 04-10-2025" at bounding box center [602, 196] width 1035 height 16
click at [19, 73] on span at bounding box center [28, 76] width 26 height 17
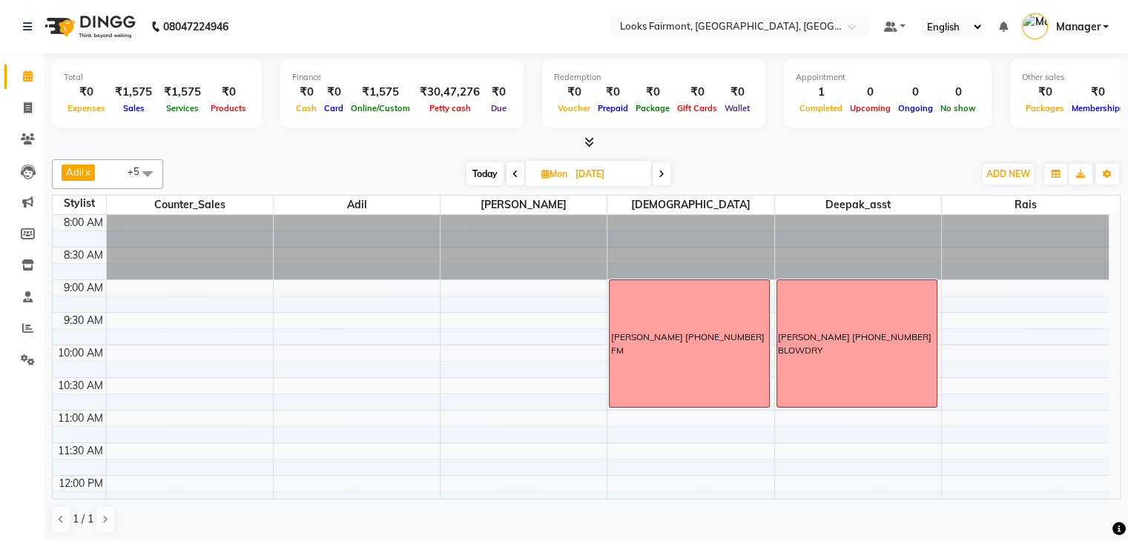
click at [481, 175] on span "Today" at bounding box center [485, 173] width 37 height 23
type input "04-10-2025"
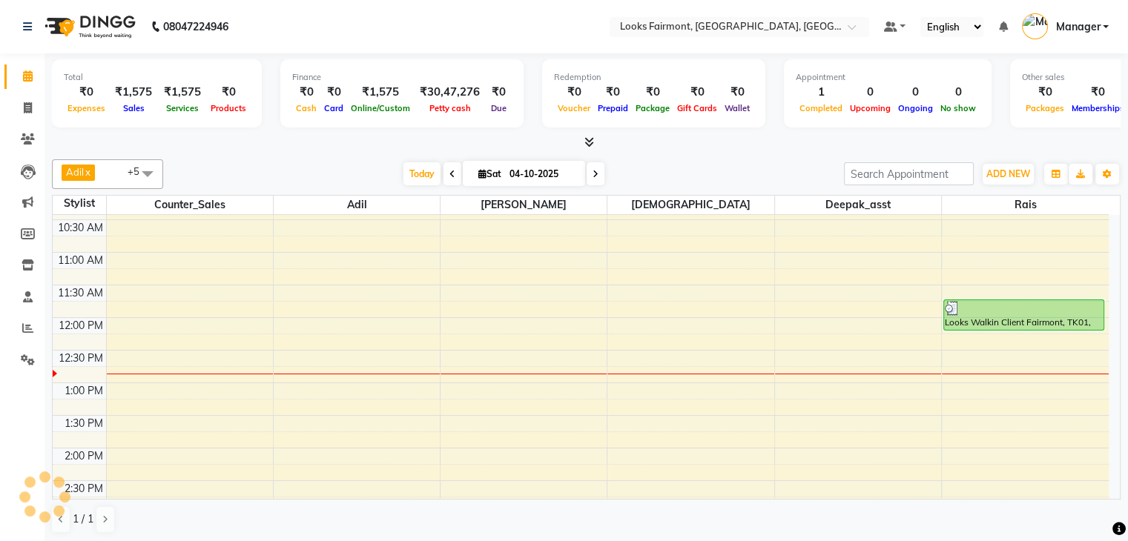
scroll to position [37, 0]
